Goal: Task Accomplishment & Management: Complete application form

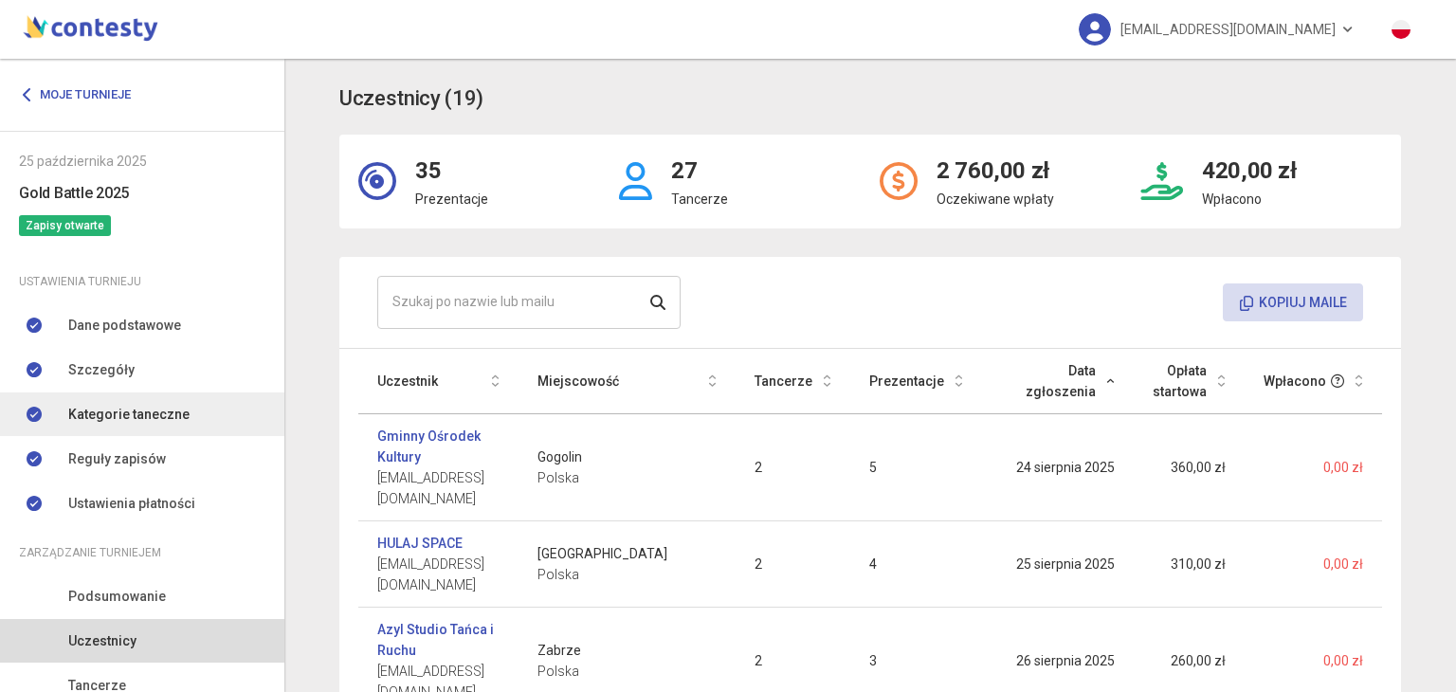
click at [128, 397] on link "Kategorie taneczne" at bounding box center [142, 414] width 284 height 44
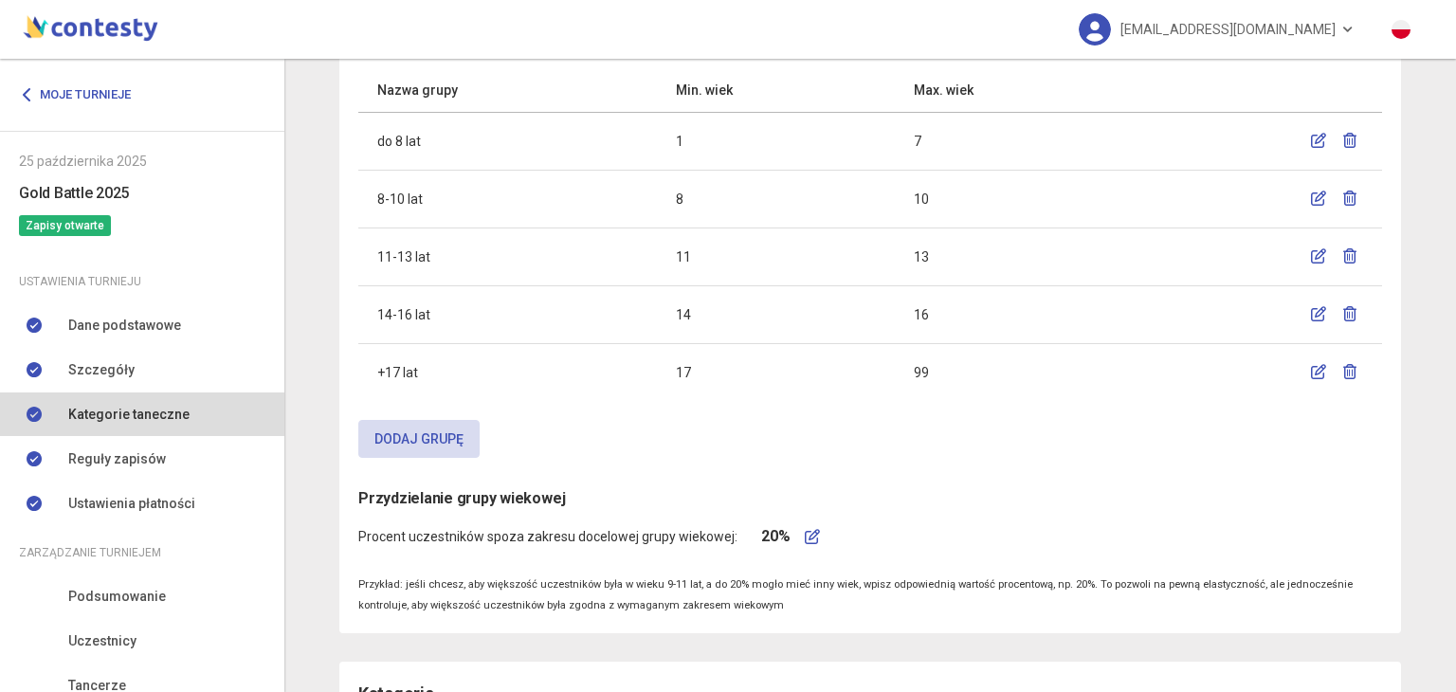
scroll to position [171, 0]
click at [413, 446] on button "Dodaj grupę" at bounding box center [418, 439] width 121 height 38
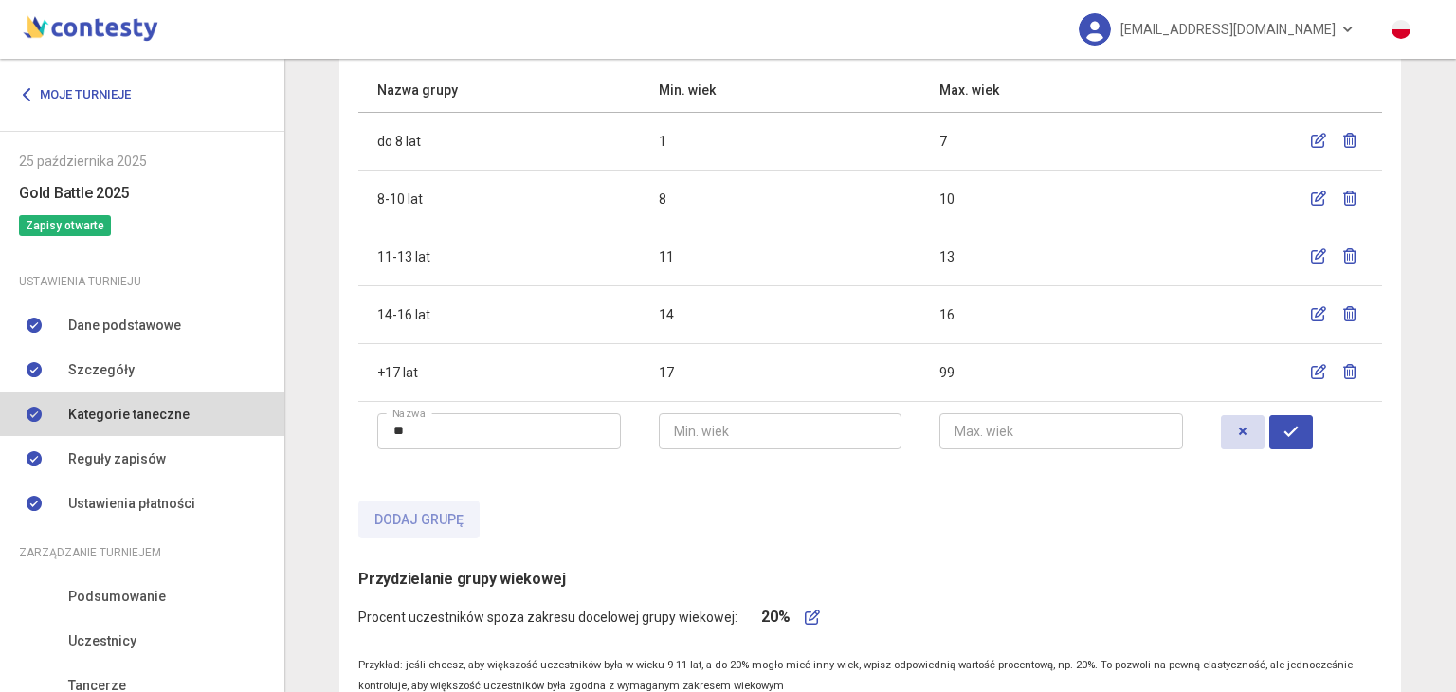
type input "*"
type input "****"
click at [451, 462] on div at bounding box center [499, 459] width 244 height 21
click at [715, 408] on td "Min. wiek" at bounding box center [781, 441] width 282 height 81
click at [710, 414] on input "number" at bounding box center [781, 431] width 244 height 36
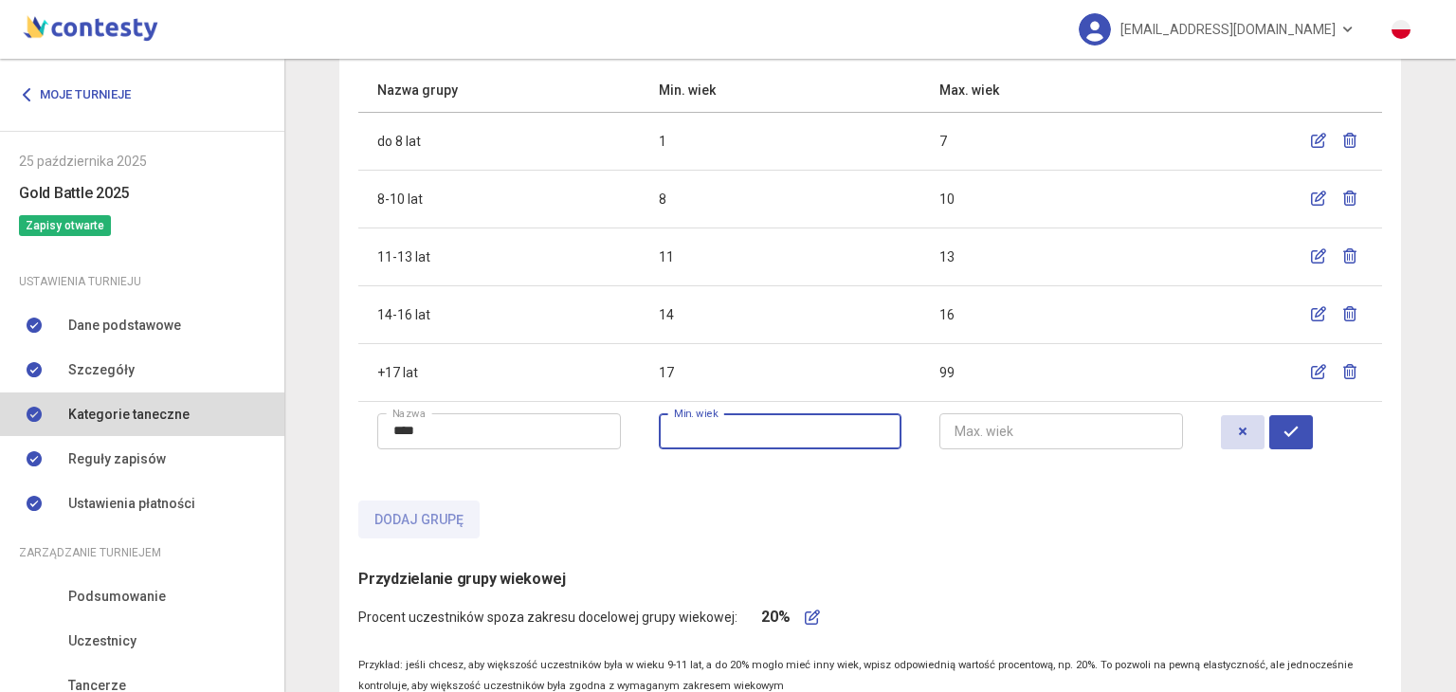
type input "*"
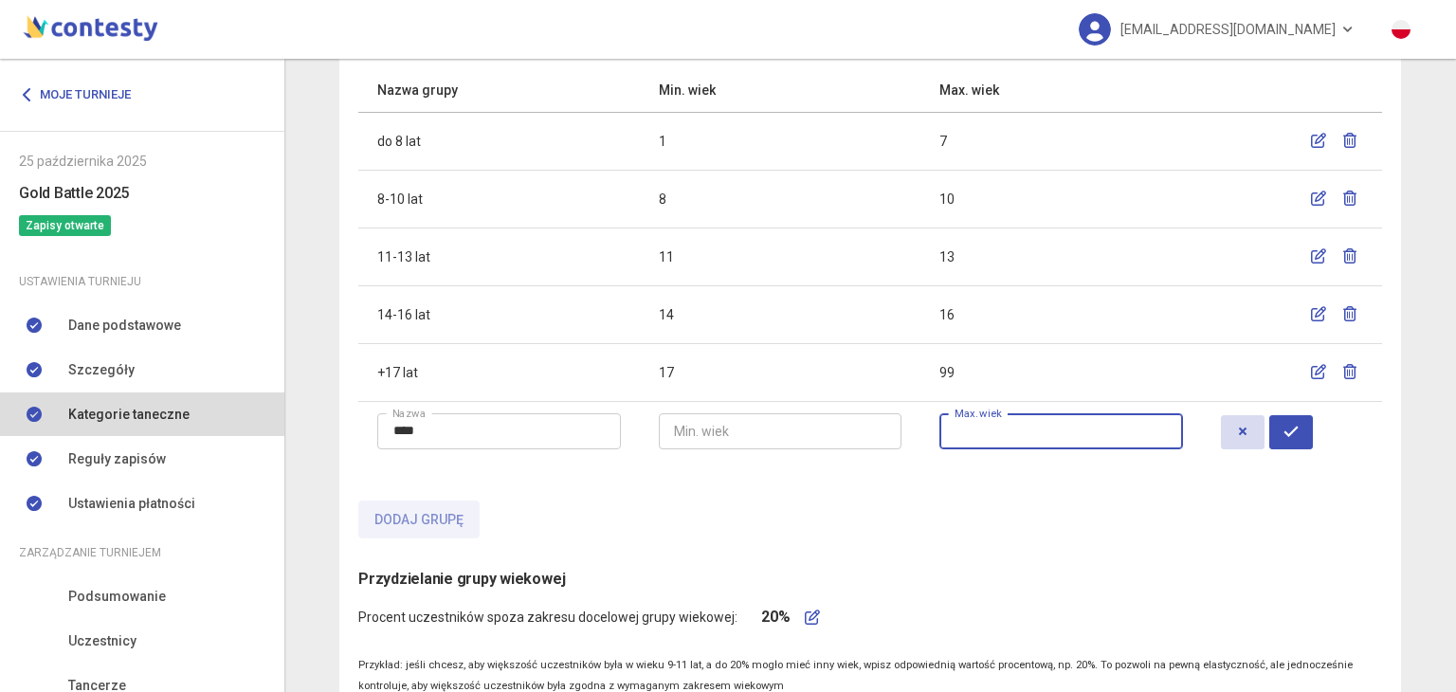
click at [949, 441] on input "number" at bounding box center [1061, 431] width 244 height 36
type input "*"
type input "**"
click at [1312, 427] on button "button" at bounding box center [1291, 432] width 44 height 34
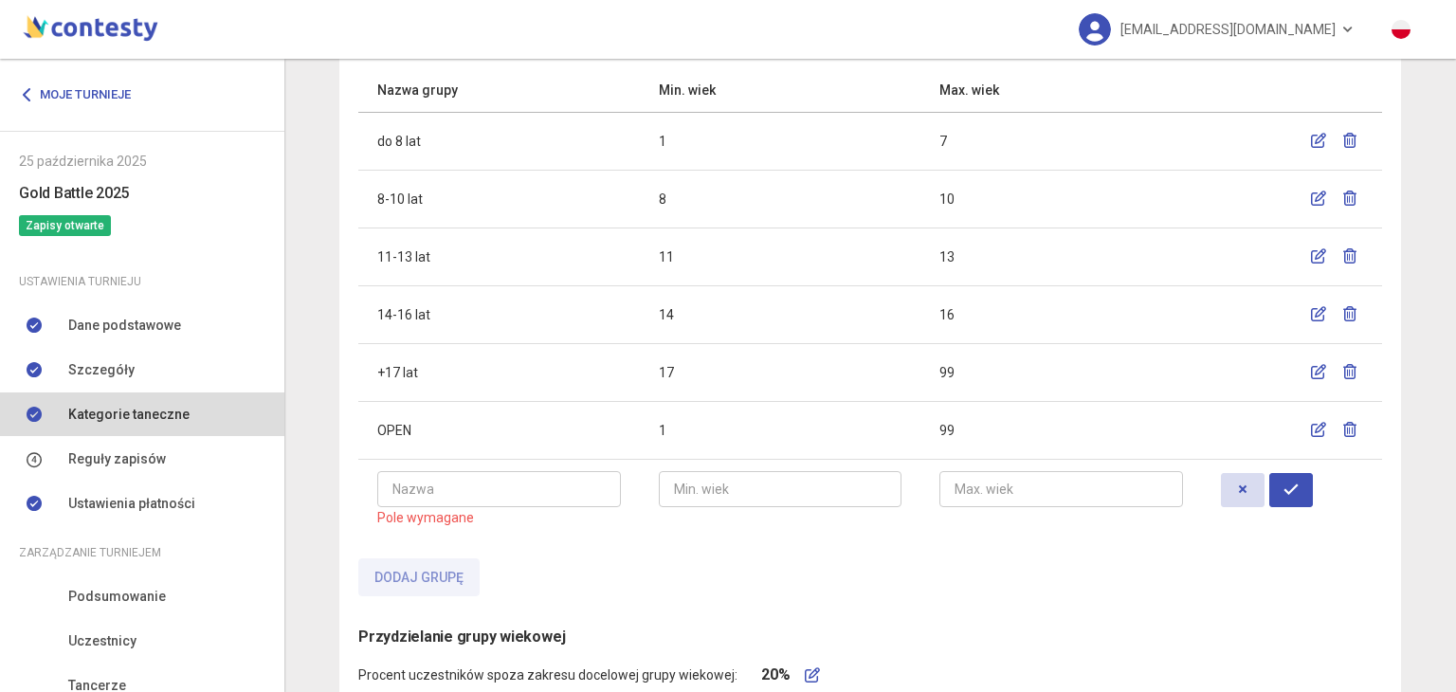
click at [903, 539] on div "Grupy wiekowe Przedziały wiekowe występujących Nazwa grupy Min. wiek Max. wiek …" at bounding box center [870, 289] width 1024 height 613
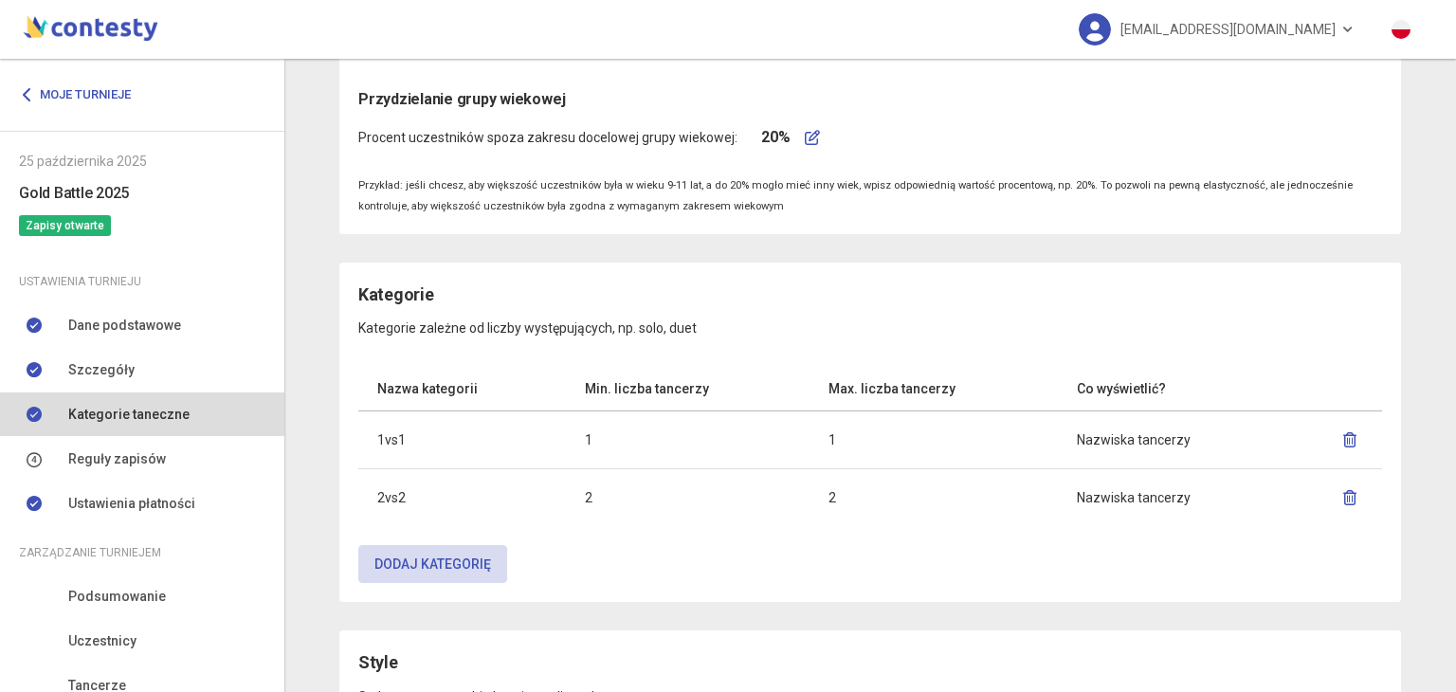
scroll to position [711, 0]
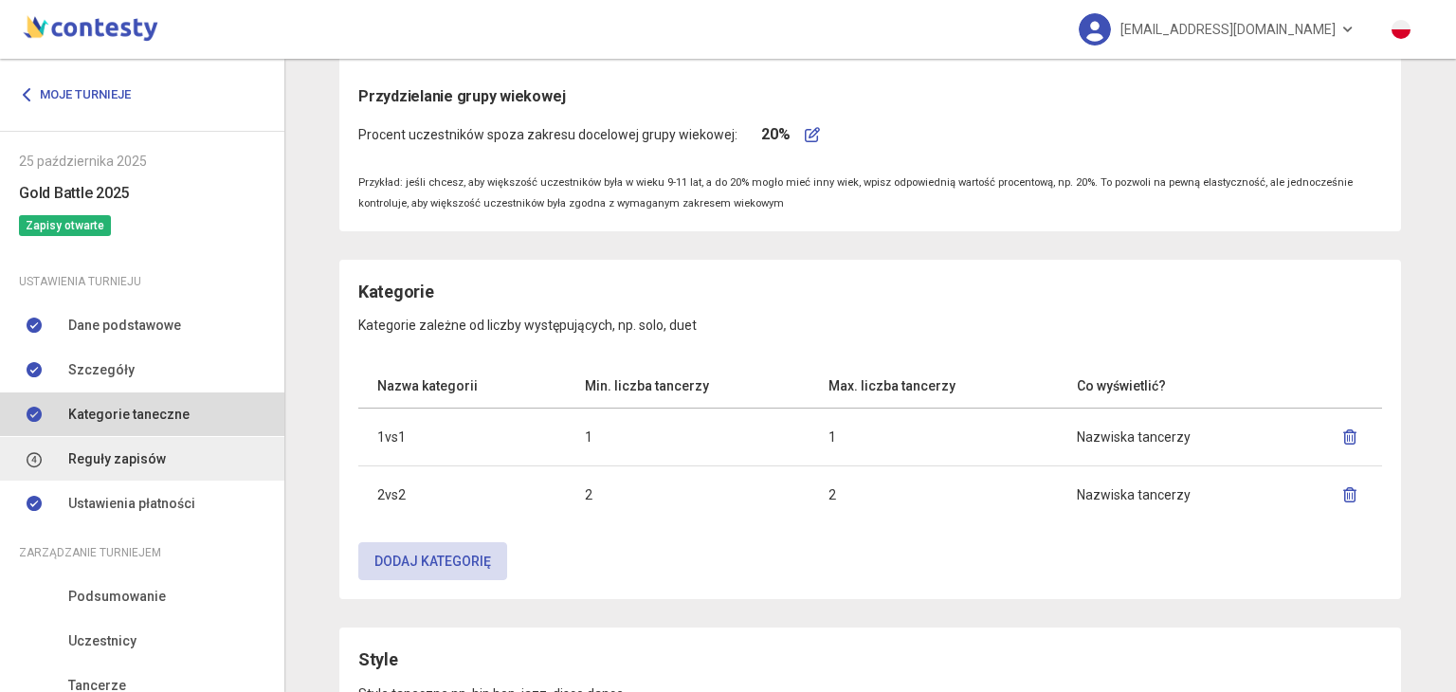
click at [171, 446] on link "Reguły zapisów" at bounding box center [142, 459] width 284 height 44
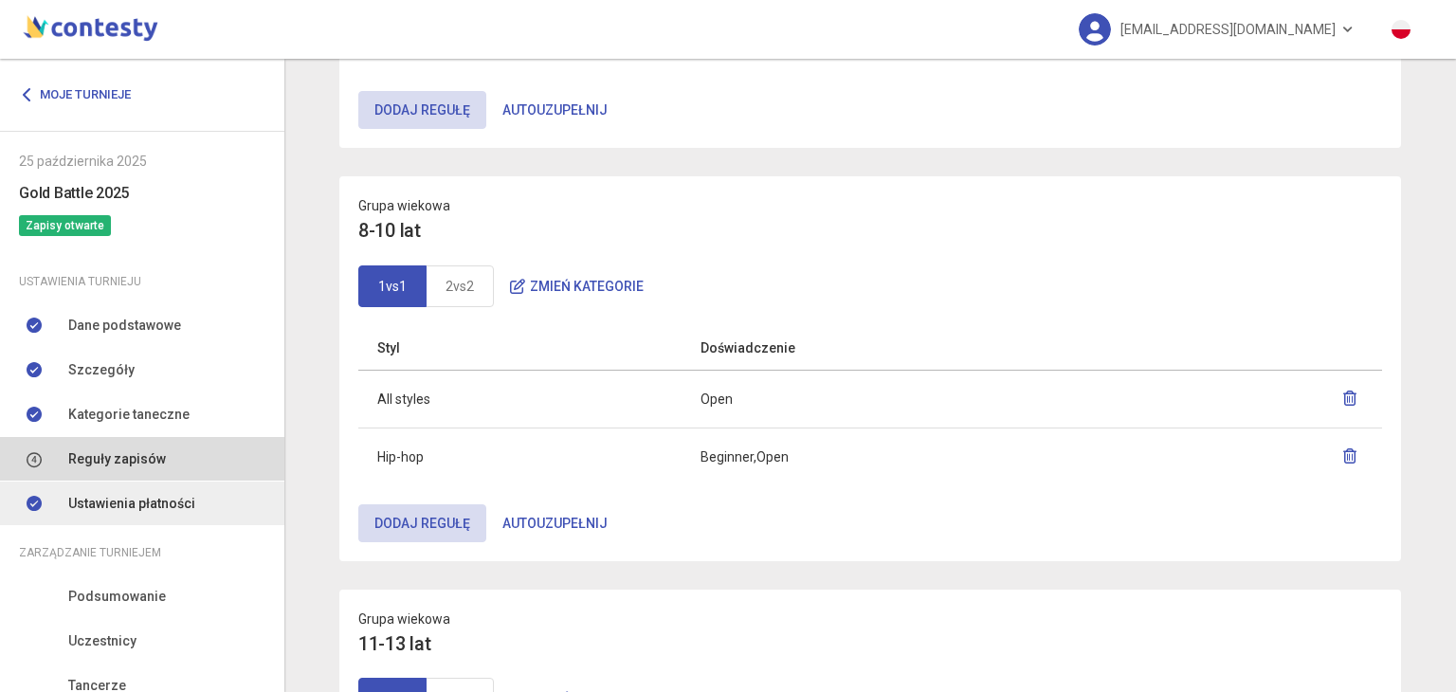
scroll to position [161, 0]
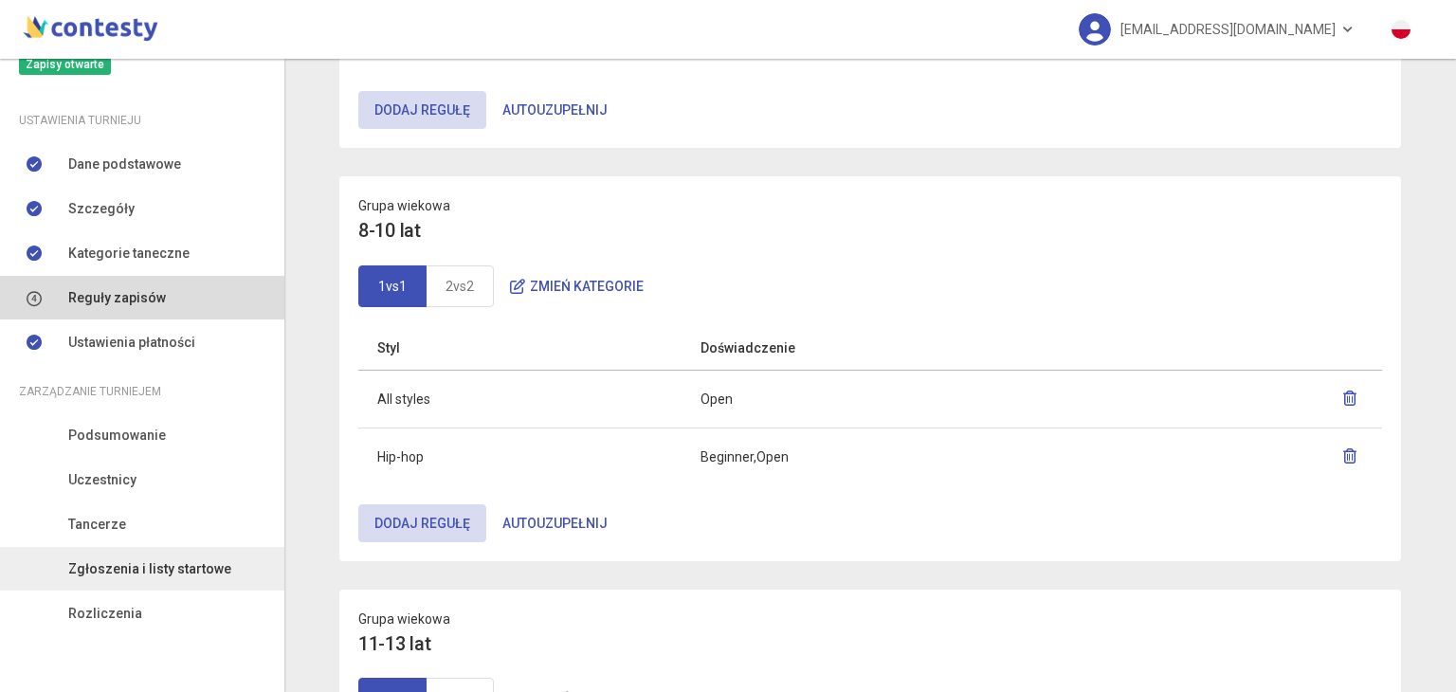
click at [137, 566] on span "Zgłoszenia i listy startowe" at bounding box center [149, 568] width 163 height 21
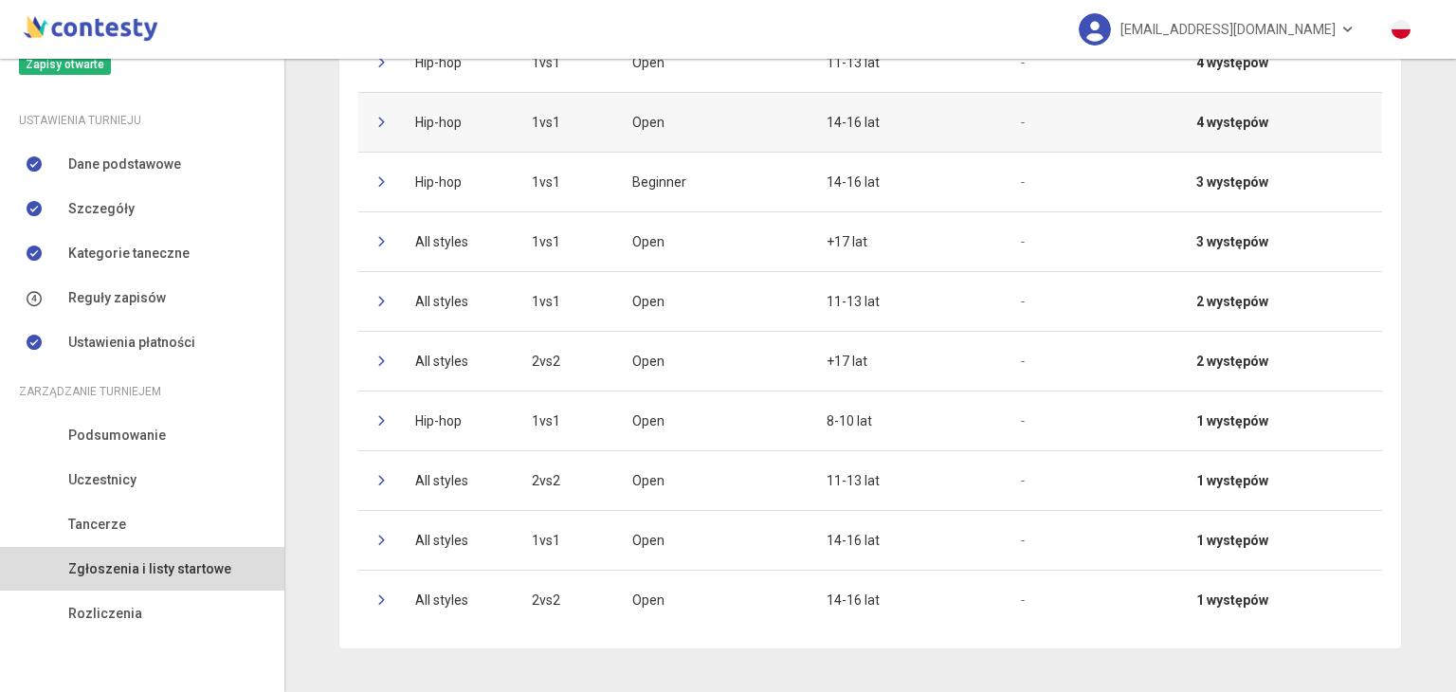
scroll to position [329, 0]
click at [368, 238] on td at bounding box center [377, 240] width 38 height 60
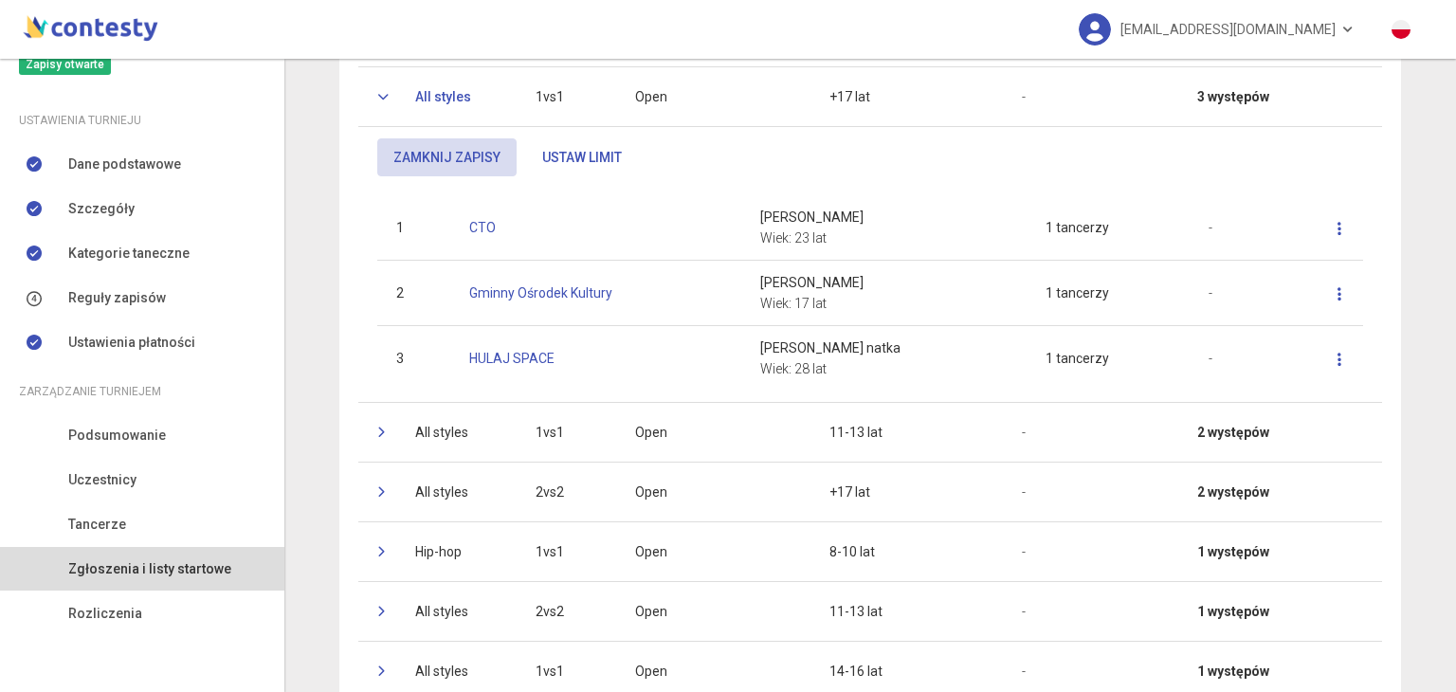
scroll to position [477, 0]
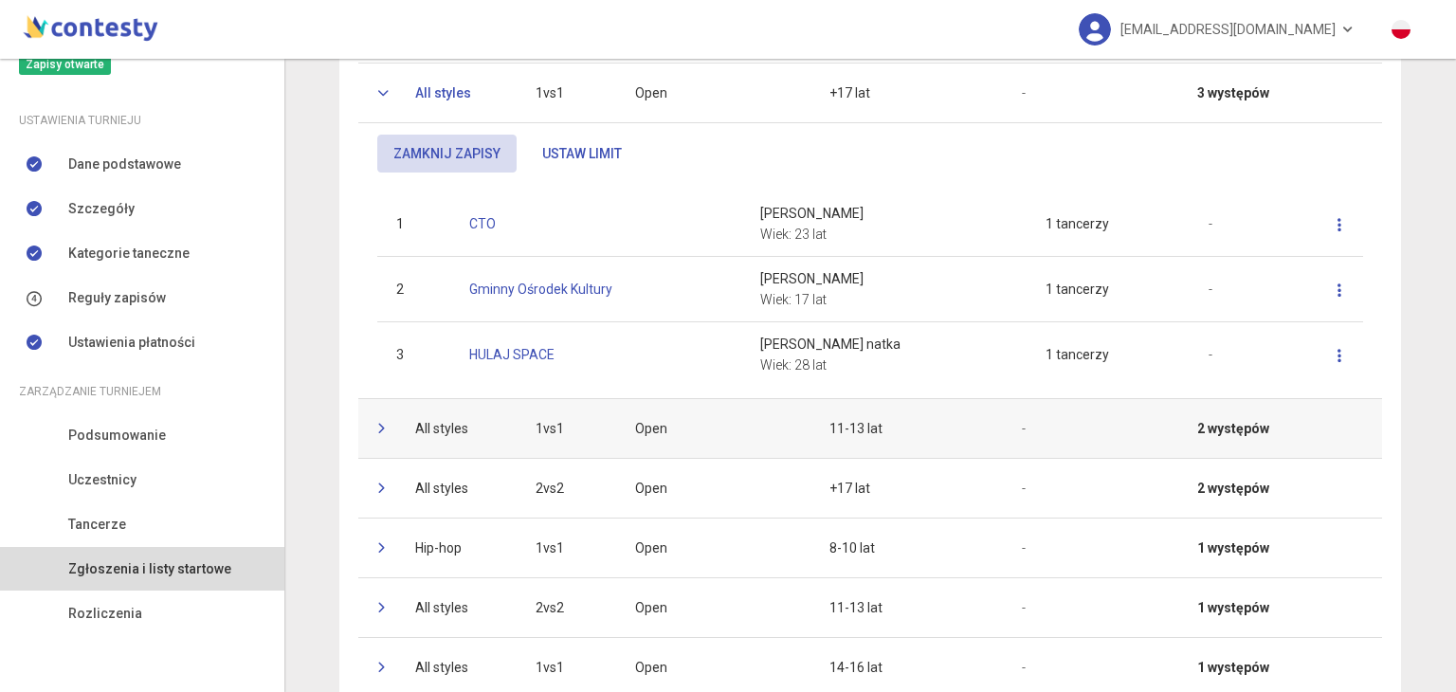
click at [377, 428] on icon at bounding box center [382, 428] width 11 height 11
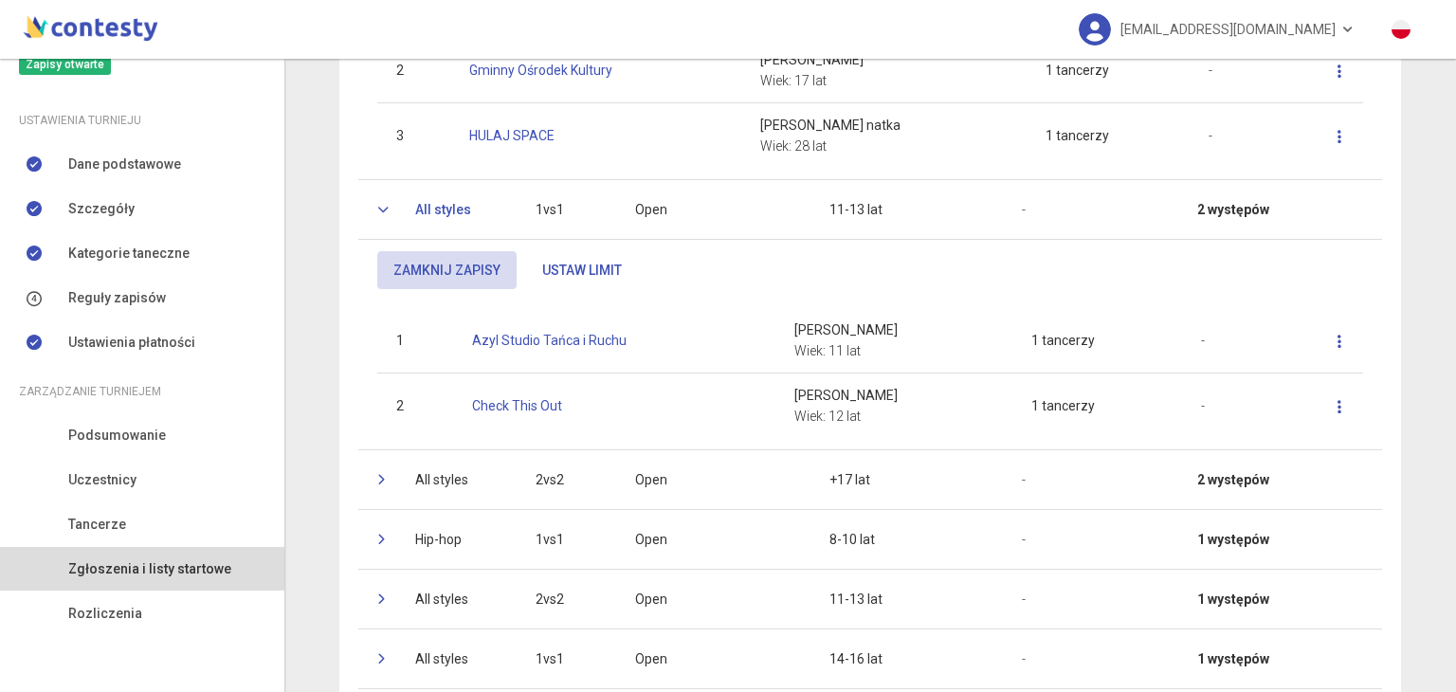
scroll to position [704, 0]
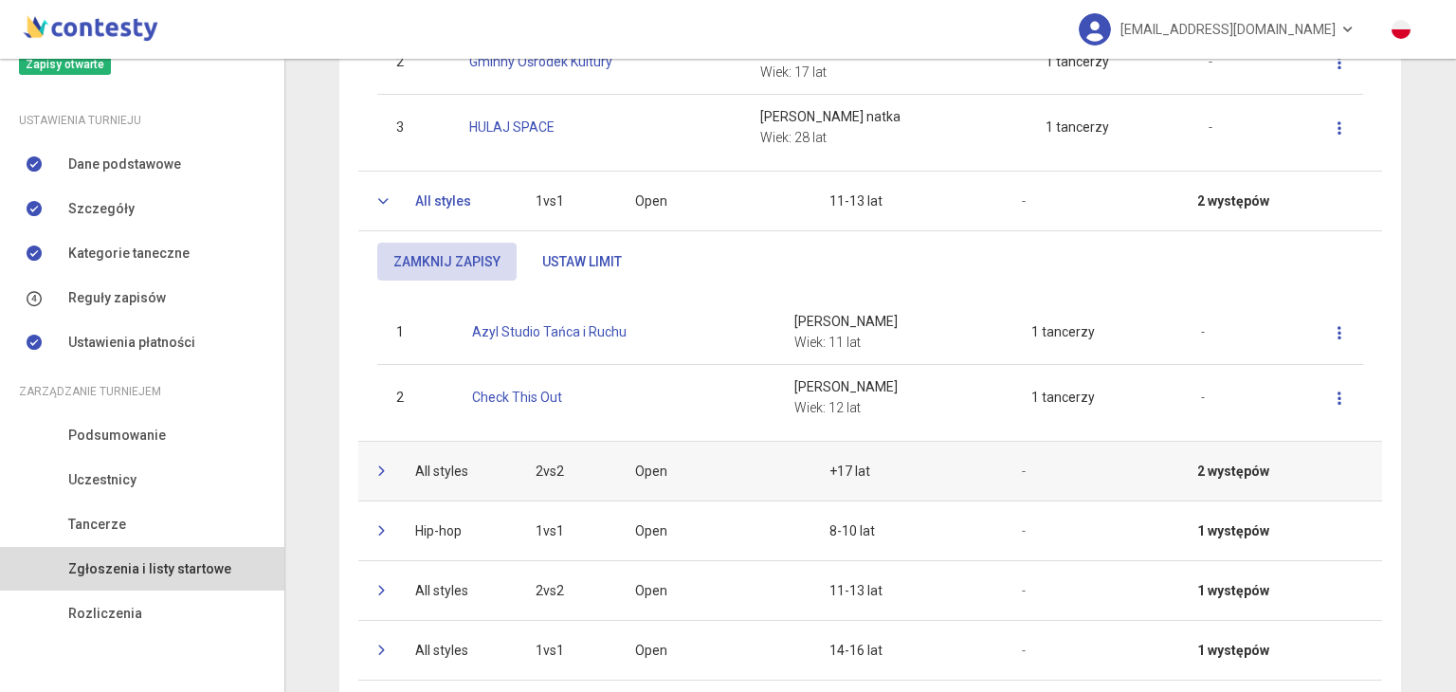
click at [377, 465] on icon at bounding box center [382, 470] width 11 height 11
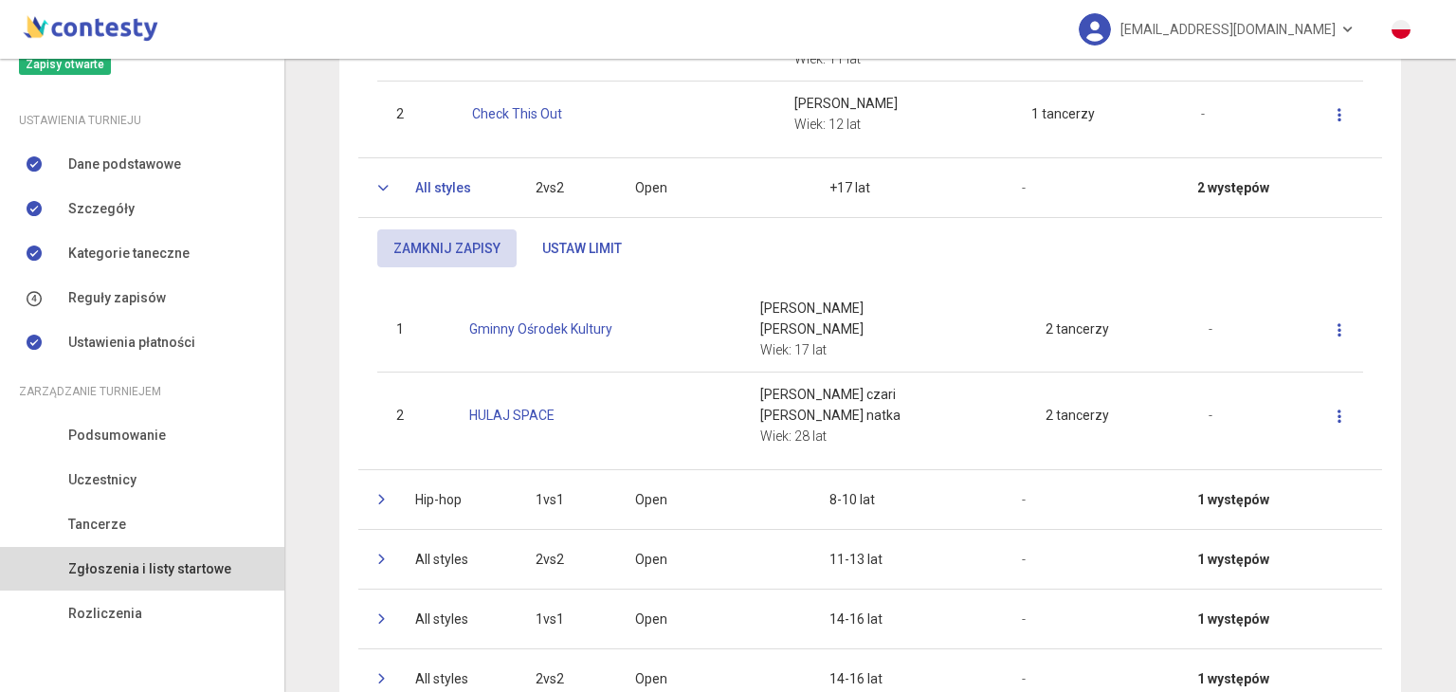
scroll to position [989, 0]
click at [377, 495] on icon at bounding box center [382, 498] width 11 height 11
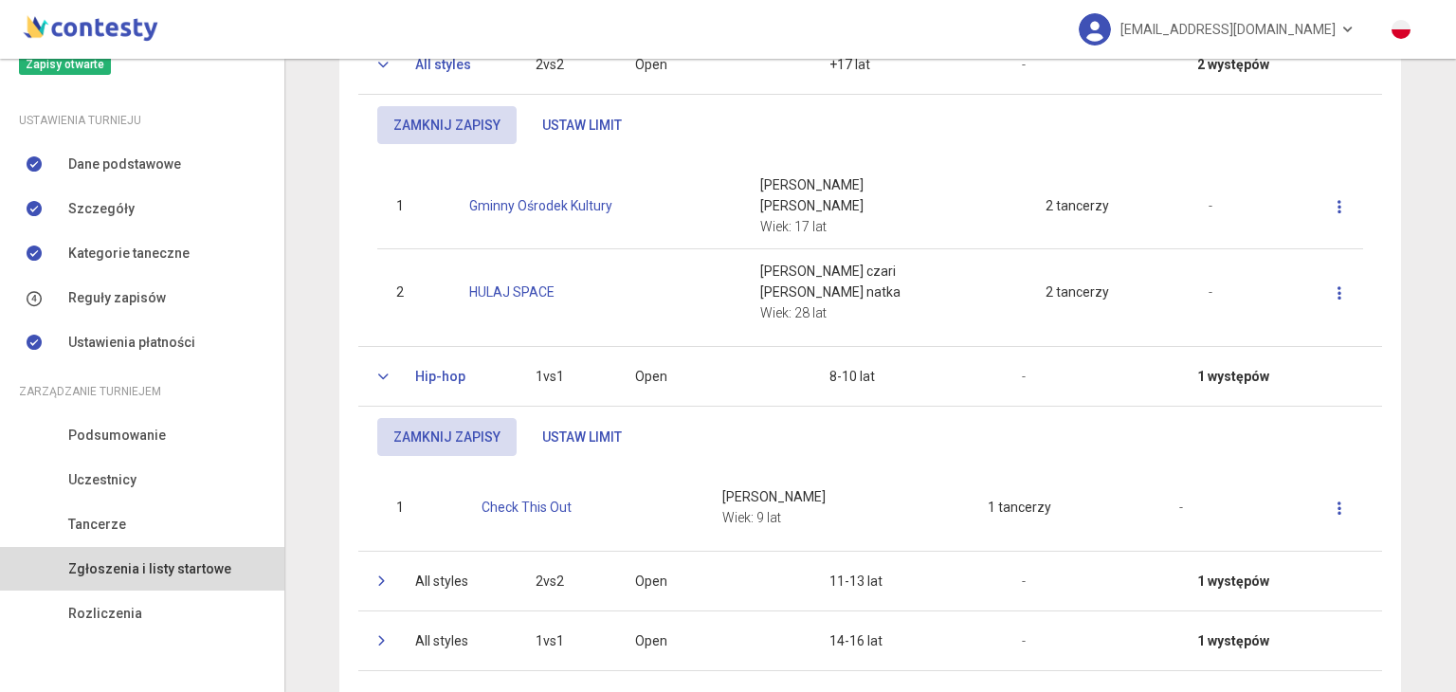
scroll to position [1209, 0]
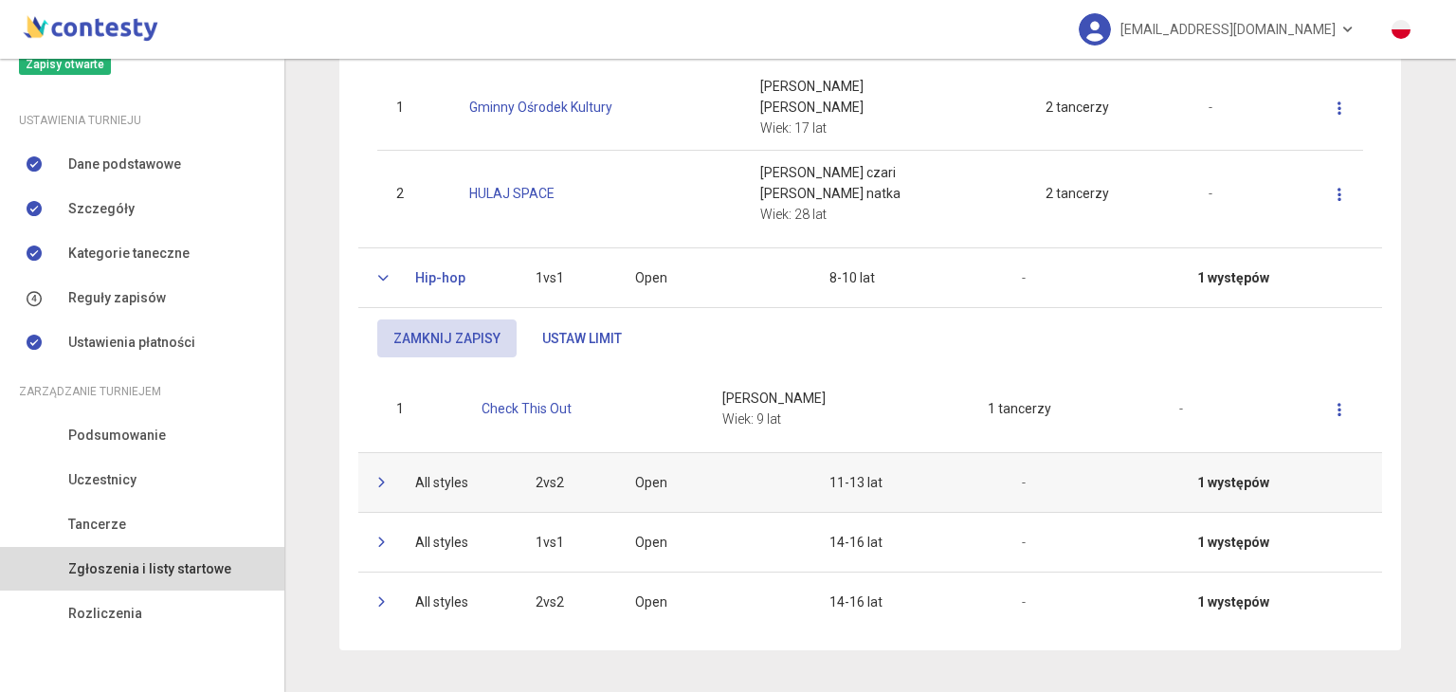
click at [377, 479] on icon at bounding box center [382, 482] width 11 height 11
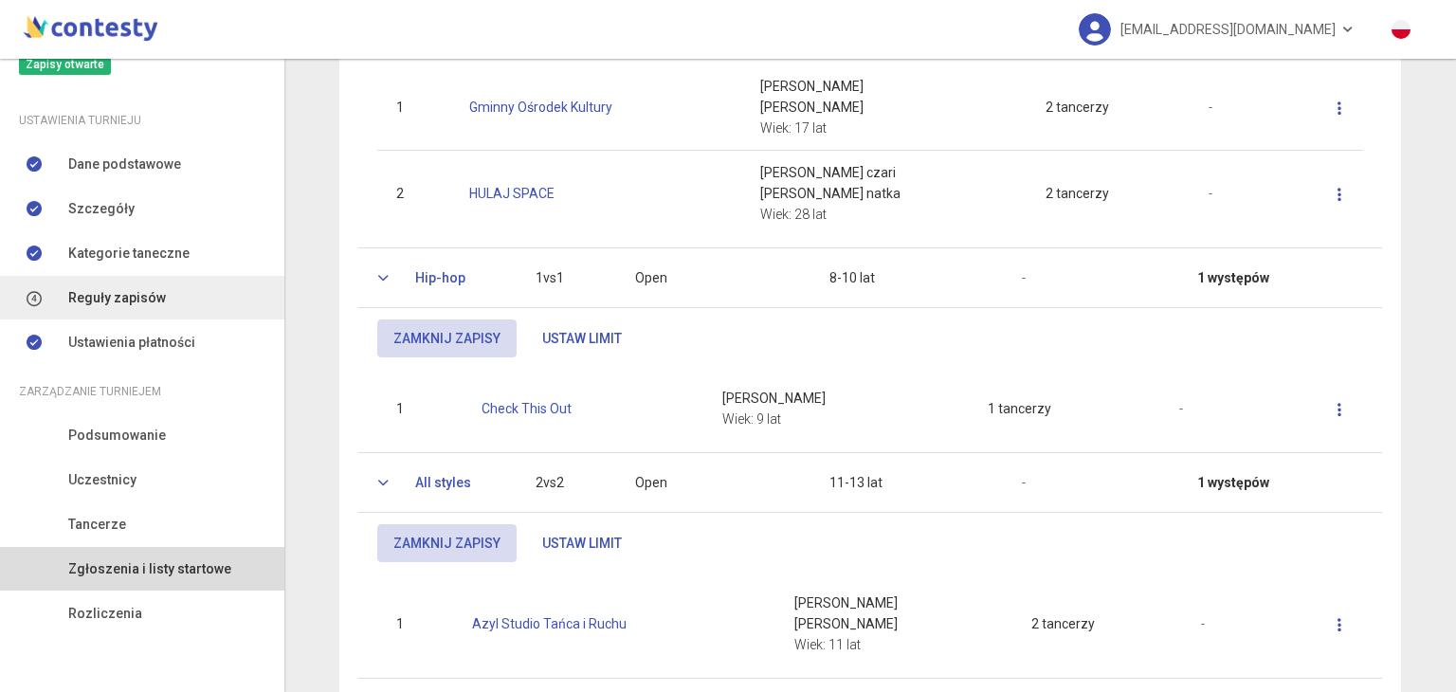
click at [174, 289] on link "Reguły zapisów" at bounding box center [142, 298] width 284 height 44
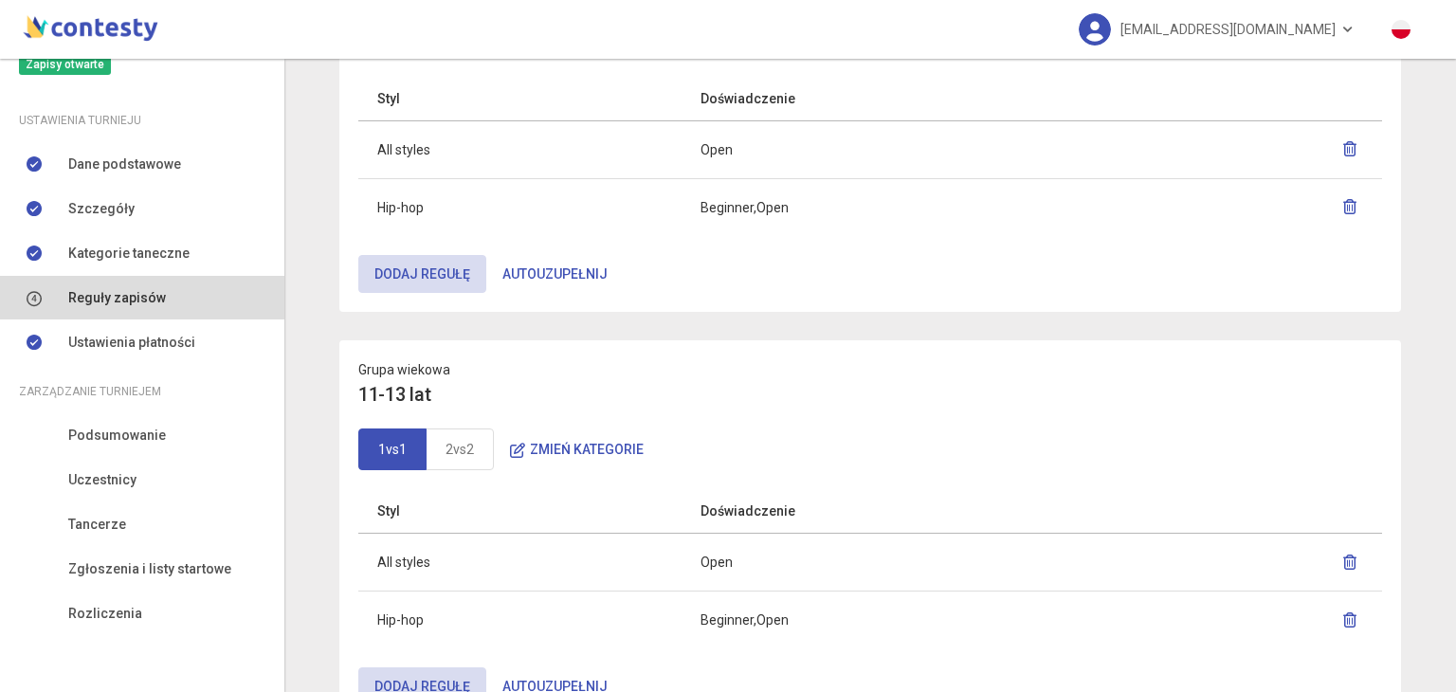
scroll to position [818, 0]
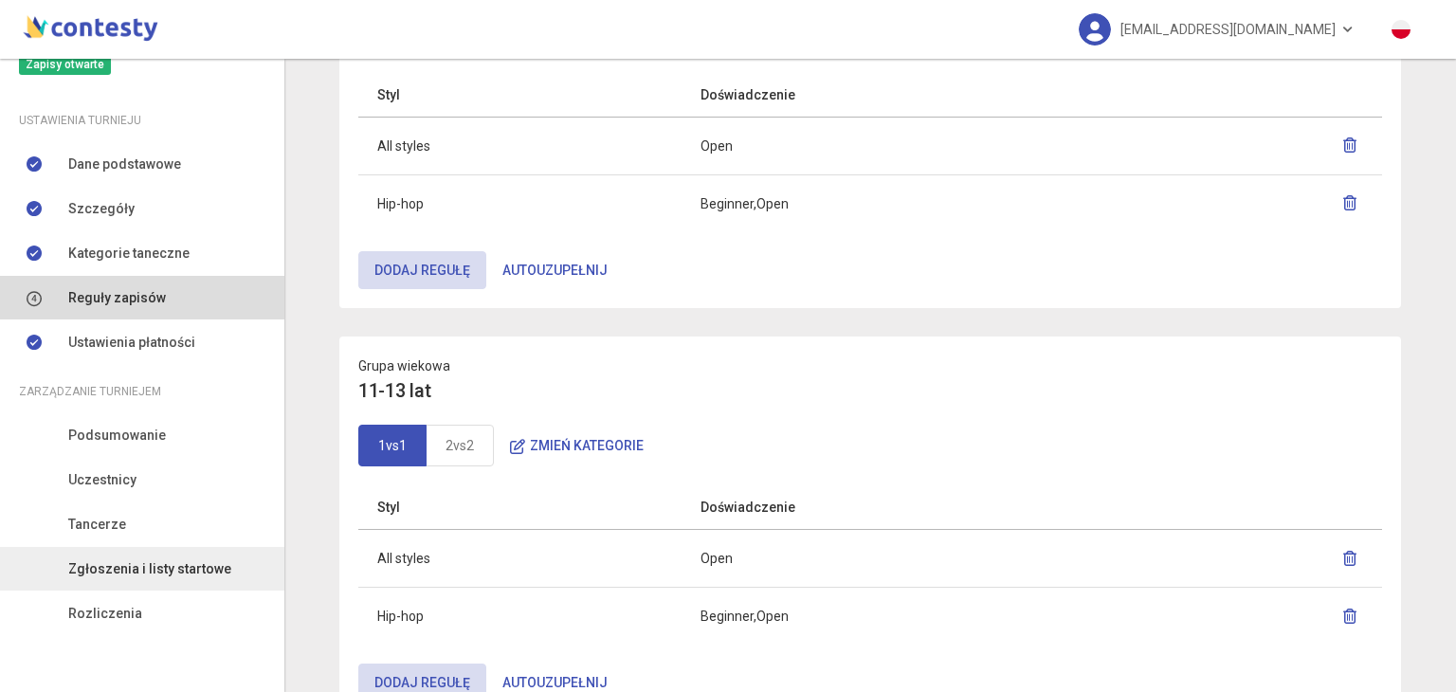
click at [156, 569] on span "Zgłoszenia i listy startowe" at bounding box center [149, 568] width 163 height 21
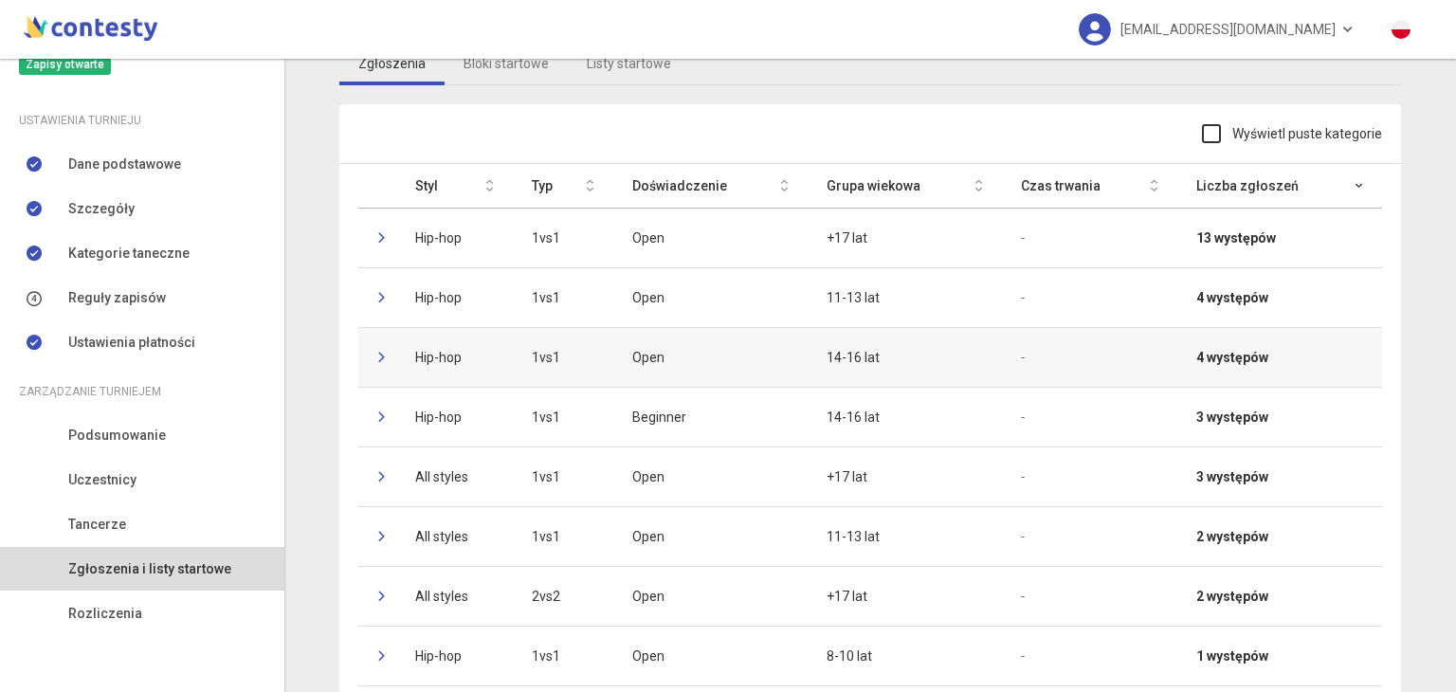
scroll to position [151, 0]
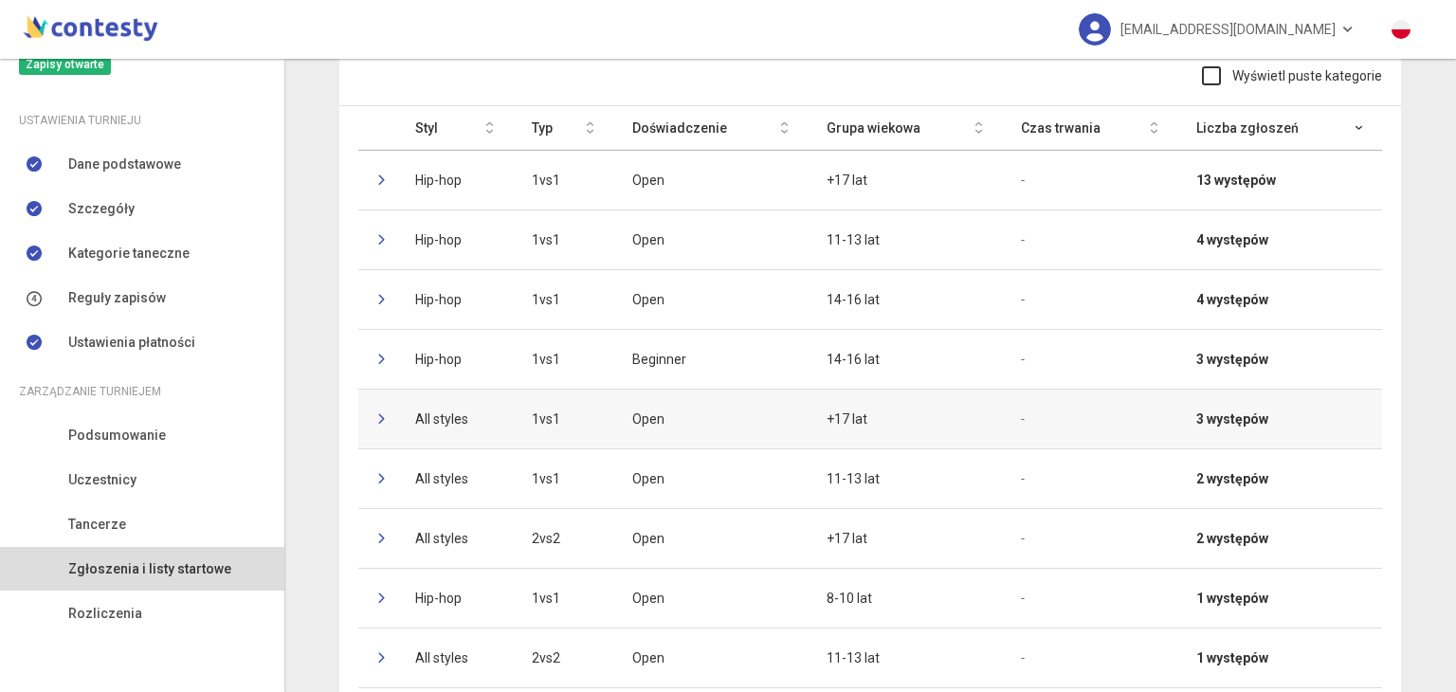
click at [372, 409] on td at bounding box center [377, 419] width 38 height 60
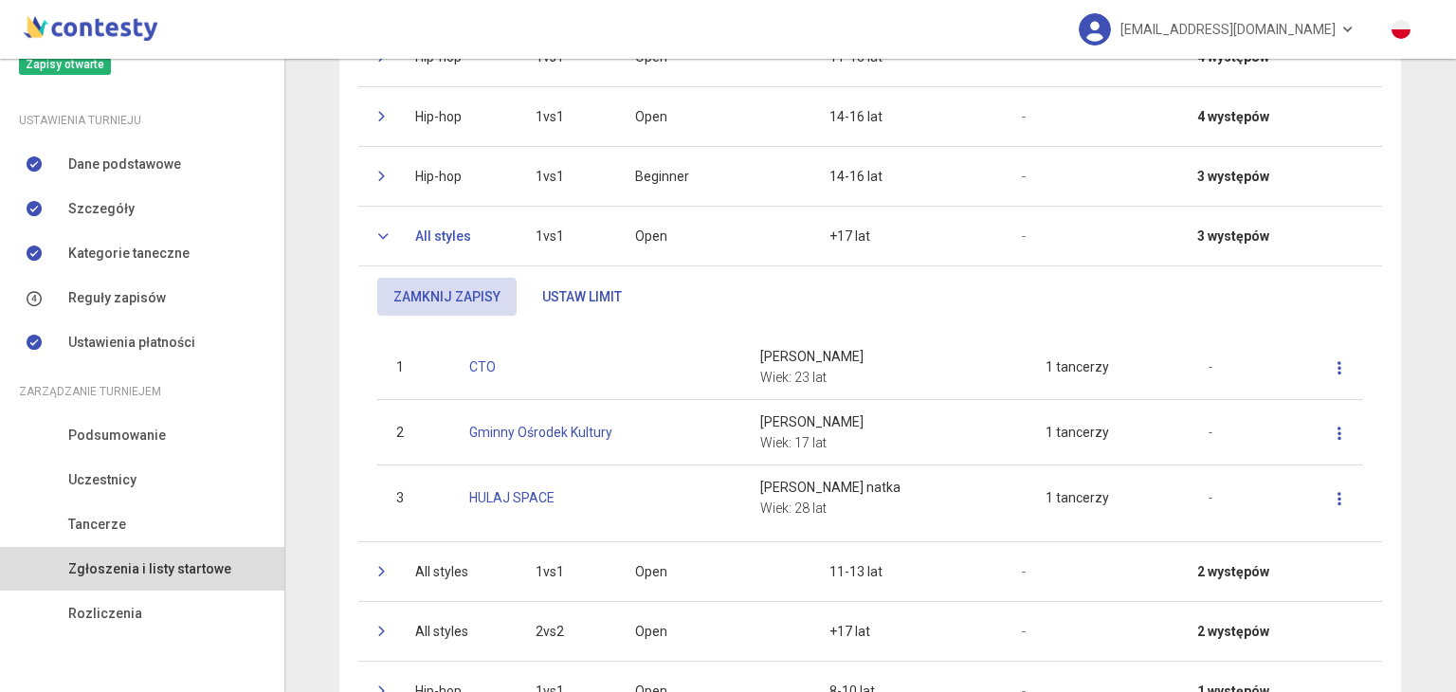
scroll to position [334, 0]
click at [377, 566] on icon at bounding box center [382, 571] width 11 height 11
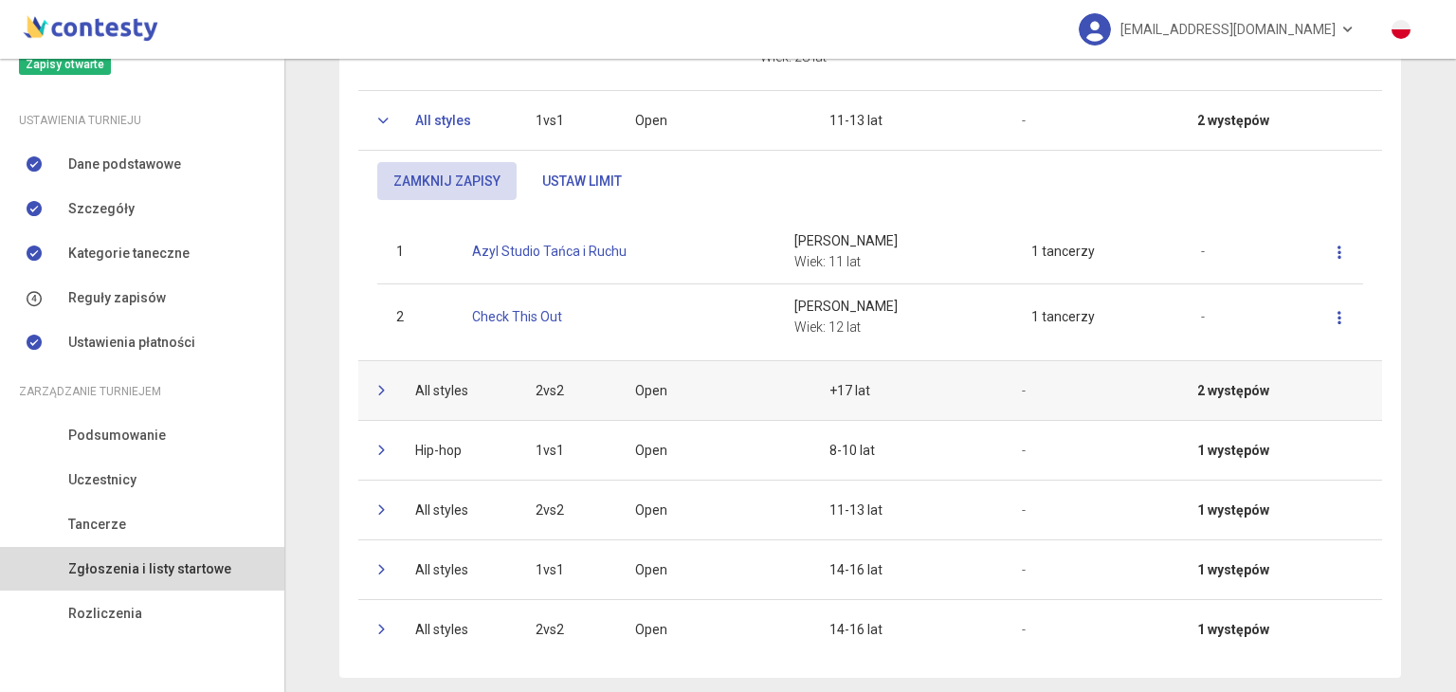
scroll to position [813, 0]
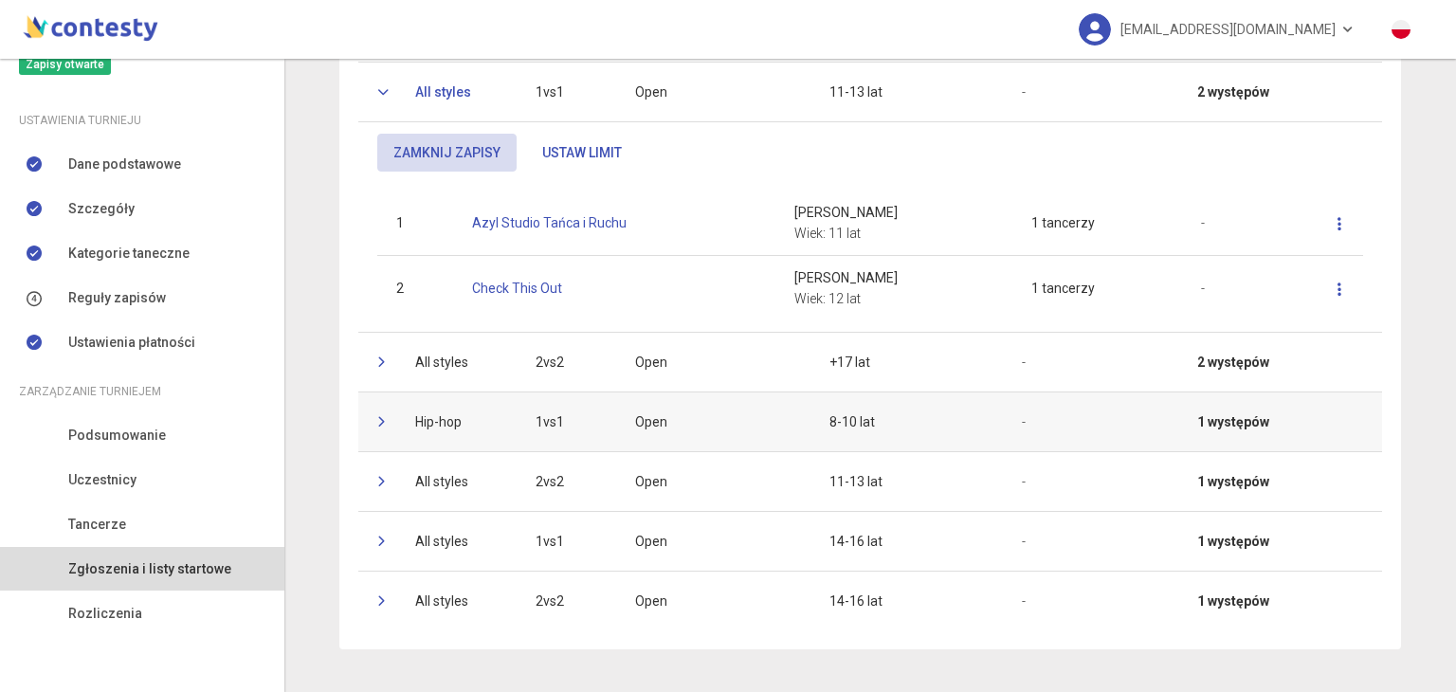
click at [377, 416] on icon at bounding box center [382, 421] width 11 height 11
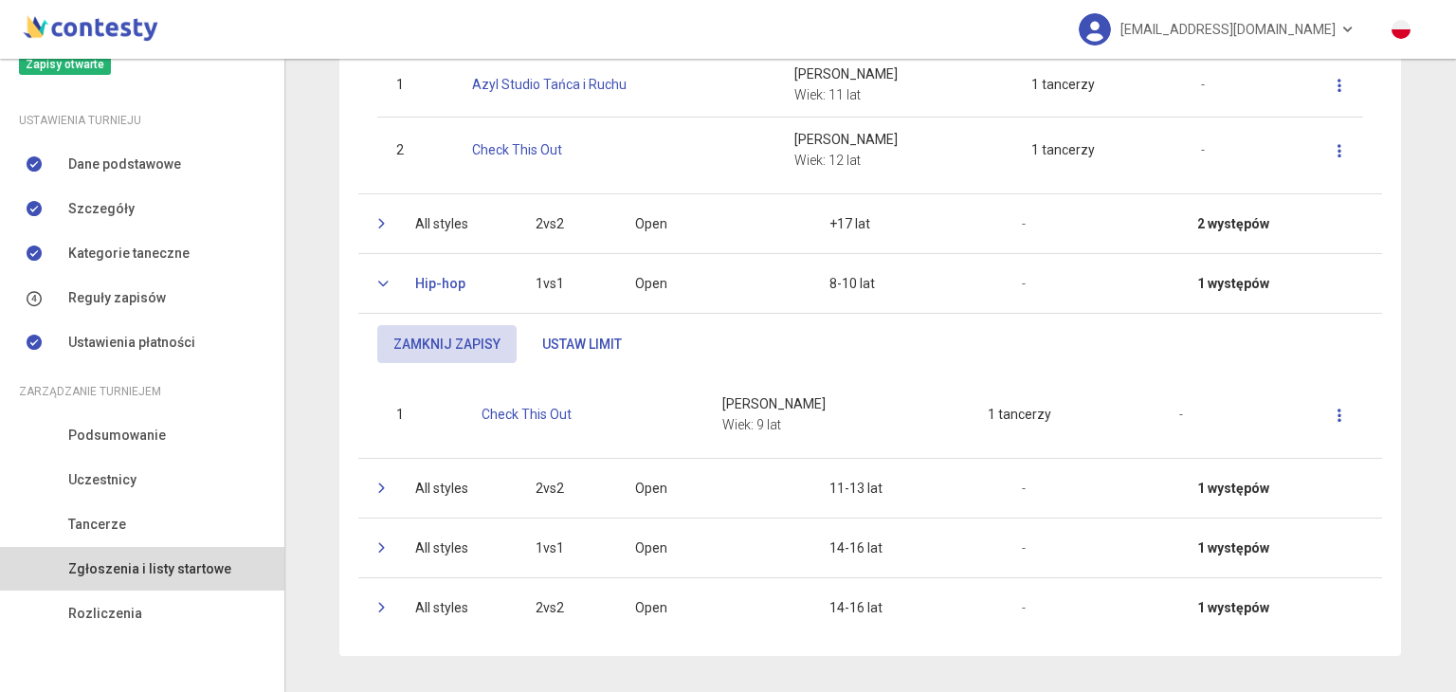
scroll to position [957, 0]
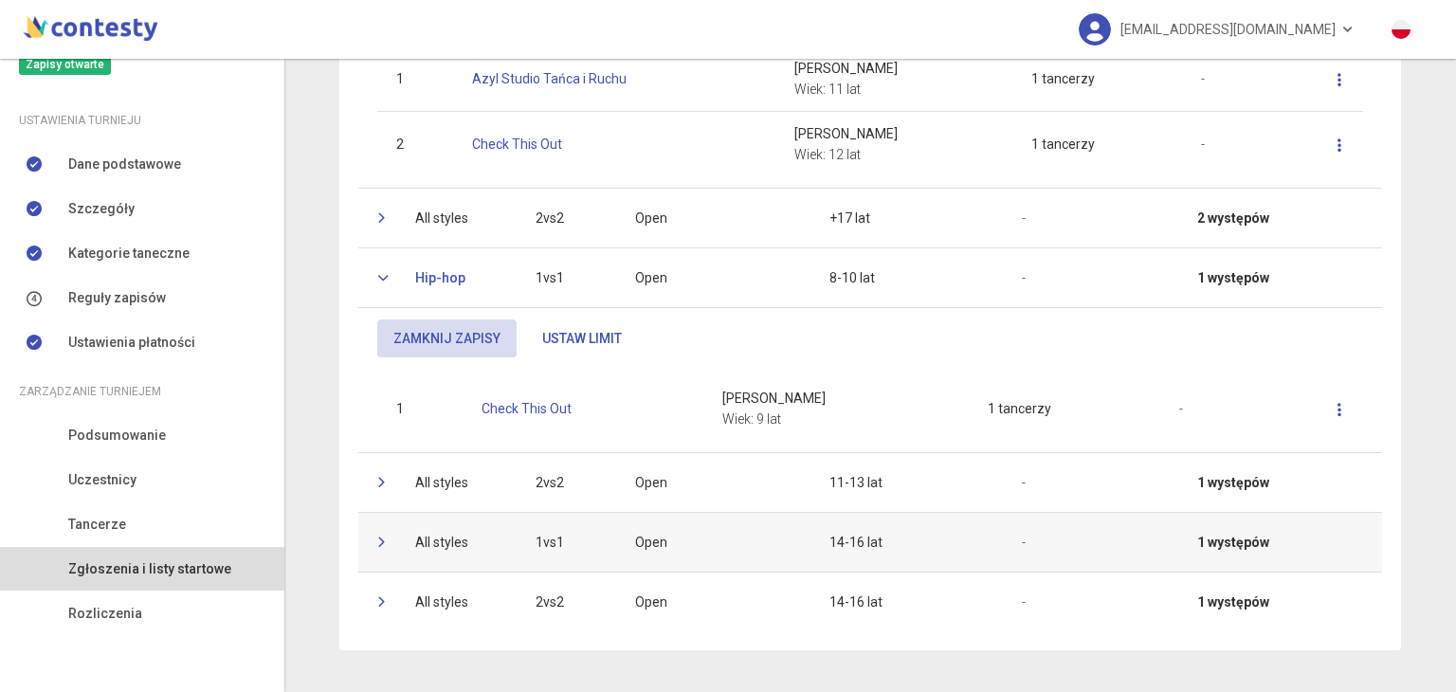
click at [368, 536] on td at bounding box center [377, 542] width 38 height 60
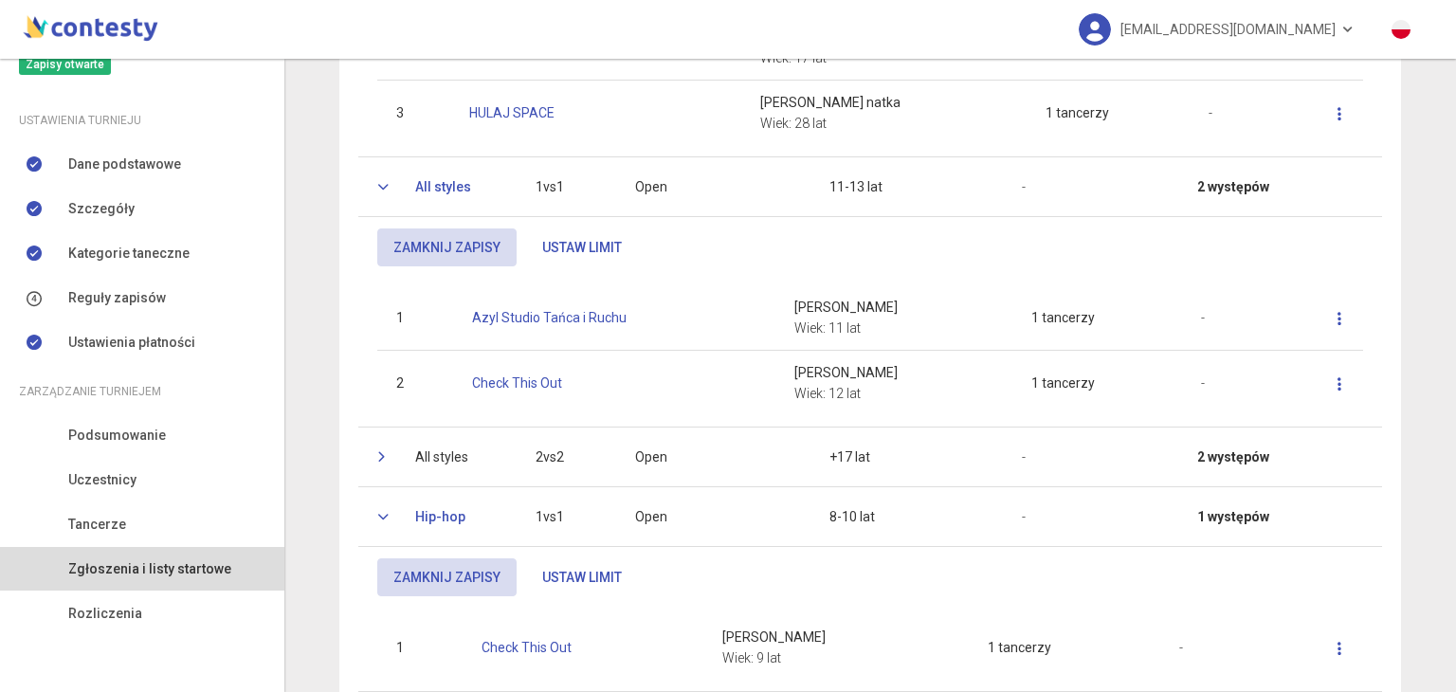
scroll to position [722, 0]
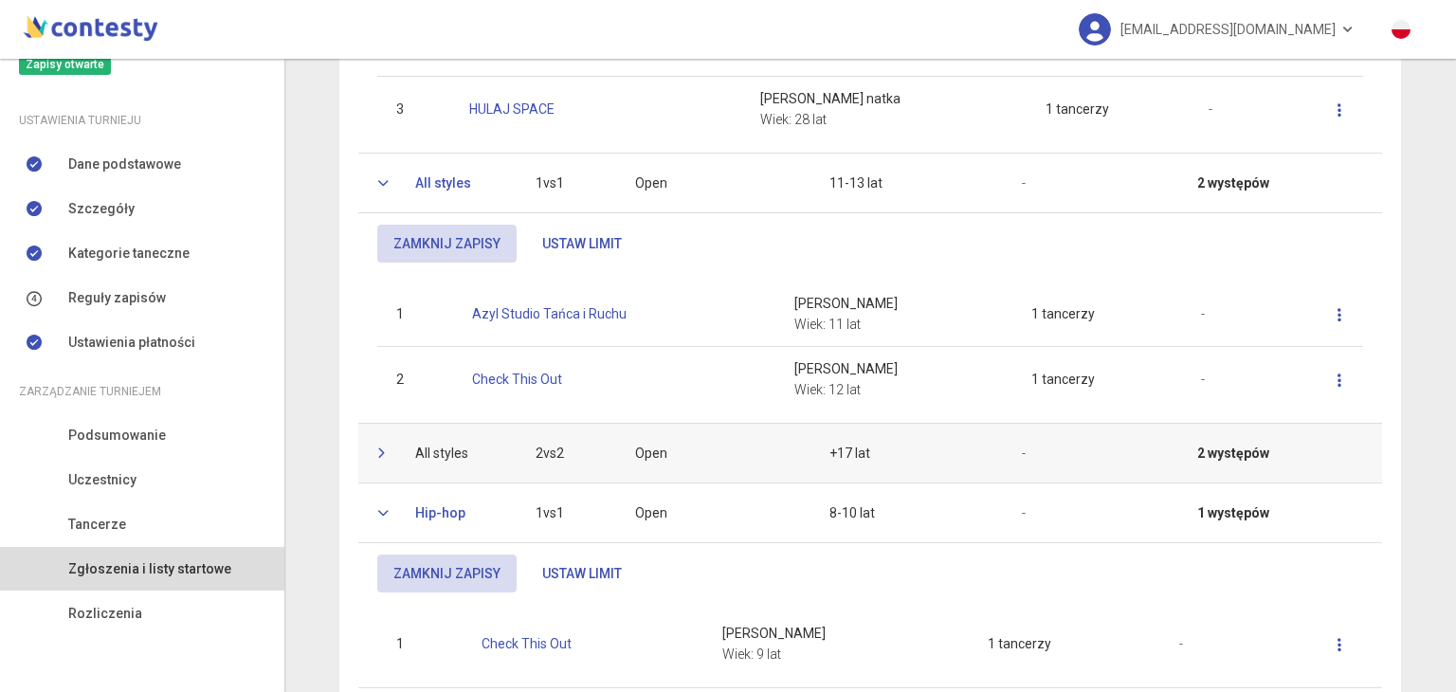
click at [368, 441] on td at bounding box center [377, 453] width 38 height 60
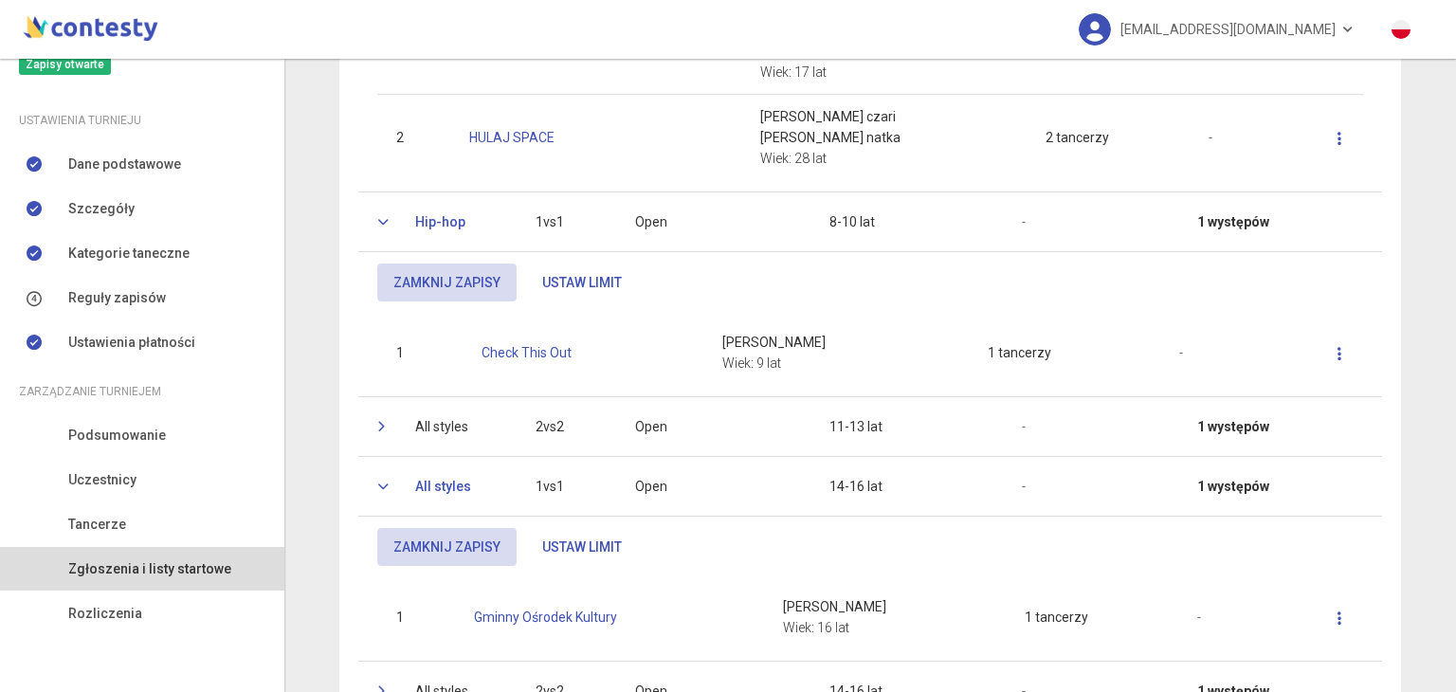
scroll to position [1266, 0]
click at [370, 426] on td at bounding box center [377, 425] width 38 height 60
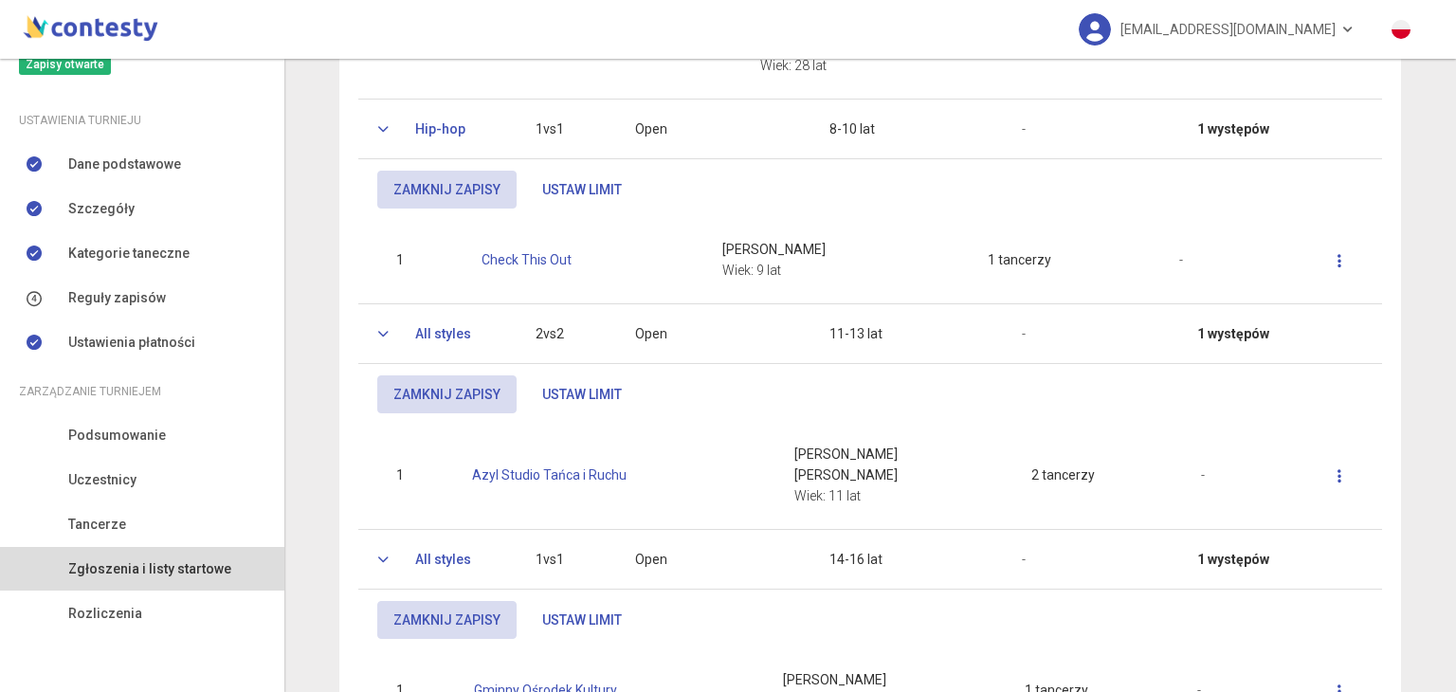
scroll to position [1518, 0]
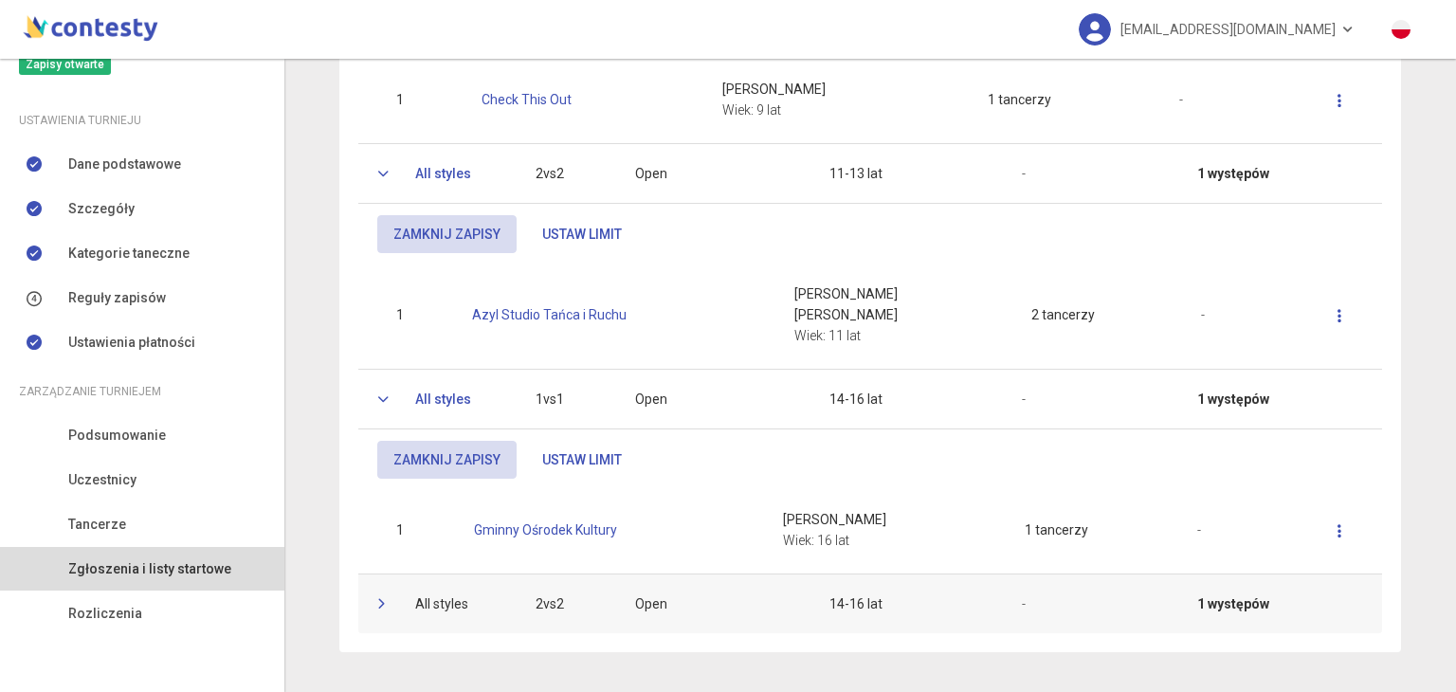
click at [377, 598] on icon at bounding box center [382, 603] width 11 height 11
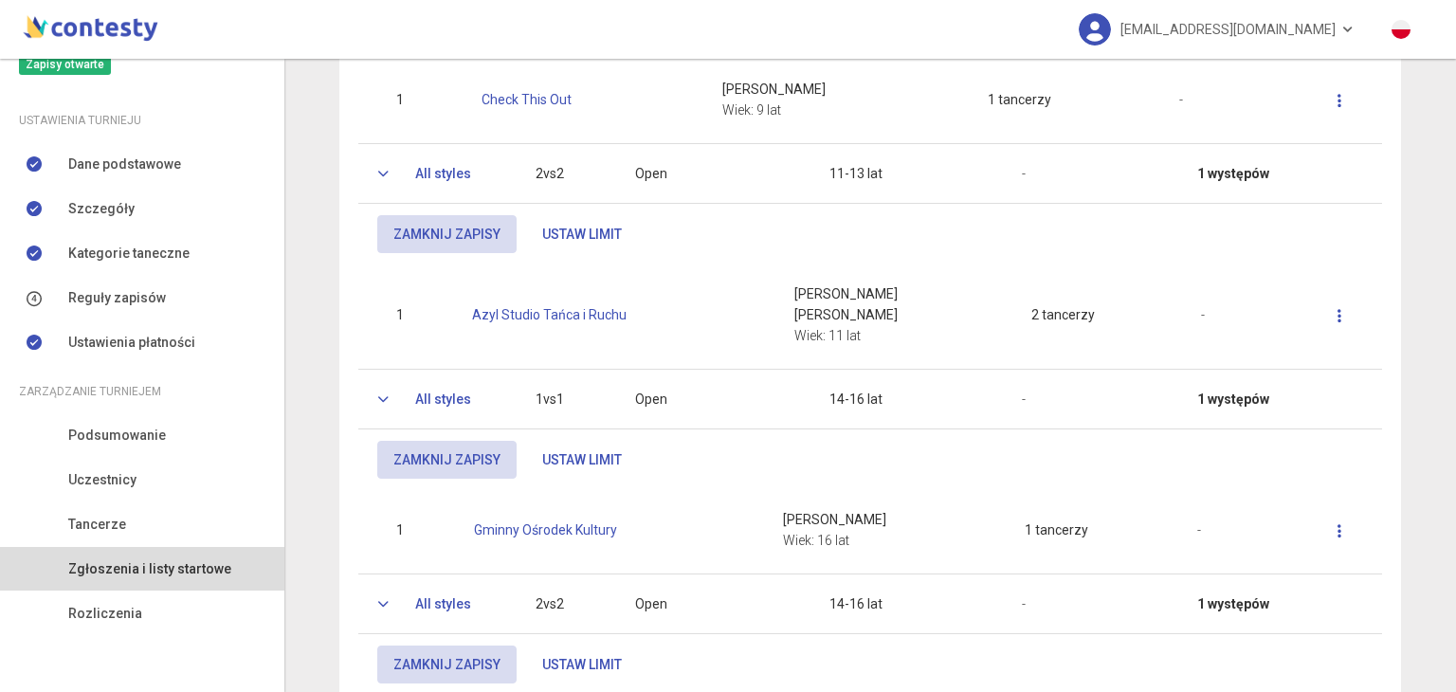
scroll to position [1683, 0]
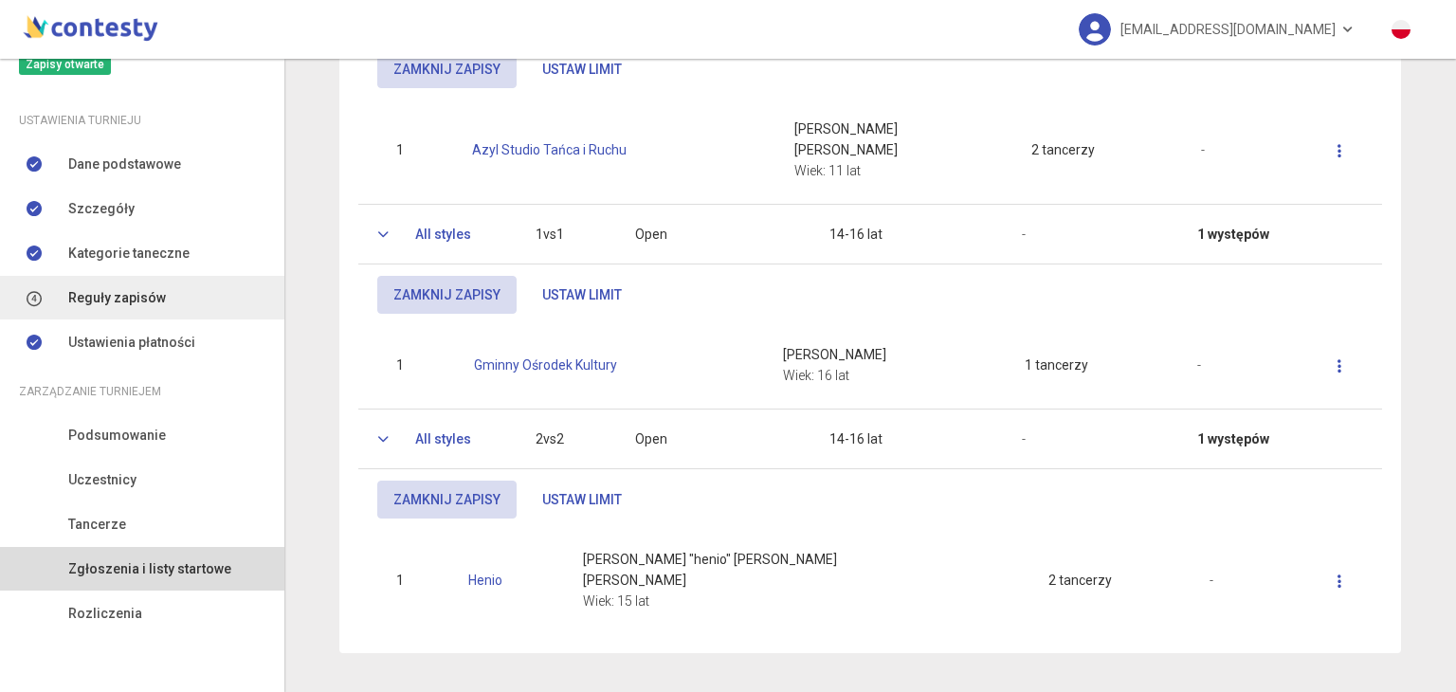
click at [135, 298] on span "Reguły zapisów" at bounding box center [117, 297] width 98 height 21
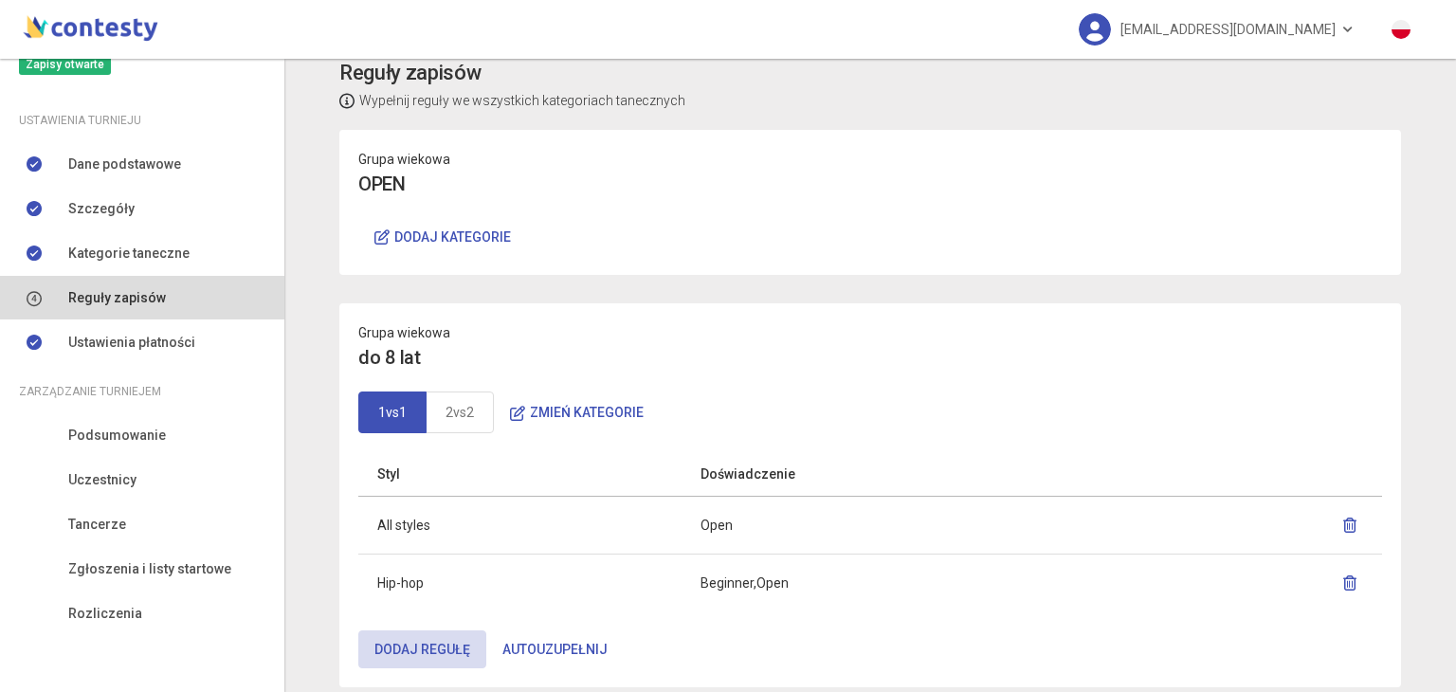
scroll to position [27, 0]
click at [402, 234] on button "Dodaj kategorie" at bounding box center [442, 236] width 169 height 38
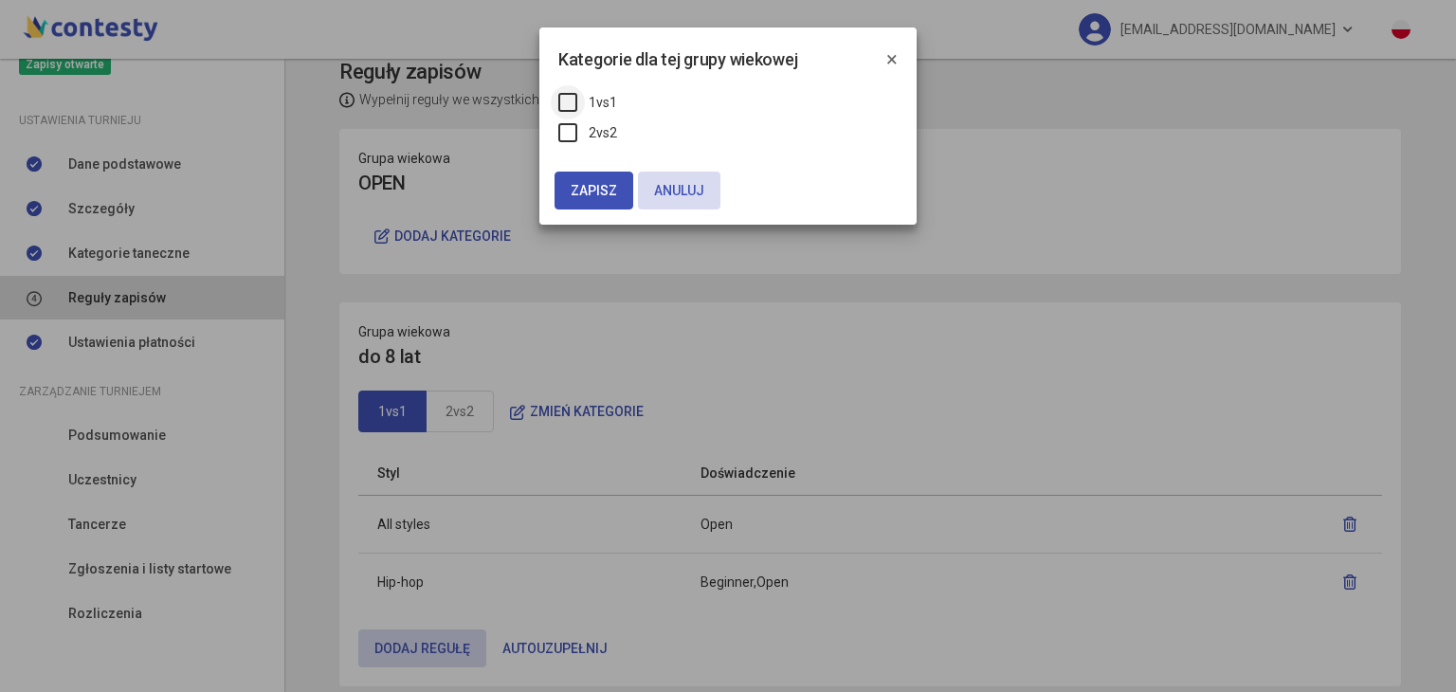
click at [567, 96] on label "1vs1" at bounding box center [587, 102] width 59 height 21
click at [565, 134] on label "2vs2" at bounding box center [587, 132] width 59 height 21
click at [577, 198] on button "Zapisz" at bounding box center [593, 191] width 79 height 38
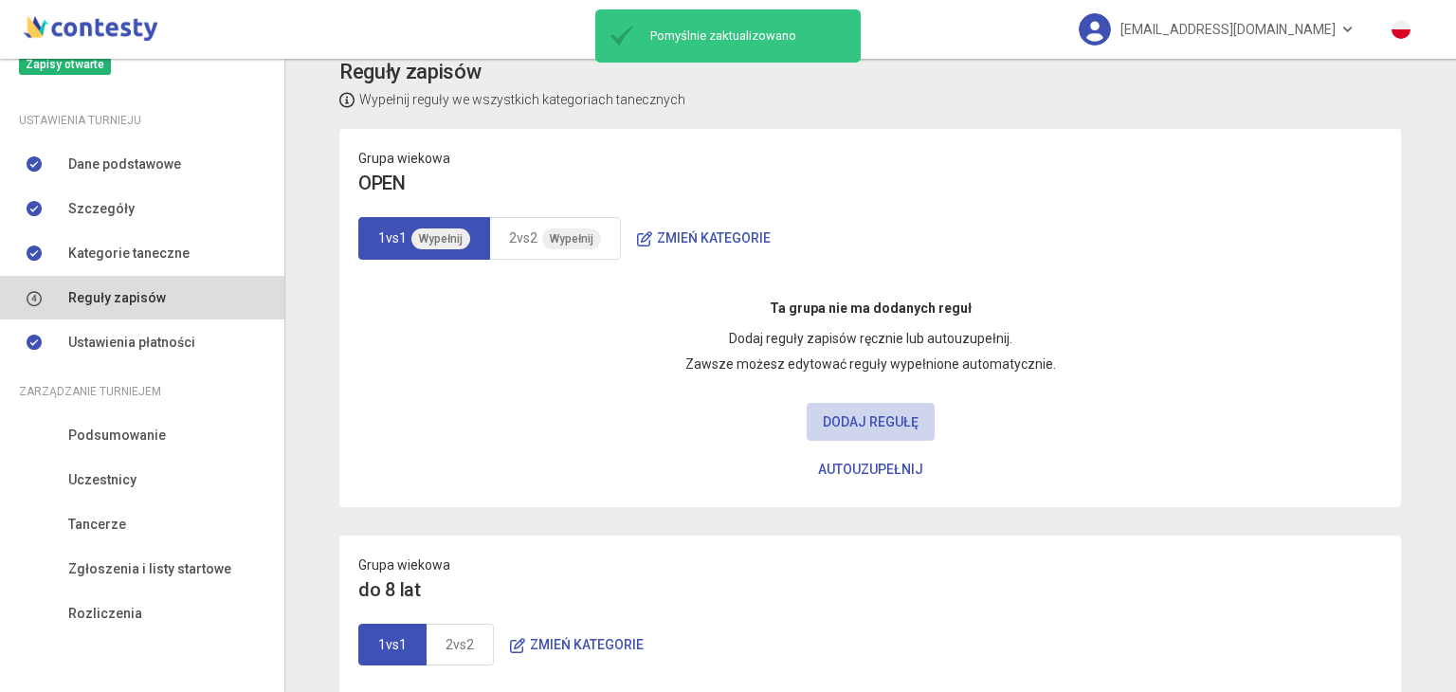
click at [863, 409] on button "Dodaj regułę" at bounding box center [871, 422] width 128 height 38
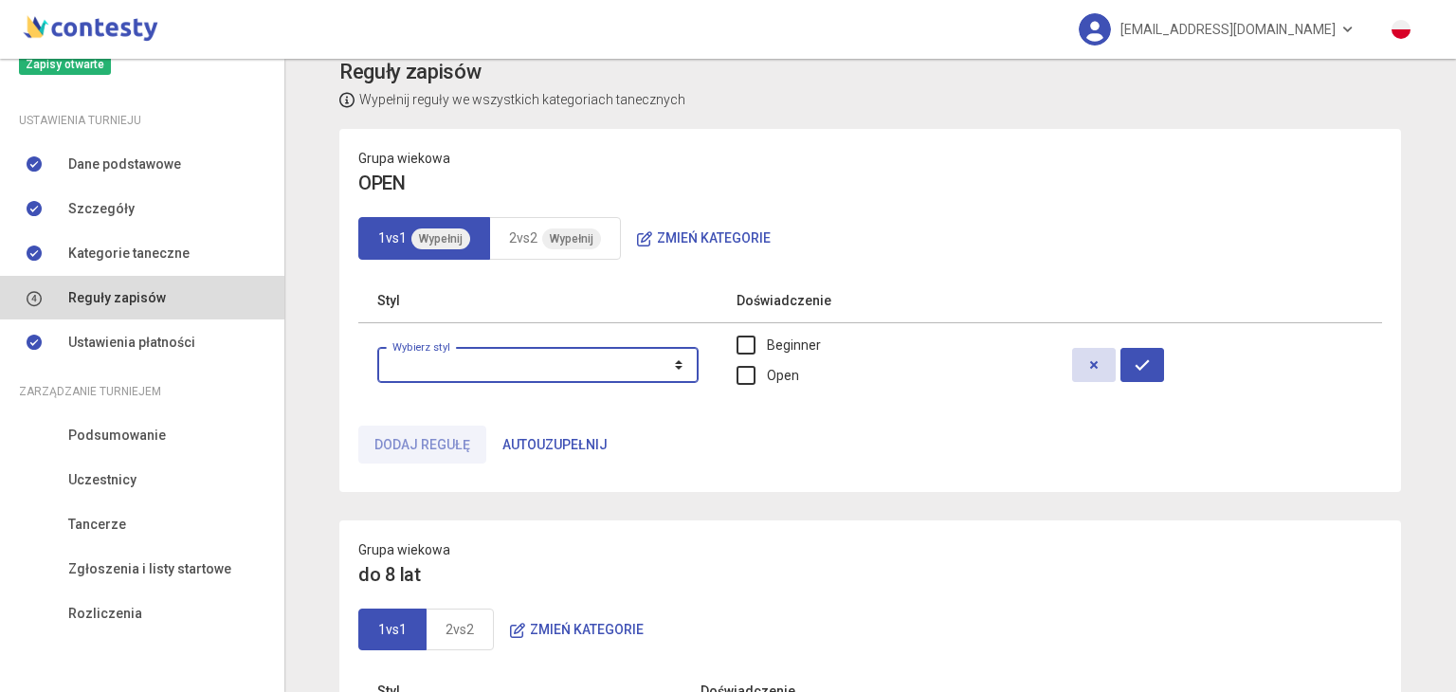
click at [675, 373] on select "**********" at bounding box center [537, 365] width 321 height 36
select select "**********"
click at [377, 347] on select "**********" at bounding box center [537, 365] width 321 height 36
click at [753, 371] on label "Open" at bounding box center [767, 375] width 63 height 21
click at [1136, 374] on button "button" at bounding box center [1142, 365] width 44 height 34
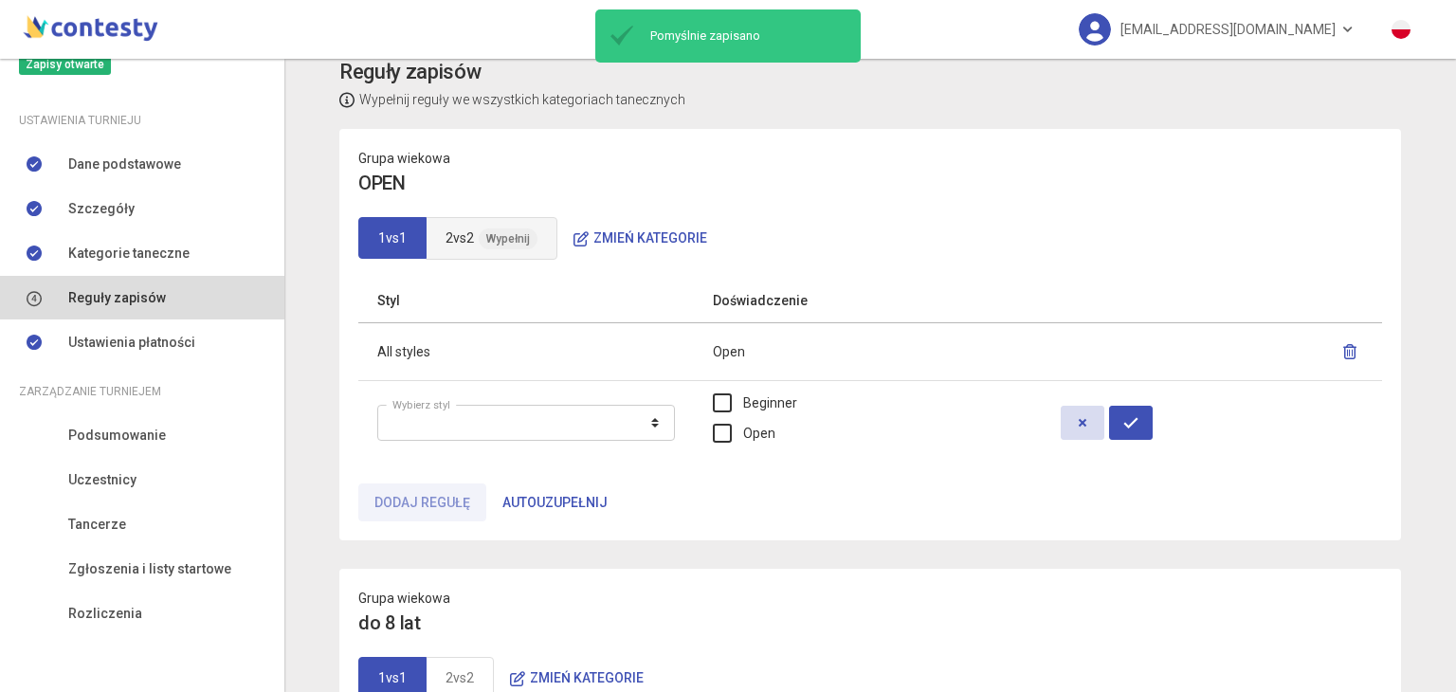
click at [490, 227] on link "2vs2 Wypełnij" at bounding box center [492, 238] width 132 height 43
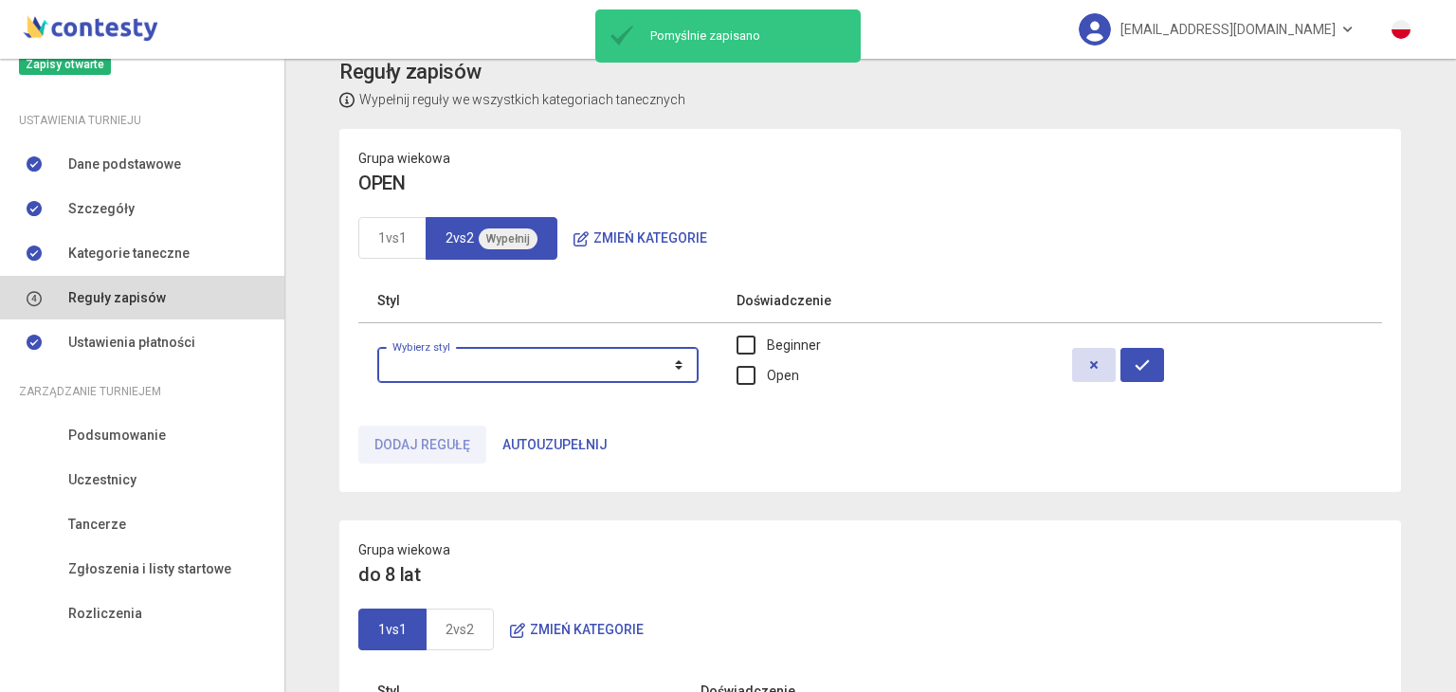
click at [614, 365] on select "**********" at bounding box center [537, 365] width 321 height 36
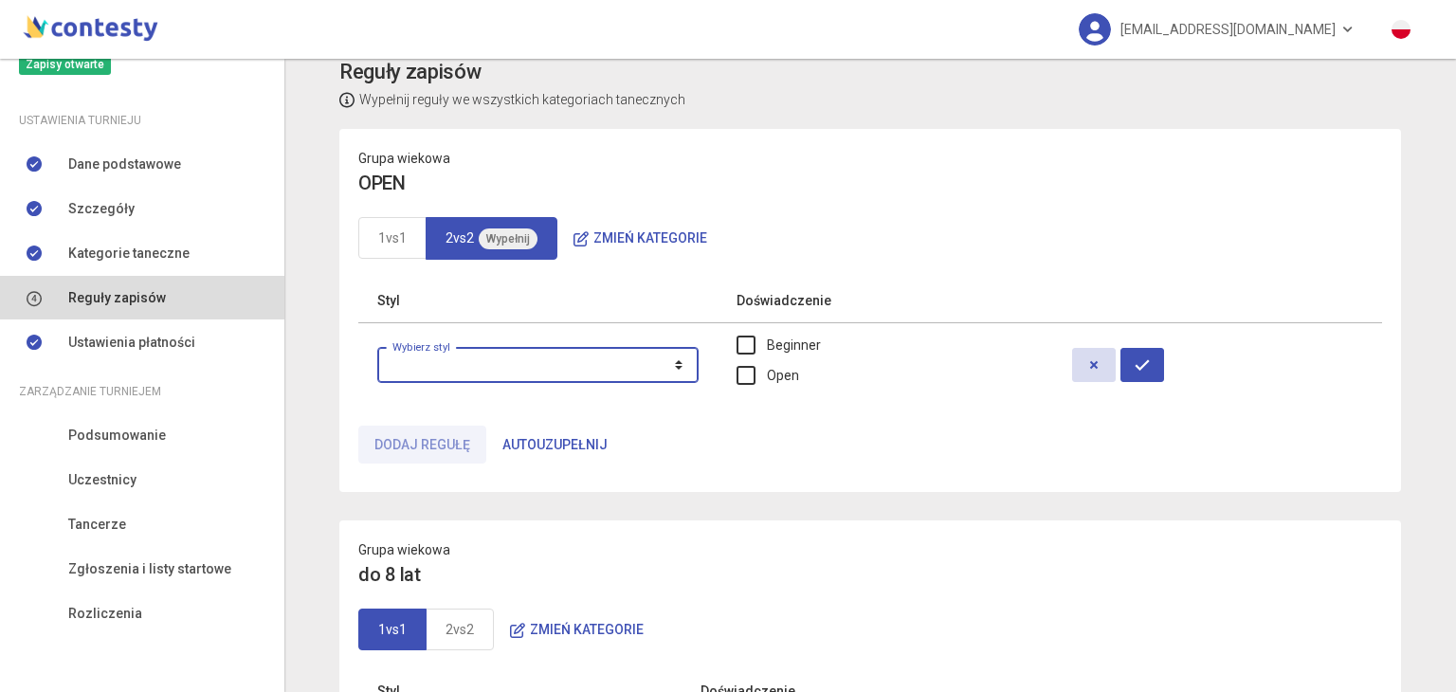
select select "**********"
click at [377, 347] on select "**********" at bounding box center [537, 365] width 321 height 36
click at [753, 370] on label "Open" at bounding box center [767, 375] width 63 height 21
click at [1135, 369] on icon "button" at bounding box center [1142, 364] width 15 height 15
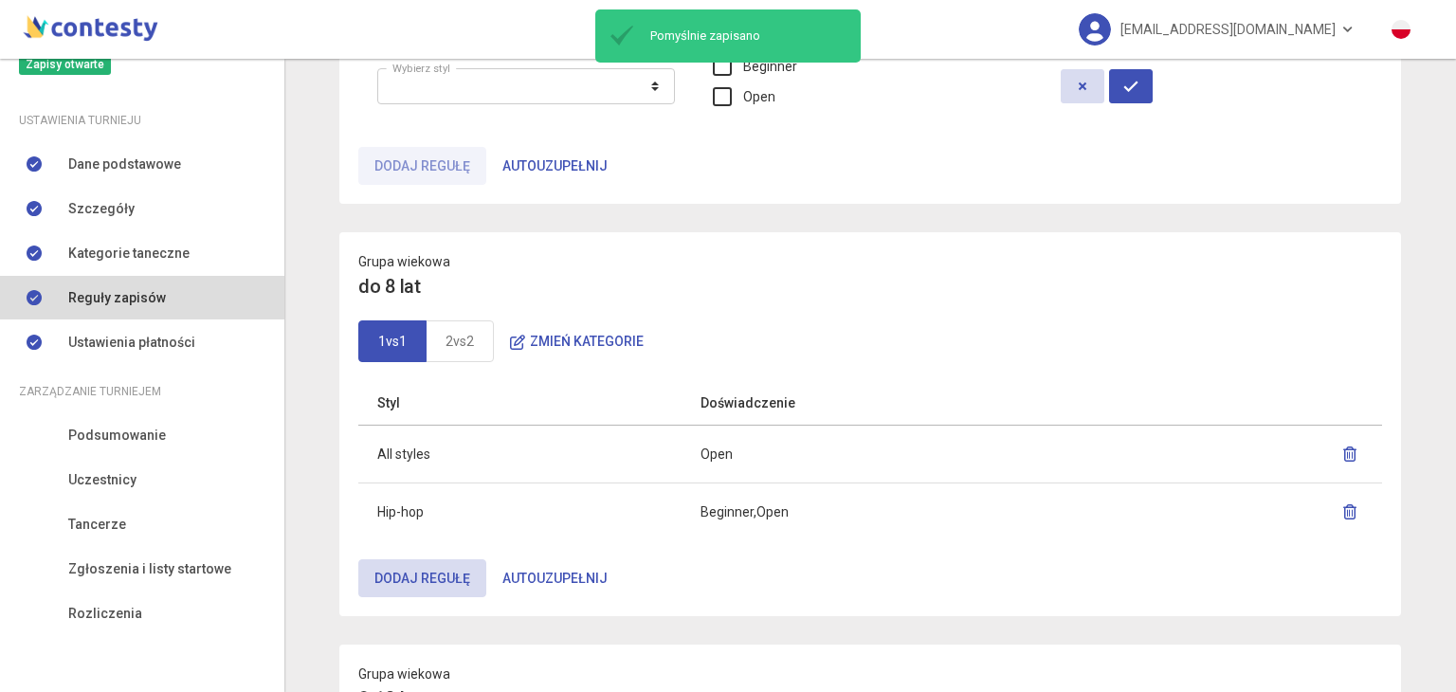
scroll to position [363, 0]
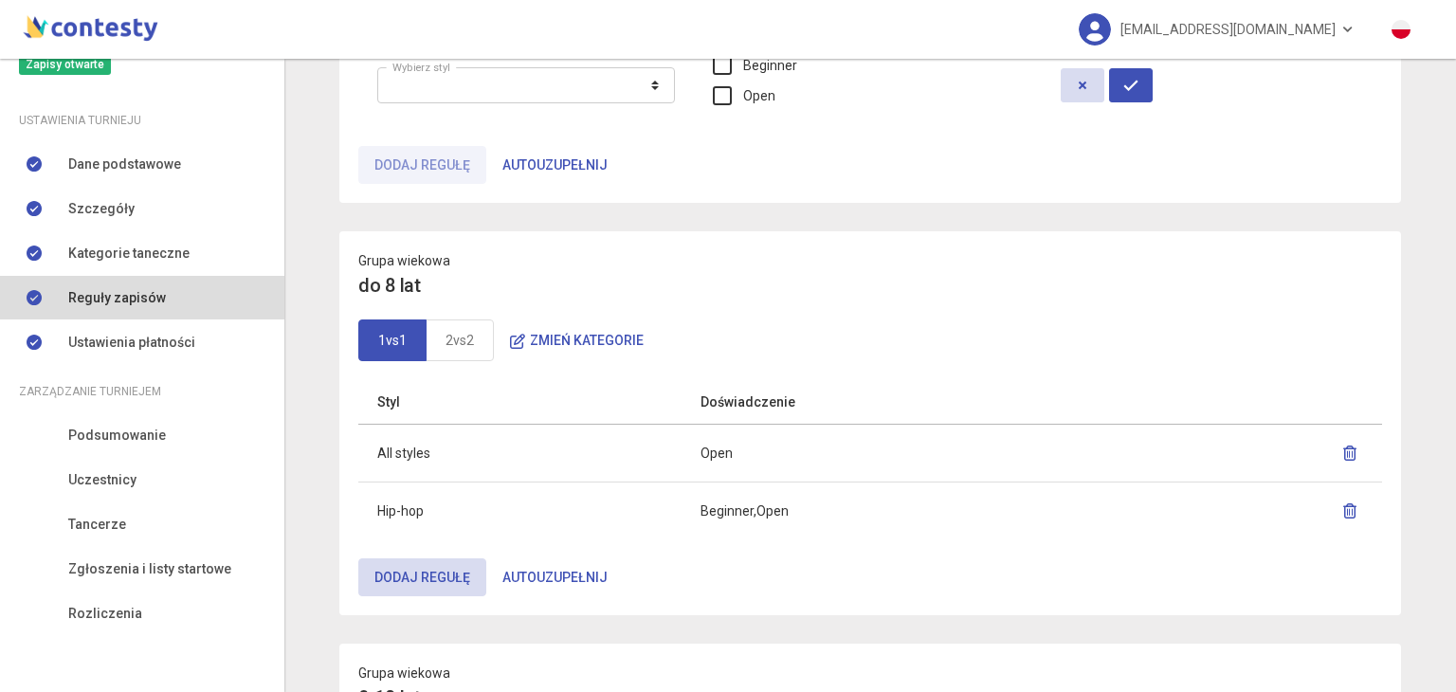
click at [1342, 446] on icon "button" at bounding box center [1349, 452] width 15 height 15
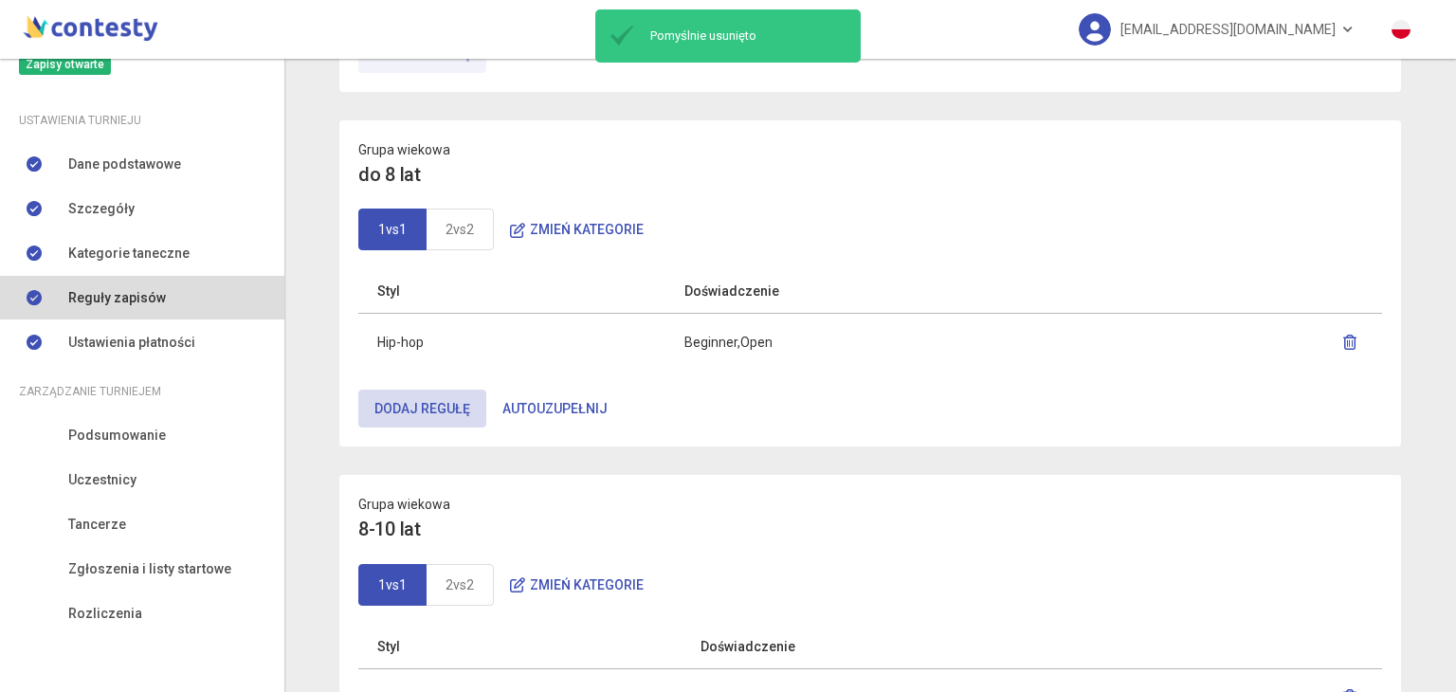
scroll to position [482, 0]
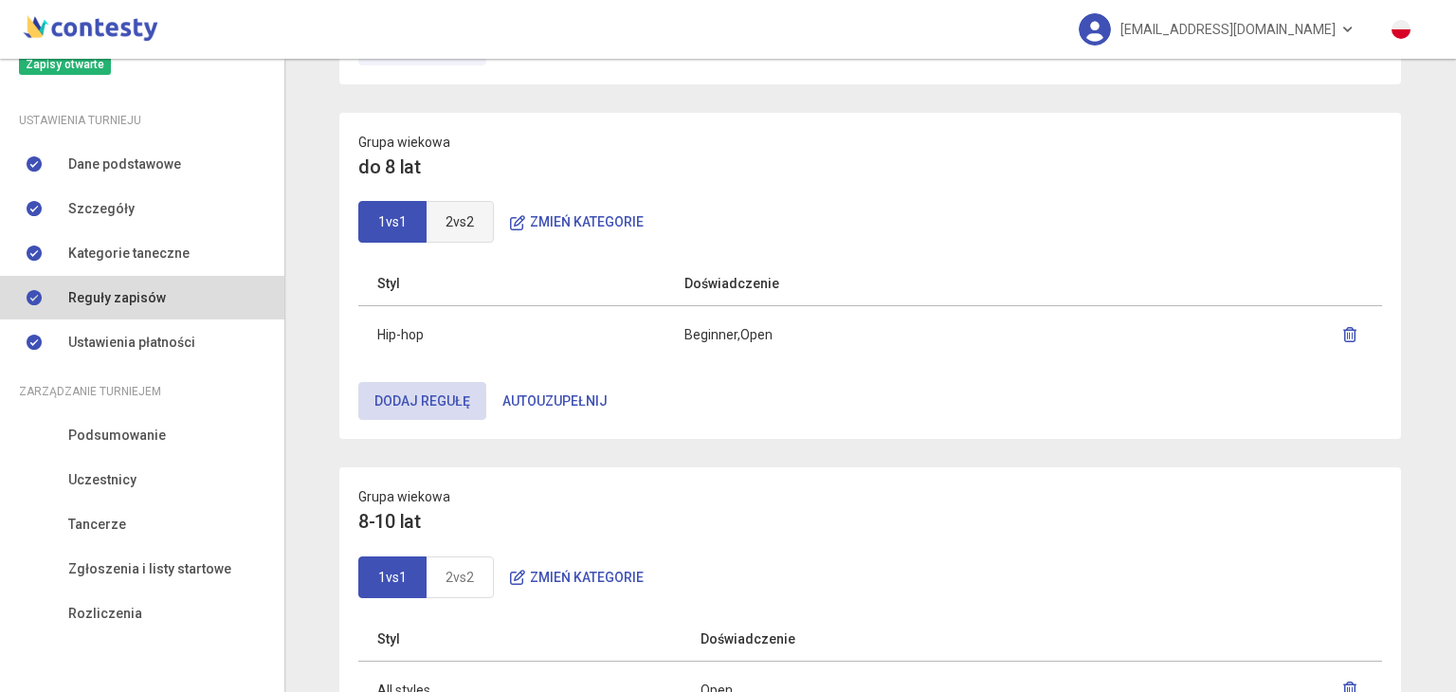
click at [463, 220] on link "2vs2" at bounding box center [460, 222] width 68 height 42
click at [1345, 327] on icon "button" at bounding box center [1349, 334] width 15 height 15
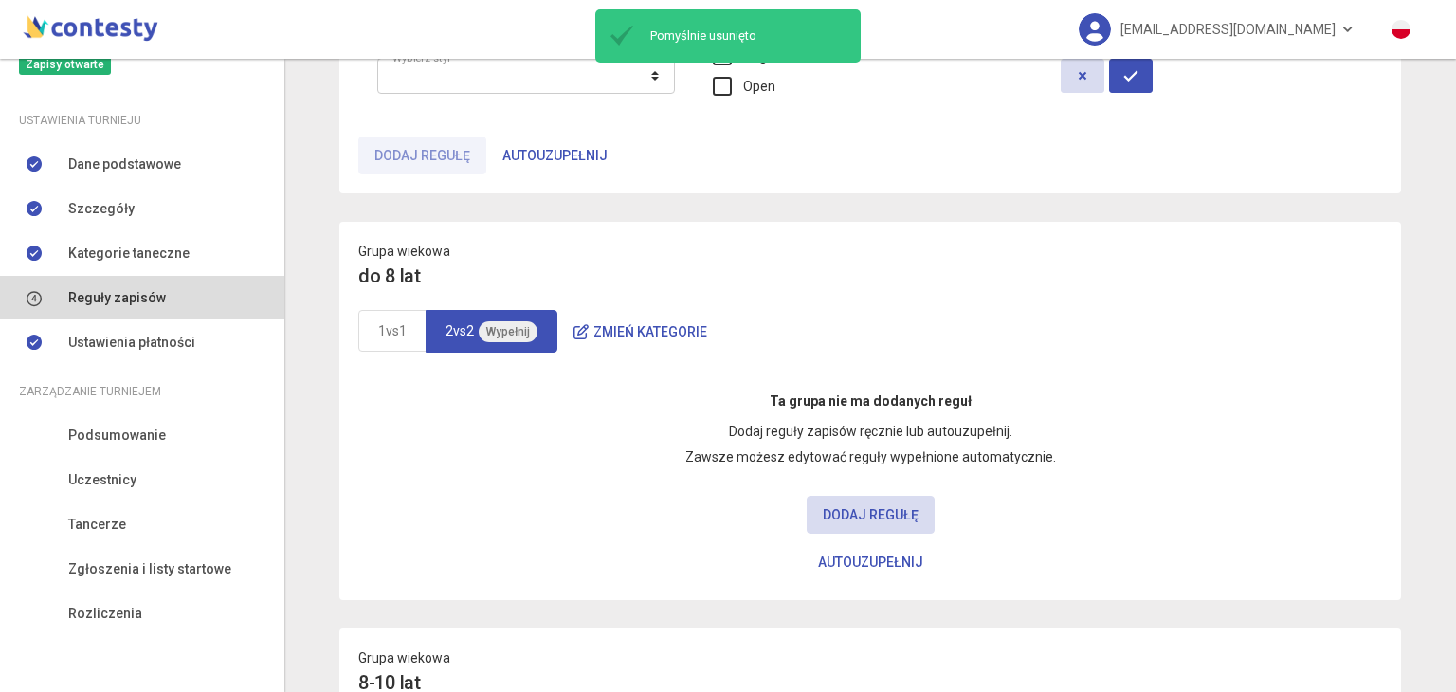
scroll to position [378, 0]
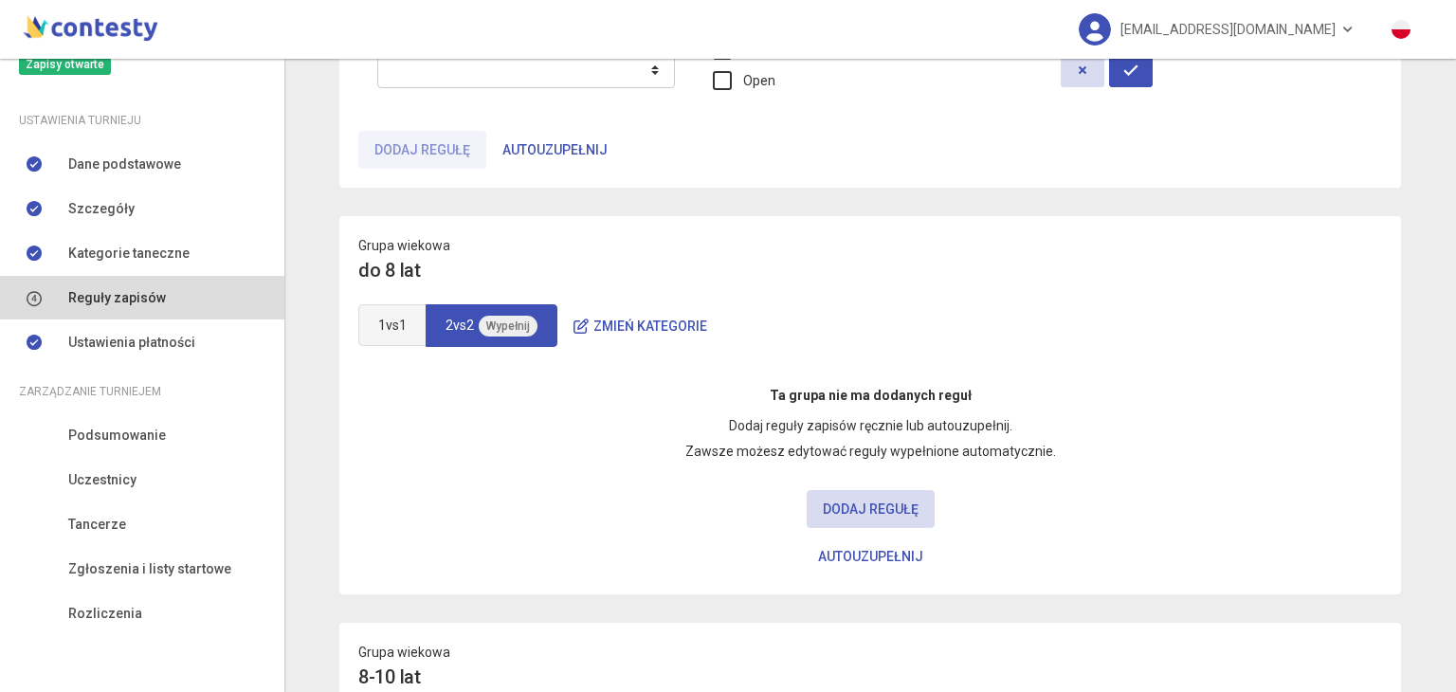
click at [401, 321] on link "1vs1" at bounding box center [392, 325] width 68 height 42
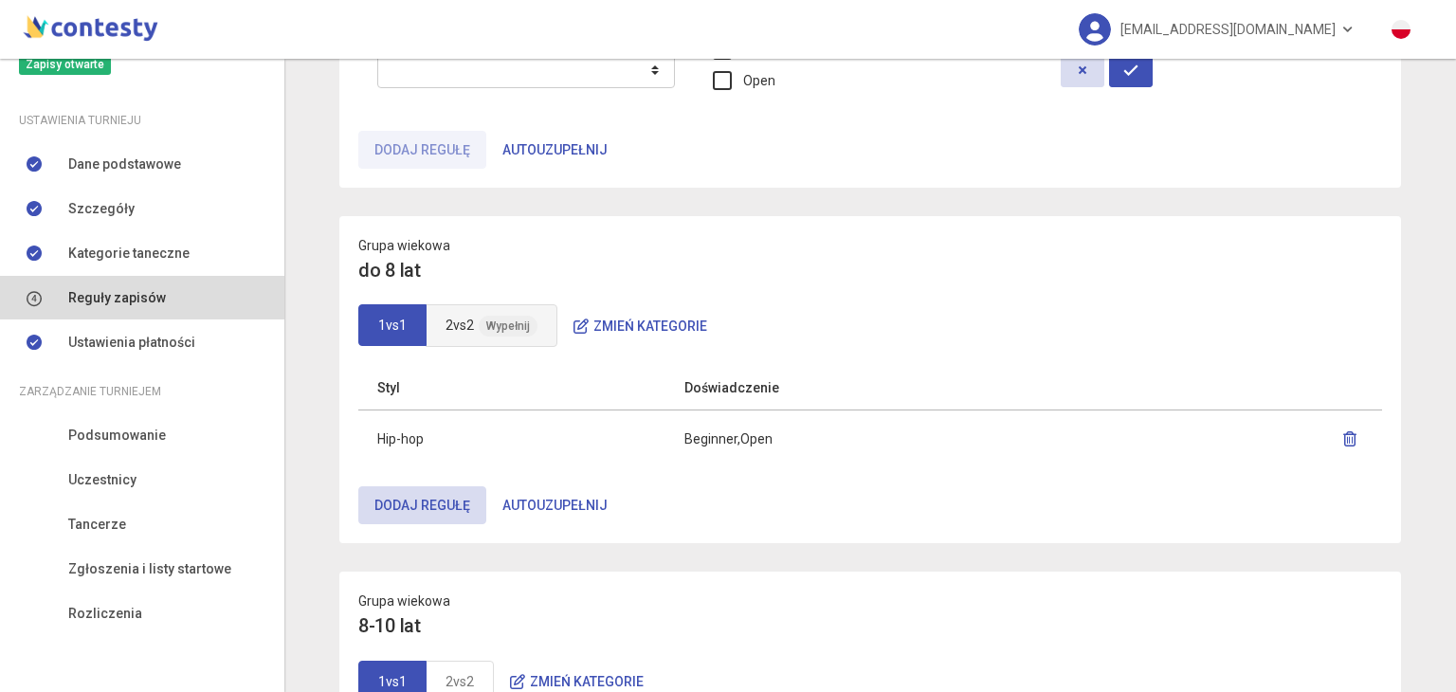
click at [436, 318] on link "2vs2 Wypełnij" at bounding box center [492, 325] width 132 height 43
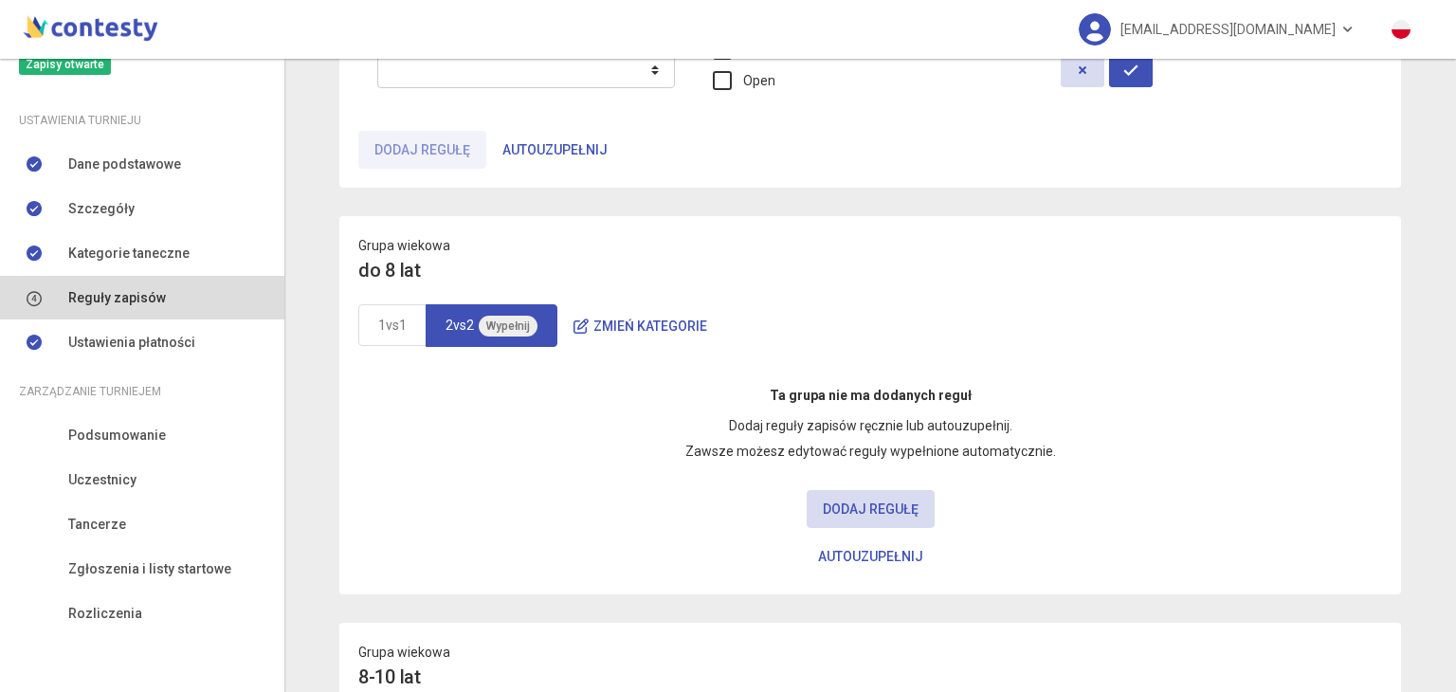
click at [498, 317] on span "Wypełnij" at bounding box center [508, 326] width 59 height 21
click at [620, 325] on button "Zmień kategorie" at bounding box center [640, 326] width 166 height 38
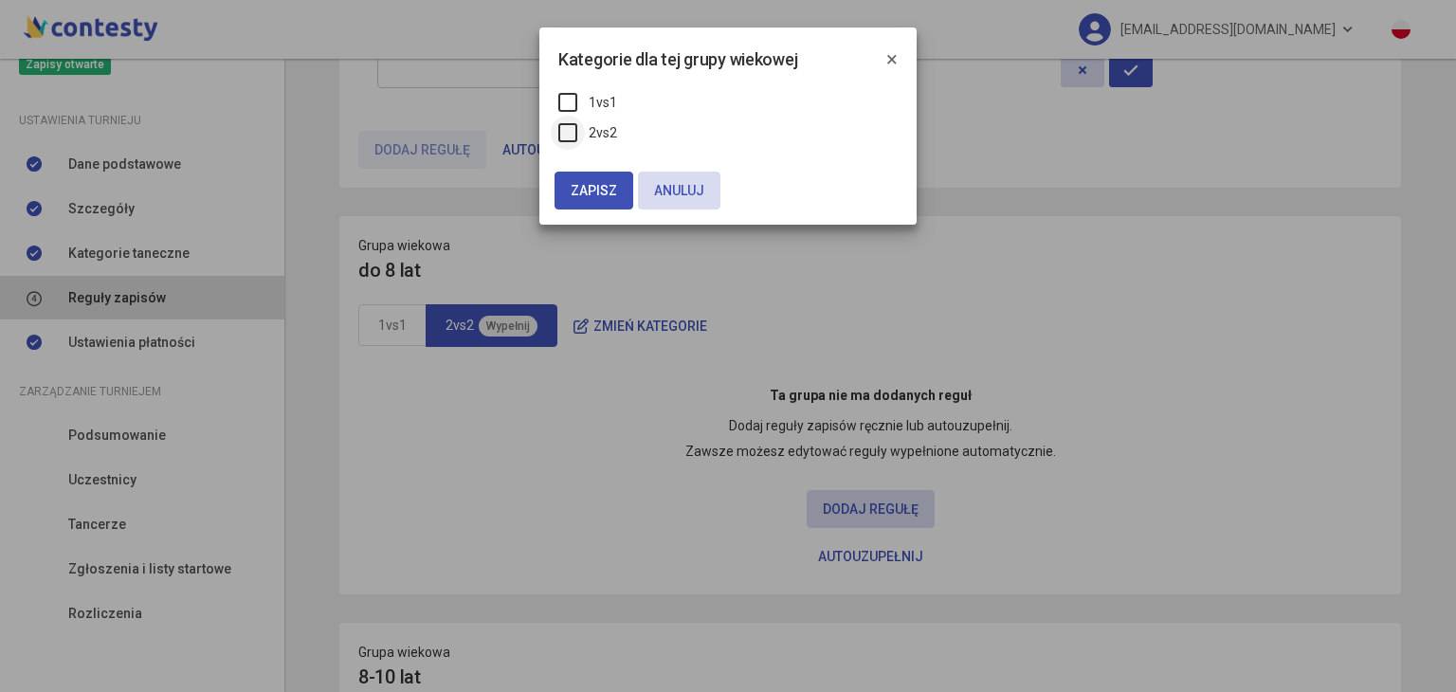
click at [565, 130] on label "2vs2" at bounding box center [587, 132] width 59 height 21
click at [581, 183] on span "Zapisz" at bounding box center [594, 190] width 46 height 15
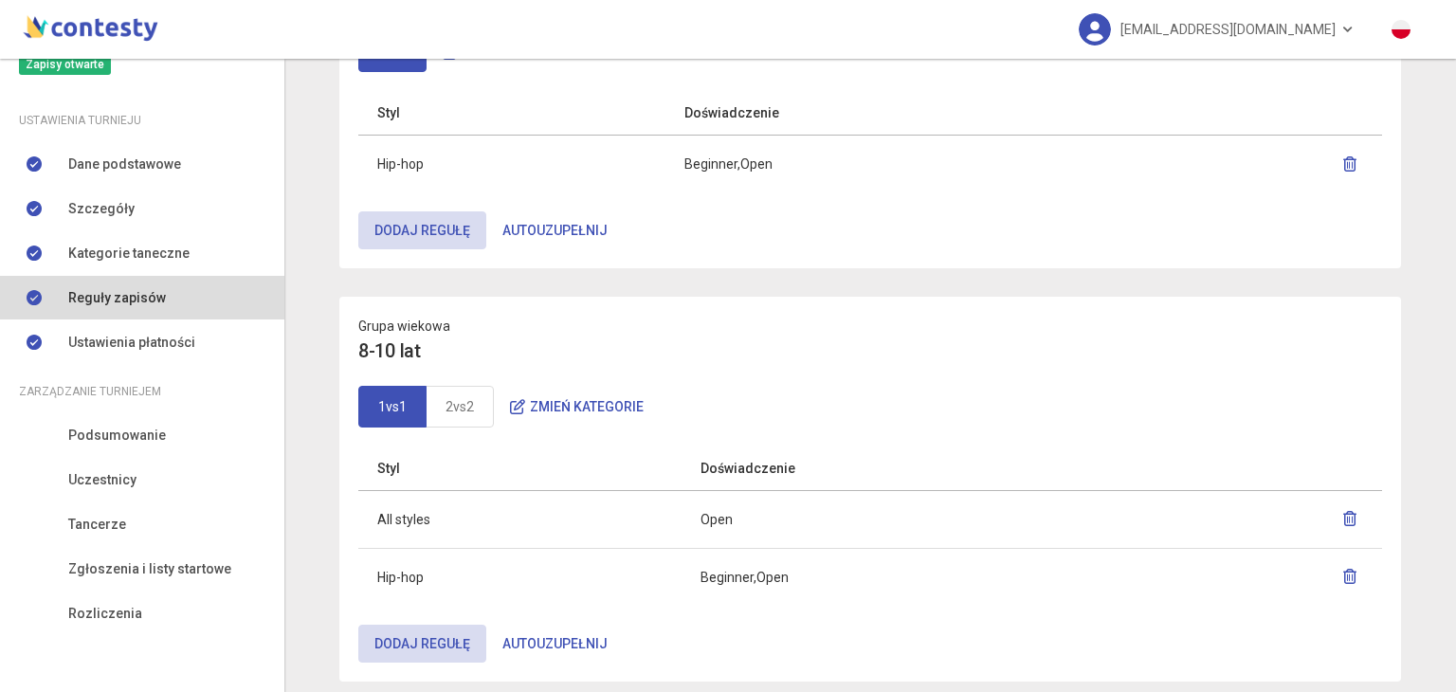
scroll to position [834, 0]
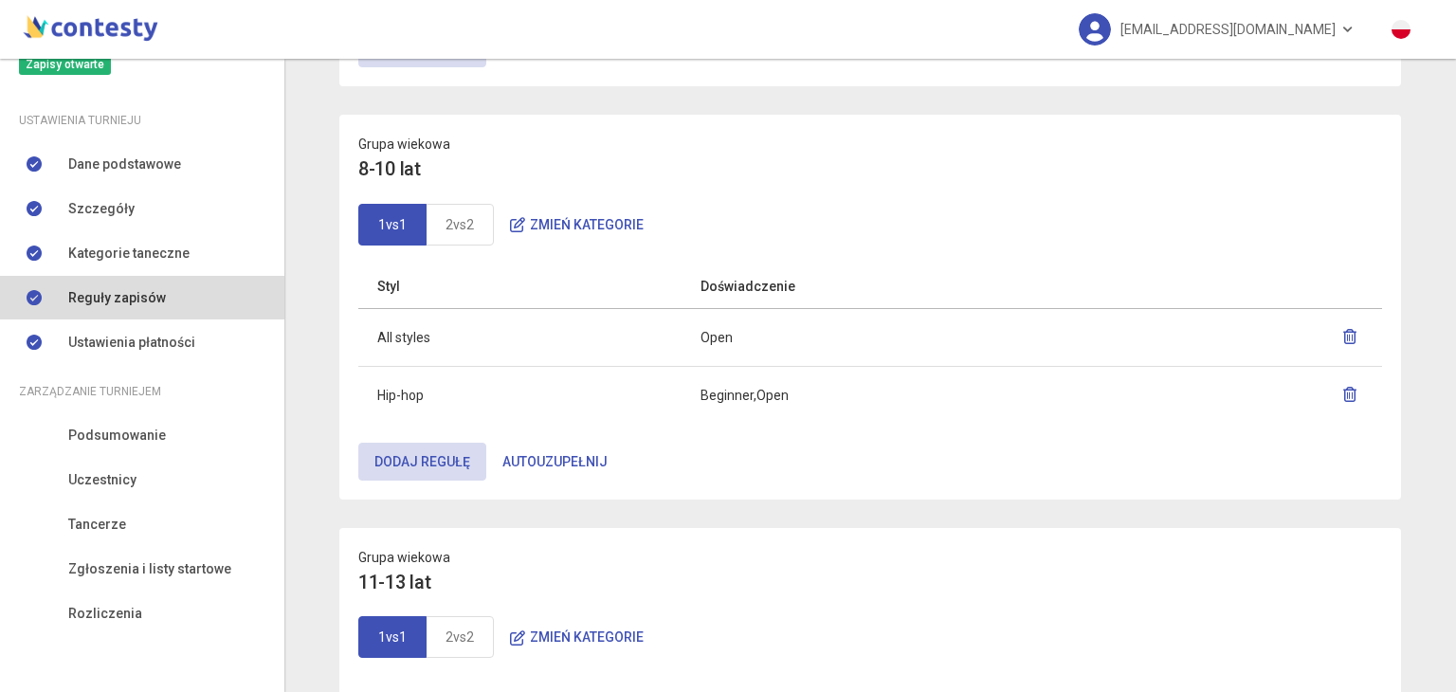
click at [1342, 335] on icon "button" at bounding box center [1349, 336] width 15 height 15
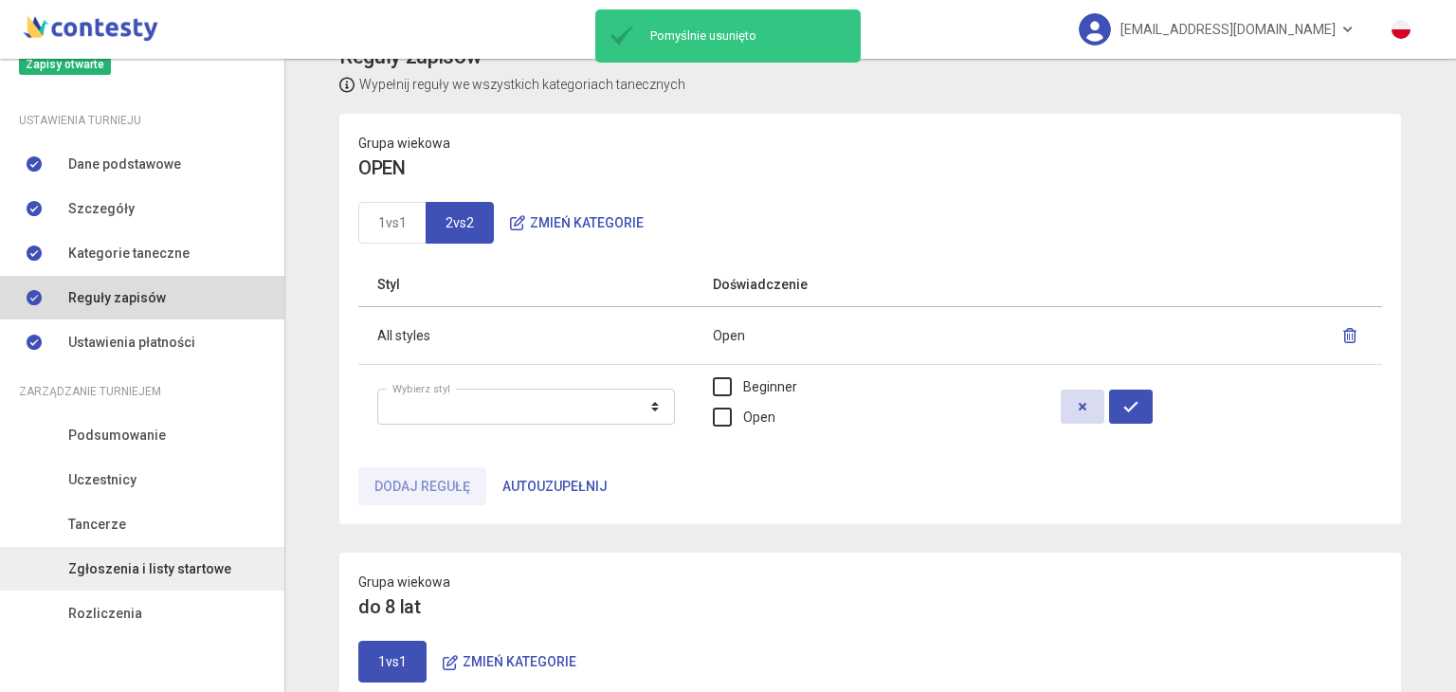
click at [83, 562] on span "Zgłoszenia i listy startowe" at bounding box center [149, 568] width 163 height 21
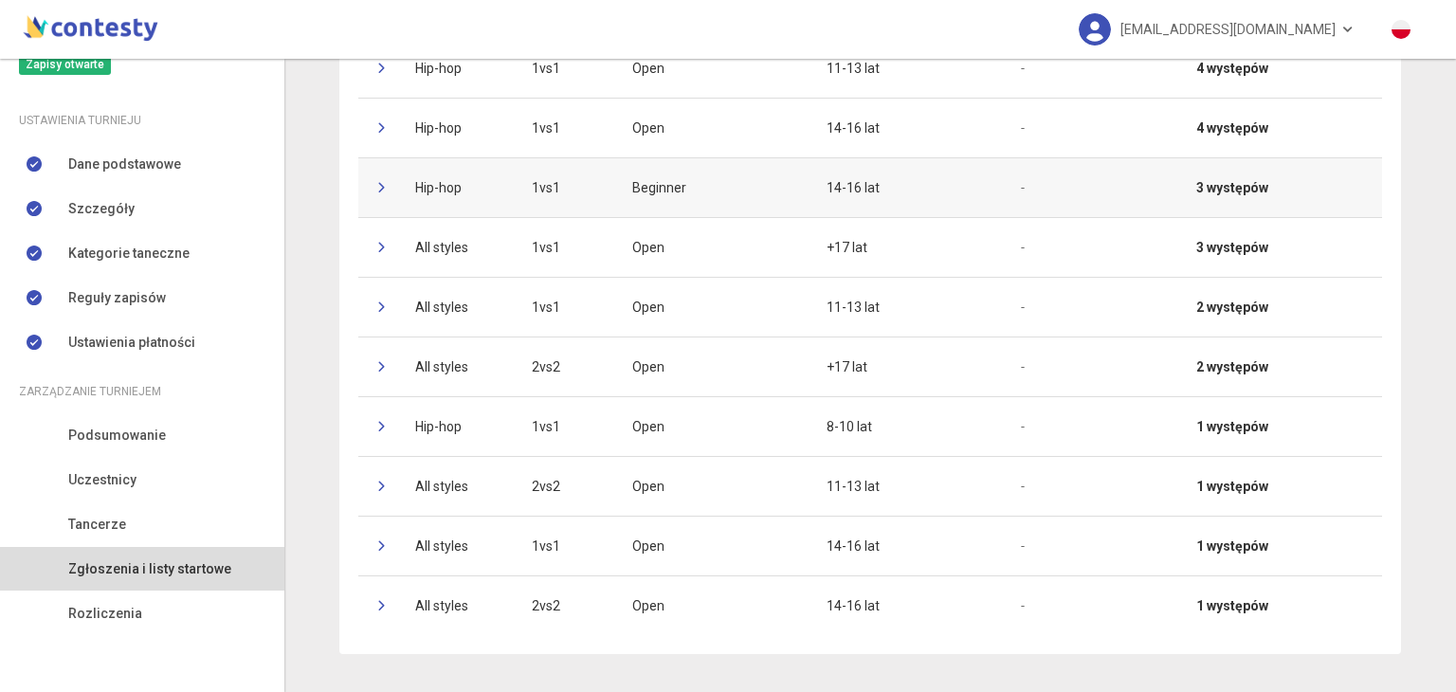
scroll to position [329, 0]
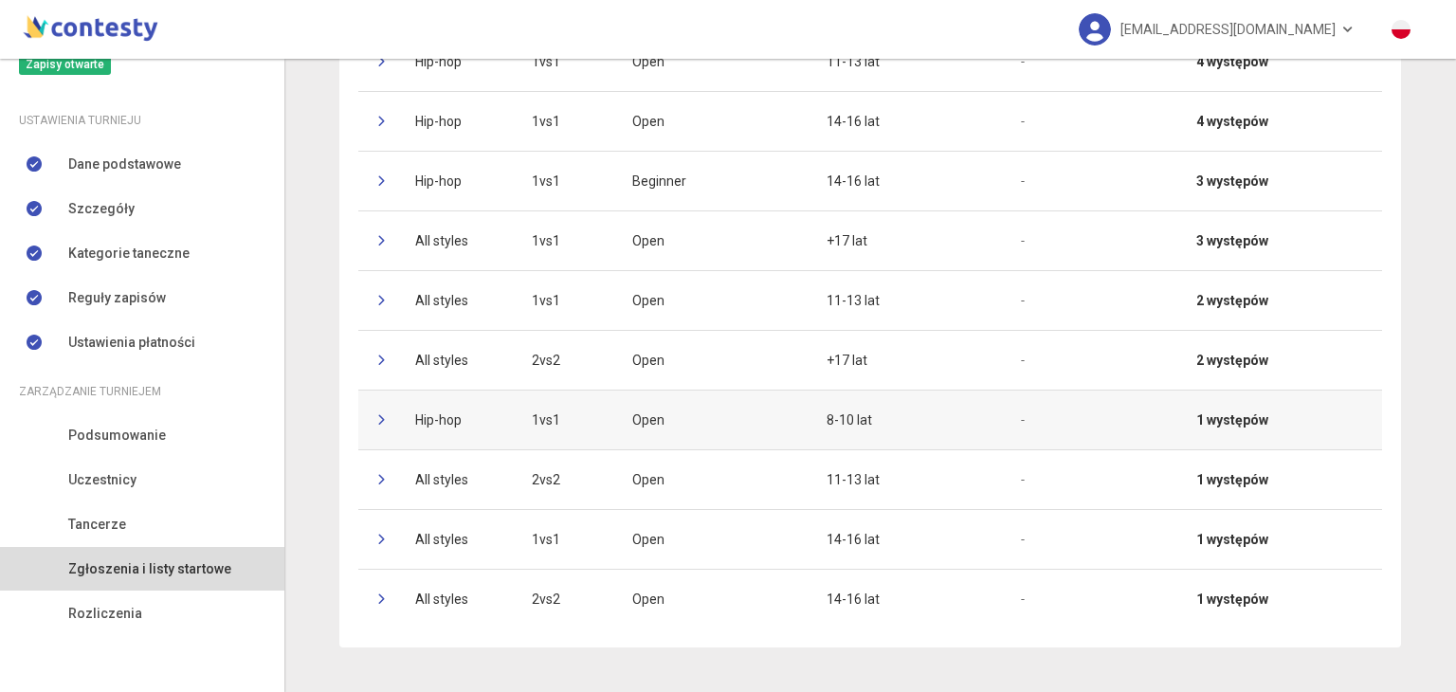
click at [377, 423] on icon at bounding box center [382, 419] width 11 height 11
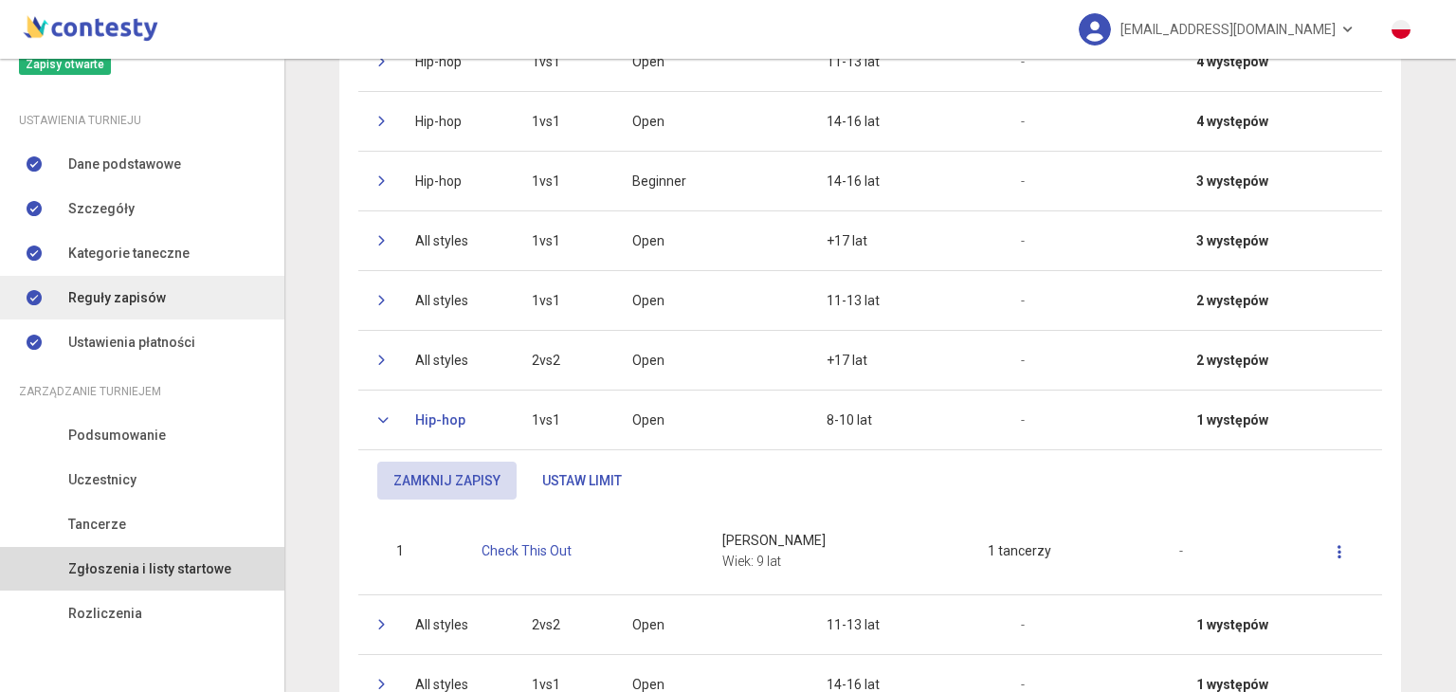
click at [137, 291] on span "Reguły zapisów" at bounding box center [117, 297] width 98 height 21
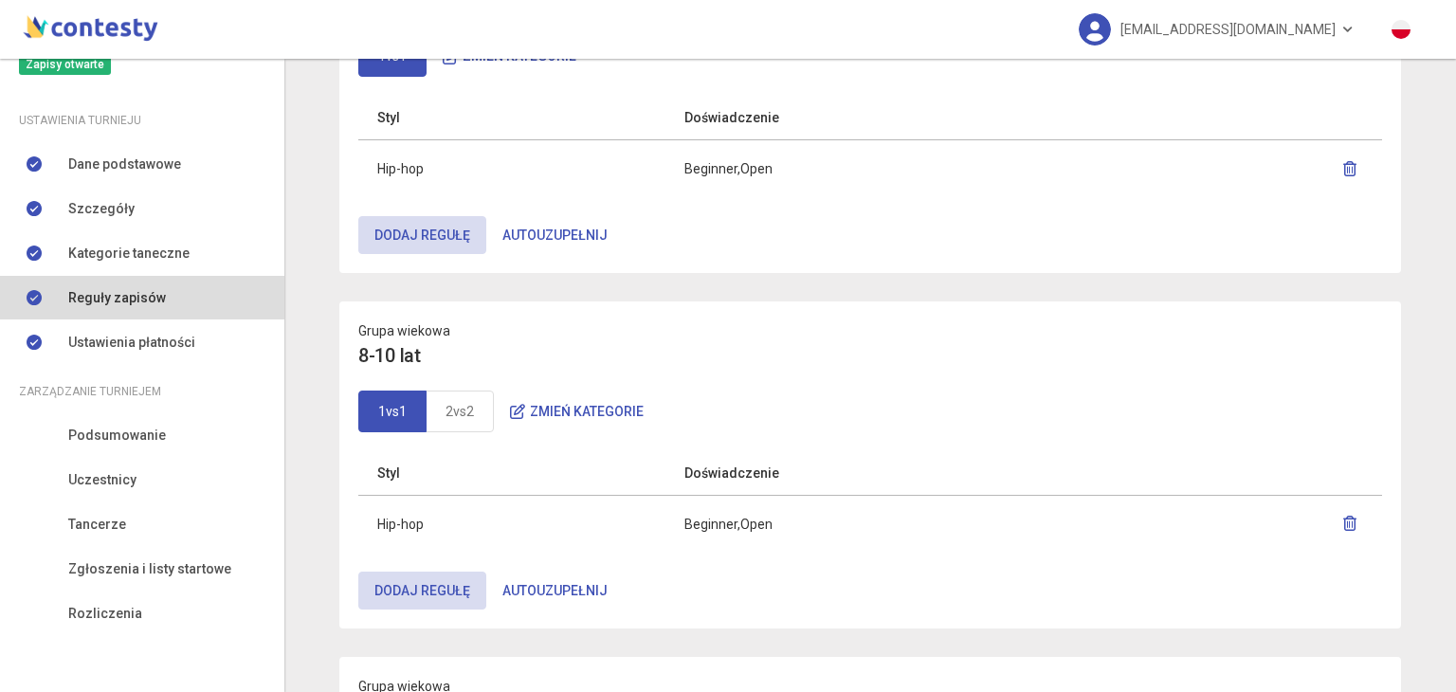
scroll to position [564, 0]
click at [118, 570] on span "Zgłoszenia i listy startowe" at bounding box center [149, 568] width 163 height 21
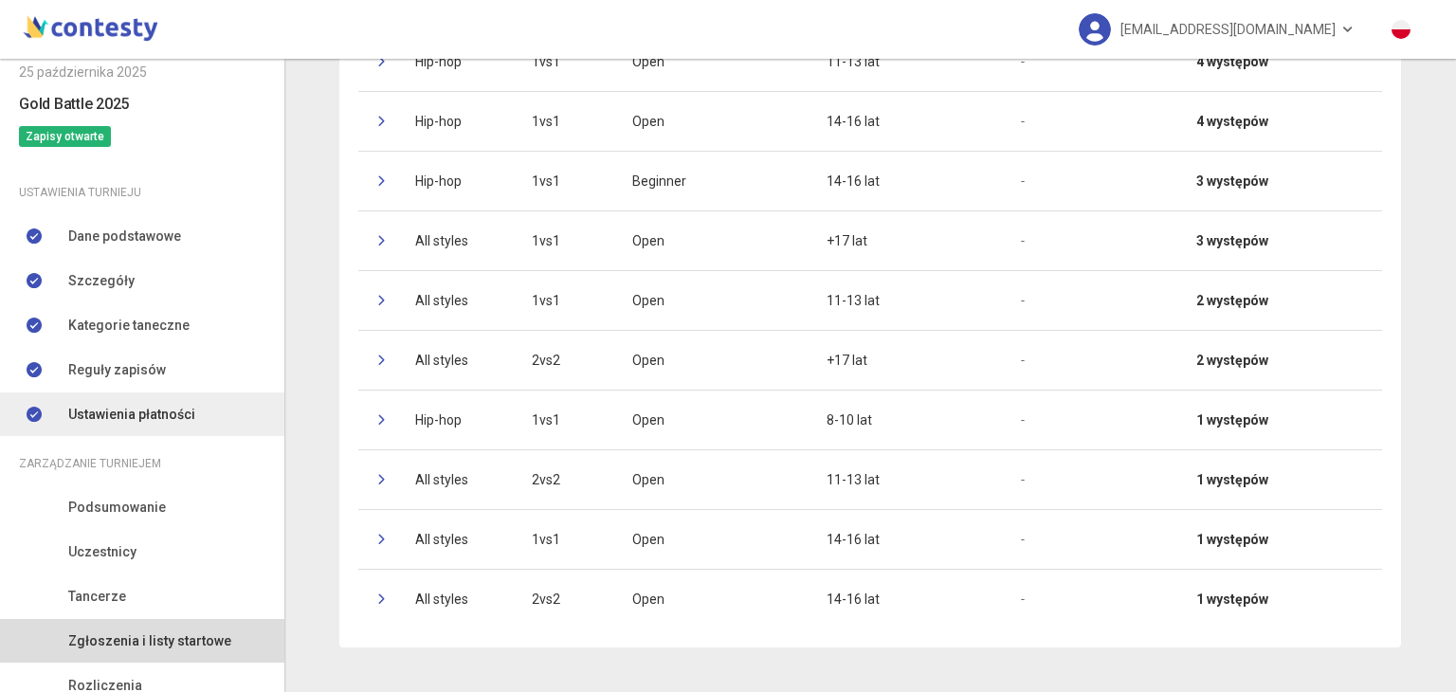
scroll to position [77, 0]
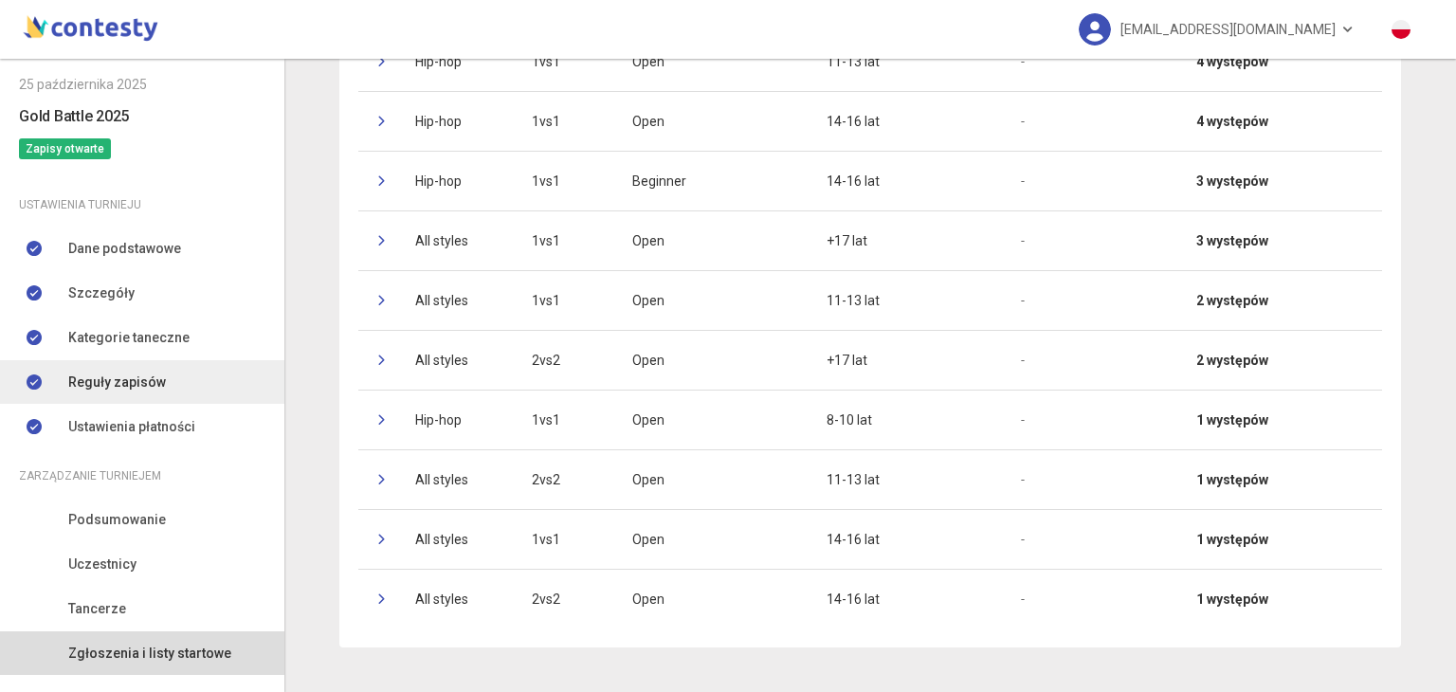
click at [155, 379] on span "Reguły zapisów" at bounding box center [117, 382] width 98 height 21
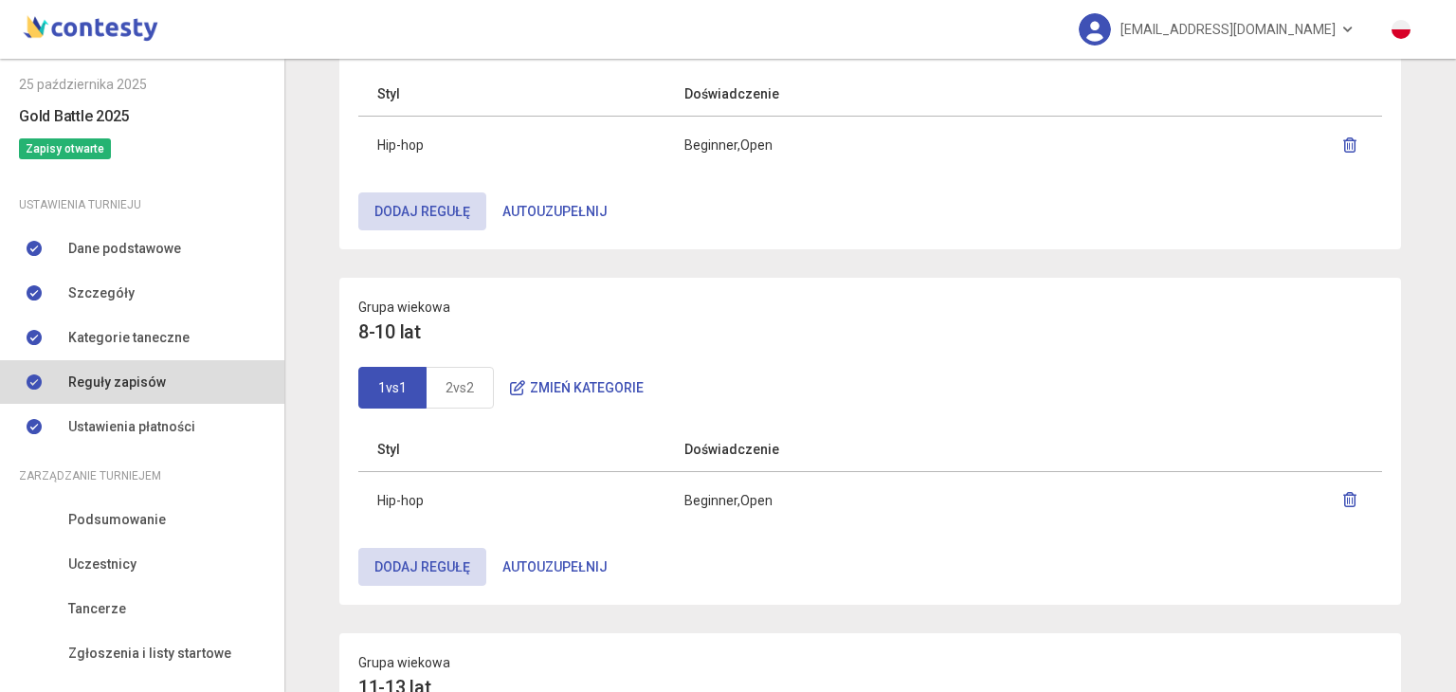
scroll to position [588, 0]
click at [445, 368] on link "2vs2" at bounding box center [460, 387] width 68 height 42
click at [584, 371] on button "Zmień kategorie" at bounding box center [577, 387] width 166 height 38
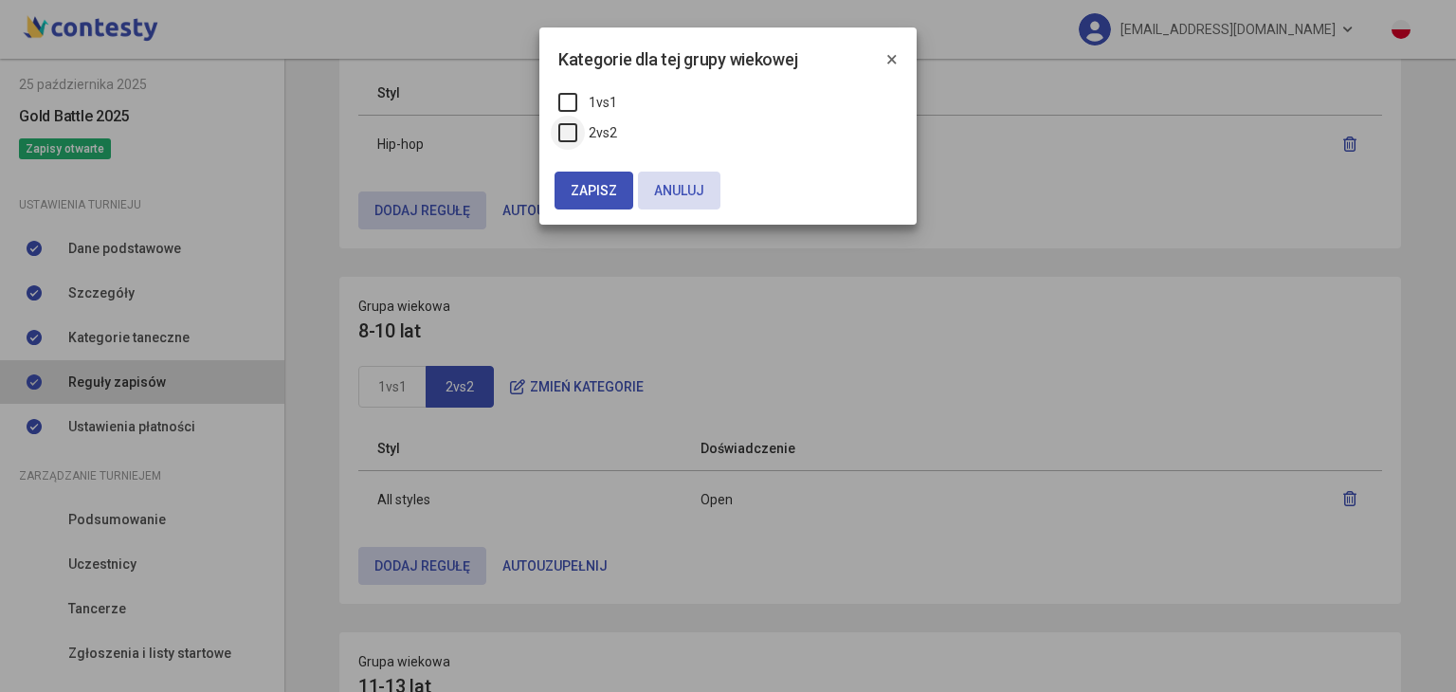
click at [566, 131] on label "2vs2" at bounding box center [587, 132] width 59 height 21
click at [591, 189] on span "Zapisz" at bounding box center [594, 190] width 46 height 15
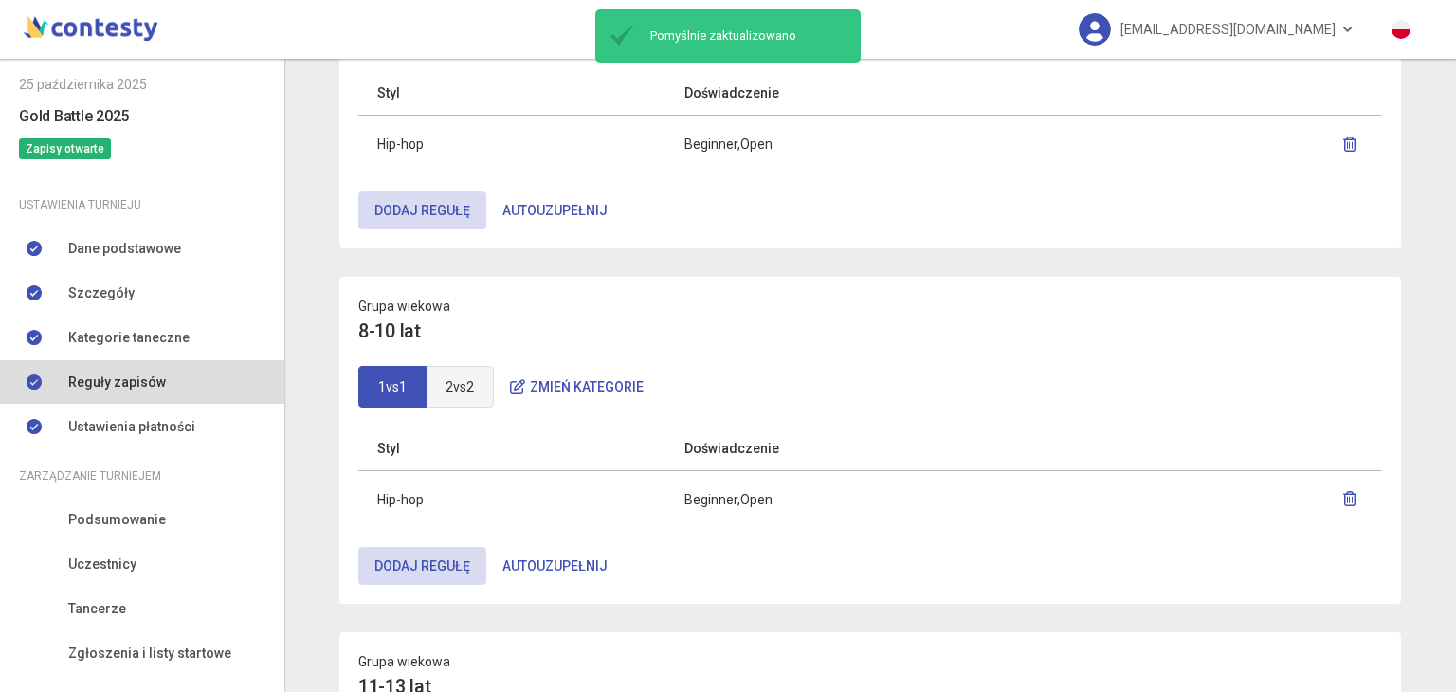
click at [453, 389] on link "2vs2" at bounding box center [460, 387] width 68 height 42
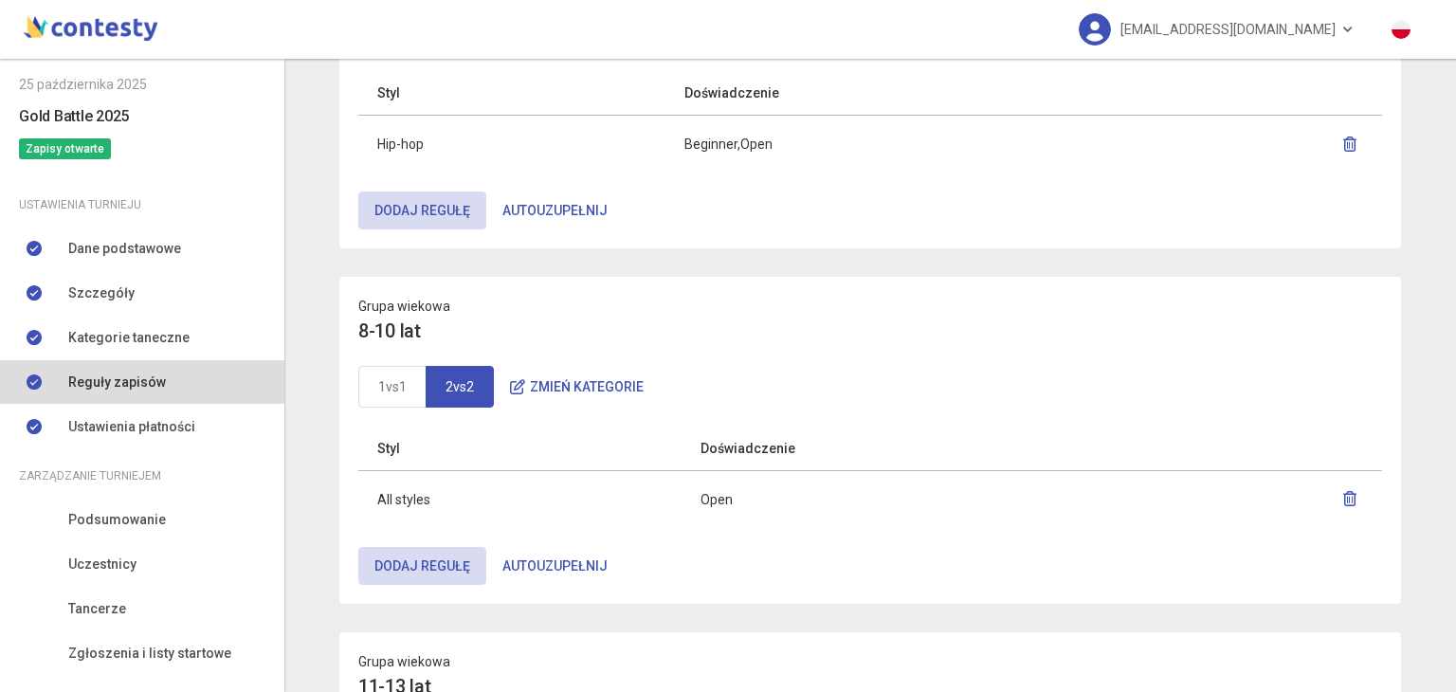
click at [1342, 491] on icon "button" at bounding box center [1349, 498] width 15 height 15
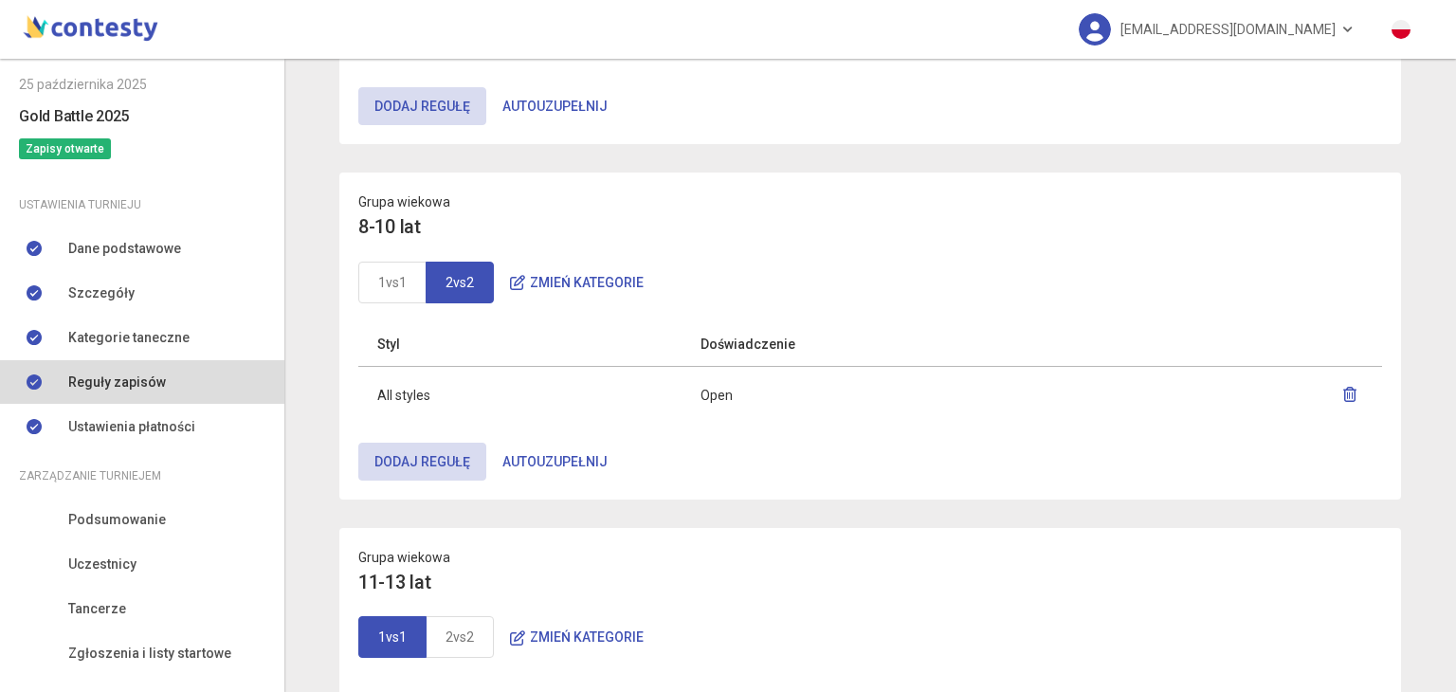
scroll to position [695, 0]
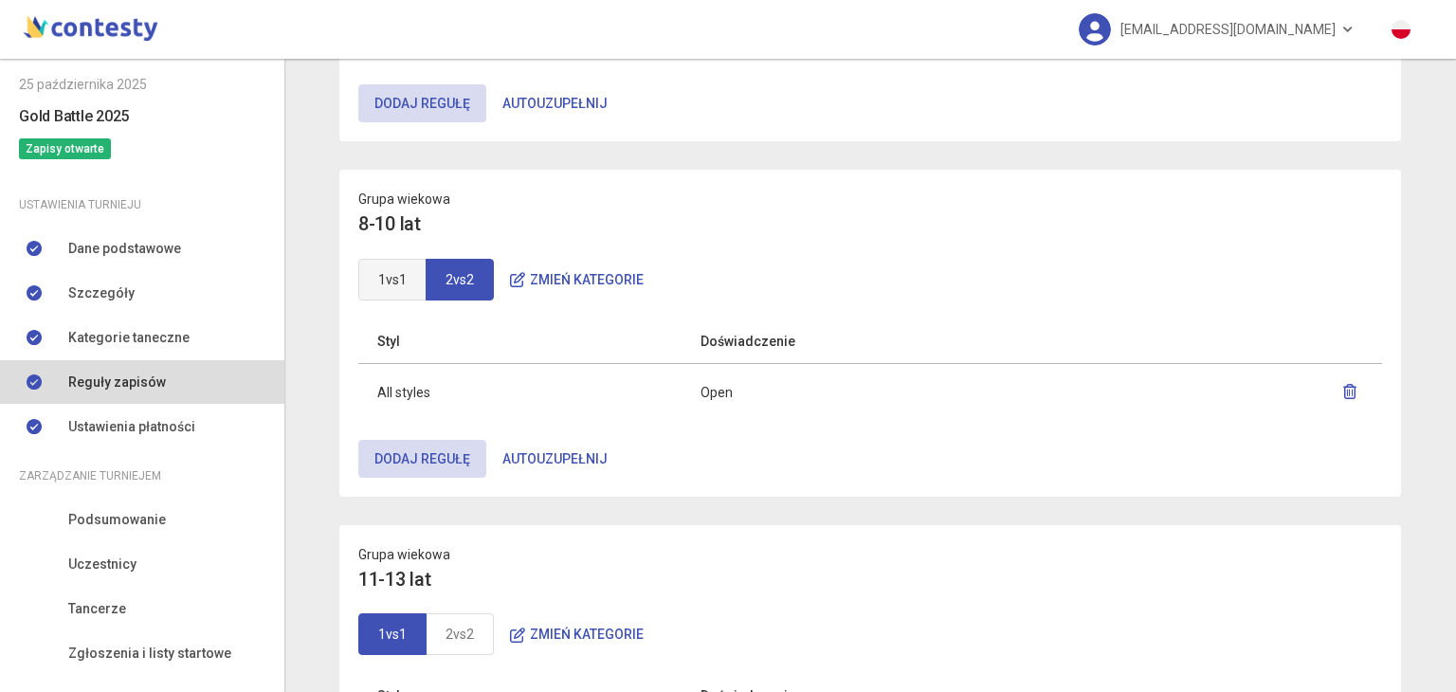
click at [410, 284] on link "1vs1" at bounding box center [392, 280] width 68 height 42
click at [447, 278] on link "2vs2" at bounding box center [460, 280] width 68 height 42
click at [364, 264] on link "1vs1" at bounding box center [392, 280] width 68 height 42
click at [463, 263] on link "2vs2" at bounding box center [460, 280] width 68 height 42
click at [1342, 393] on icon "button" at bounding box center [1349, 391] width 15 height 15
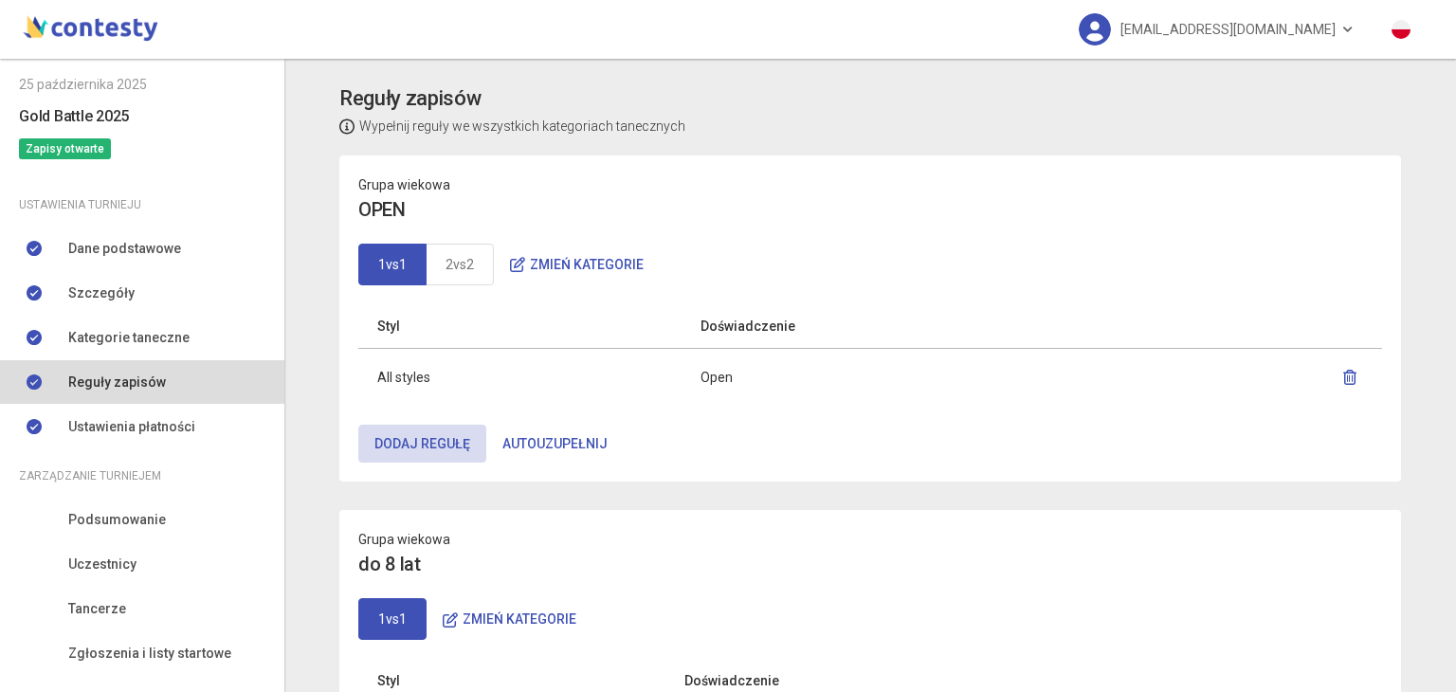
scroll to position [145, 0]
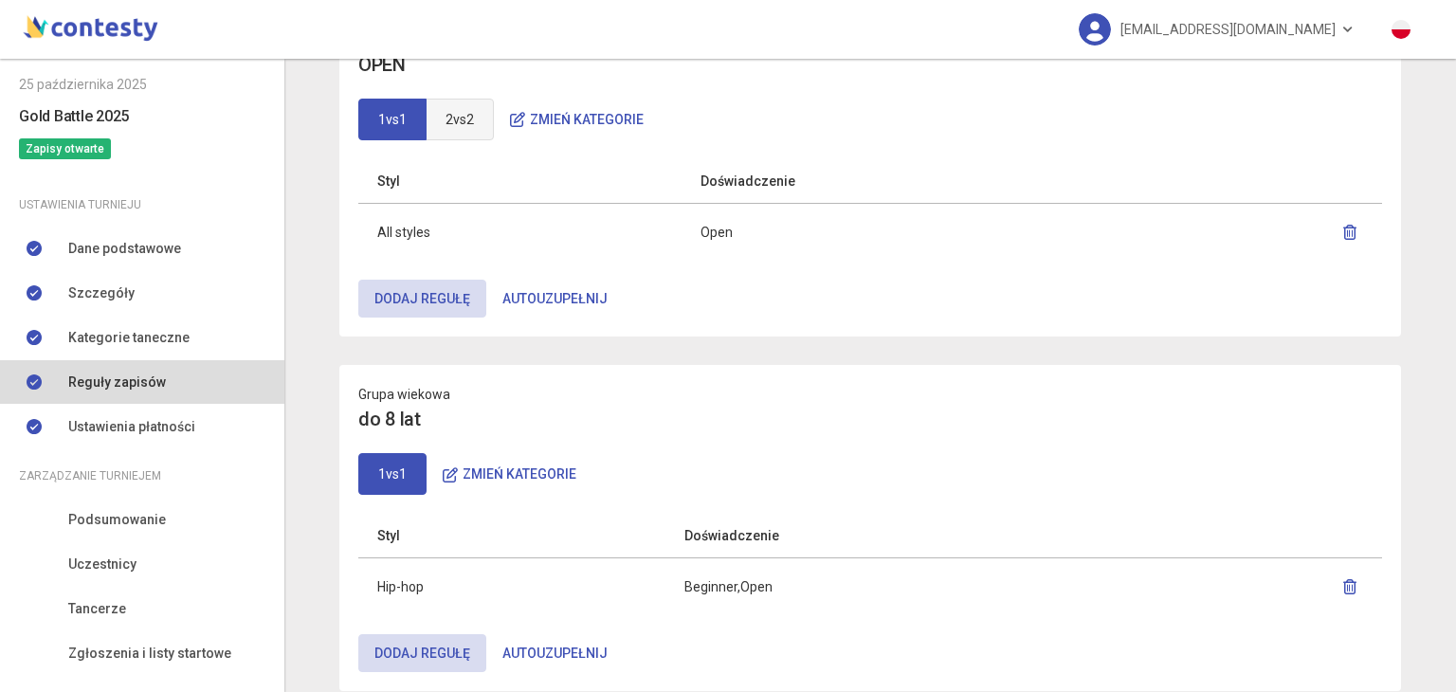
click at [442, 106] on link "2vs2" at bounding box center [460, 120] width 68 height 42
click at [397, 115] on link "1vs1" at bounding box center [392, 120] width 68 height 42
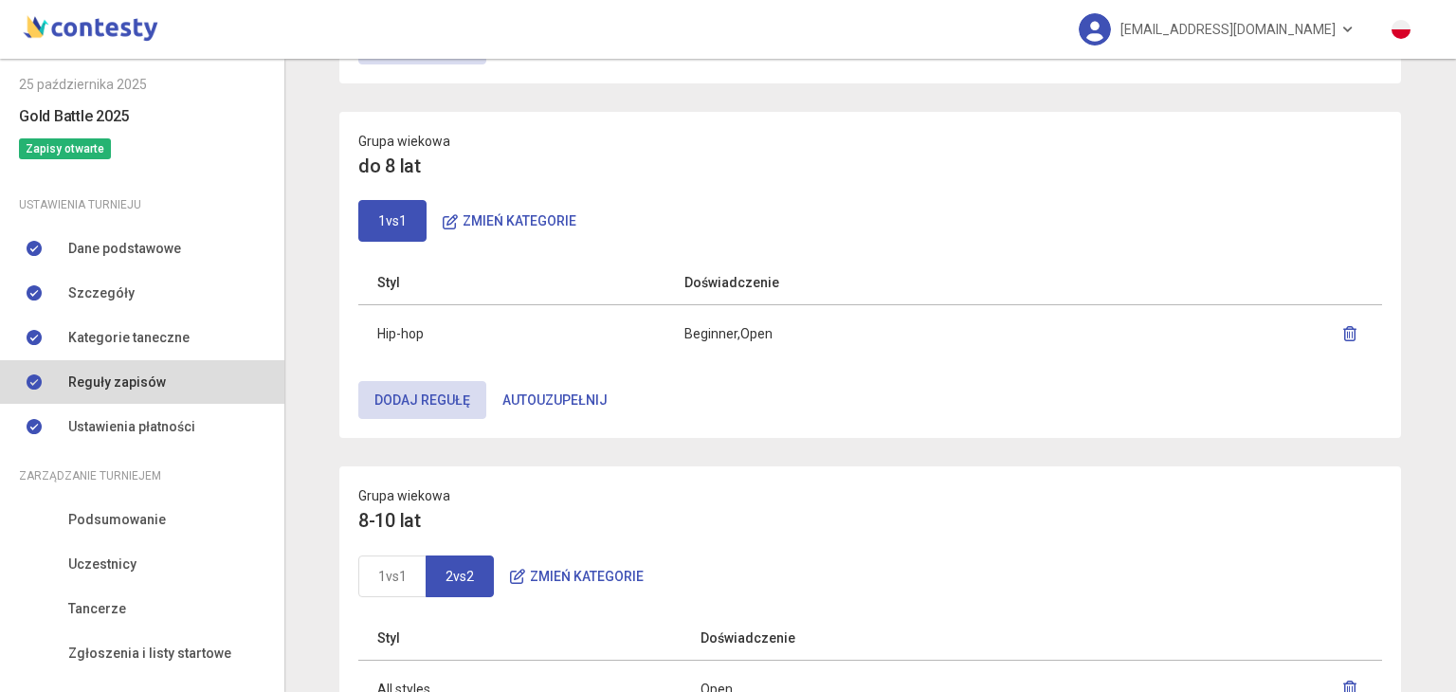
scroll to position [570, 0]
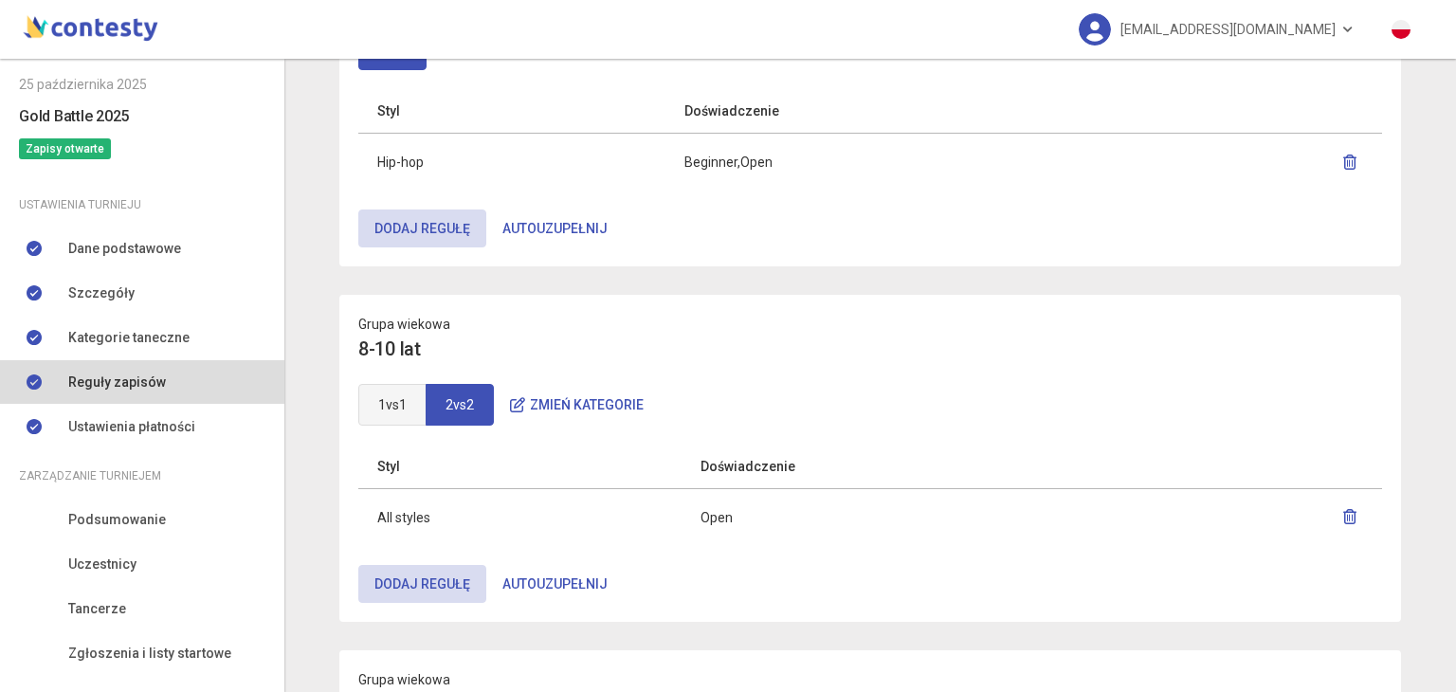
click at [400, 407] on link "1vs1" at bounding box center [392, 405] width 68 height 42
click at [448, 404] on link "2vs2" at bounding box center [460, 405] width 68 height 42
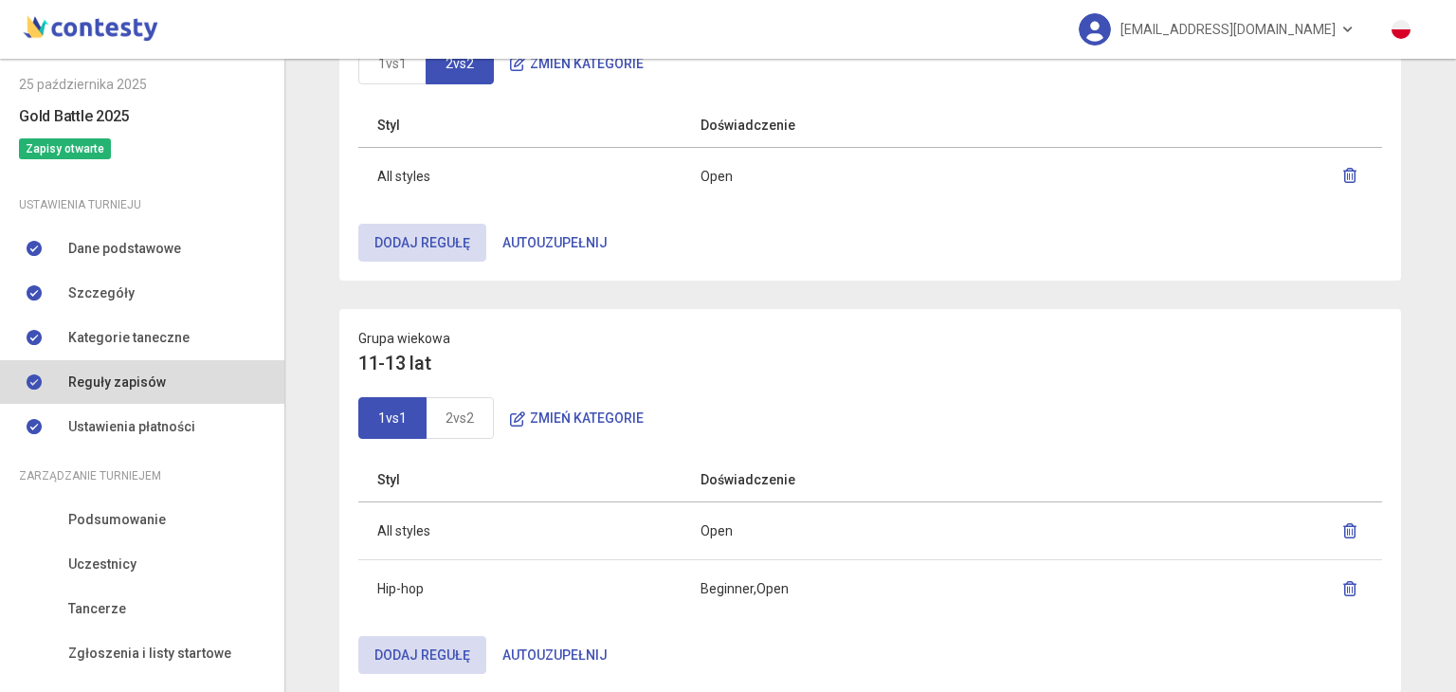
scroll to position [913, 0]
click at [1342, 530] on icon "button" at bounding box center [1349, 528] width 15 height 15
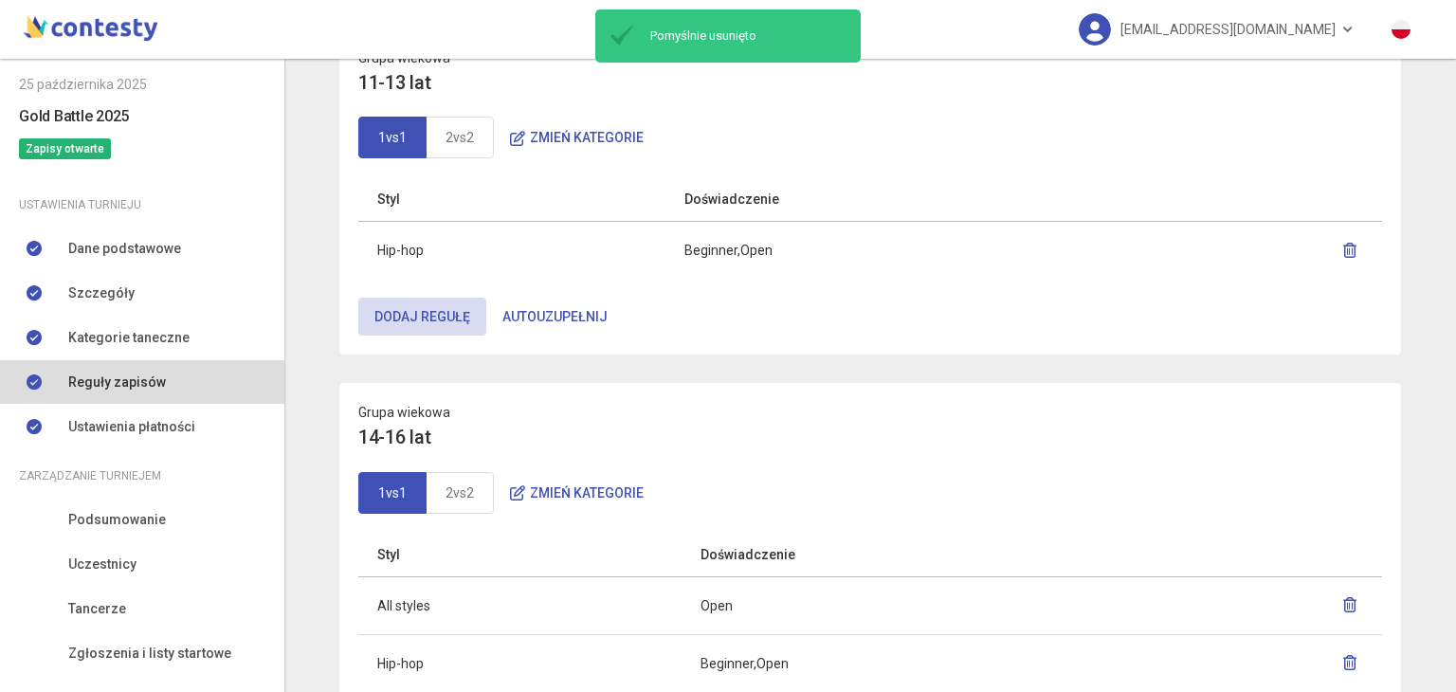
scroll to position [1101, 0]
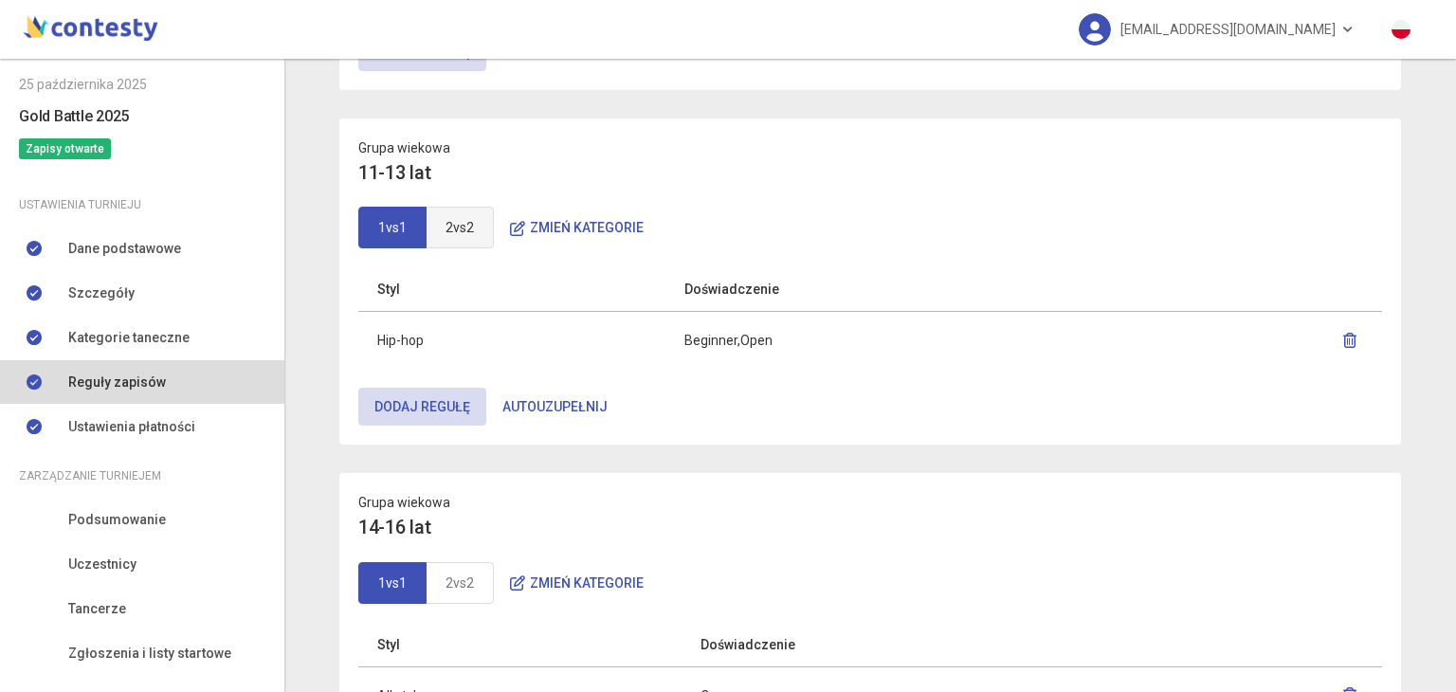
click at [468, 228] on link "2vs2" at bounding box center [460, 228] width 68 height 42
click at [1352, 329] on button "button" at bounding box center [1349, 340] width 27 height 34
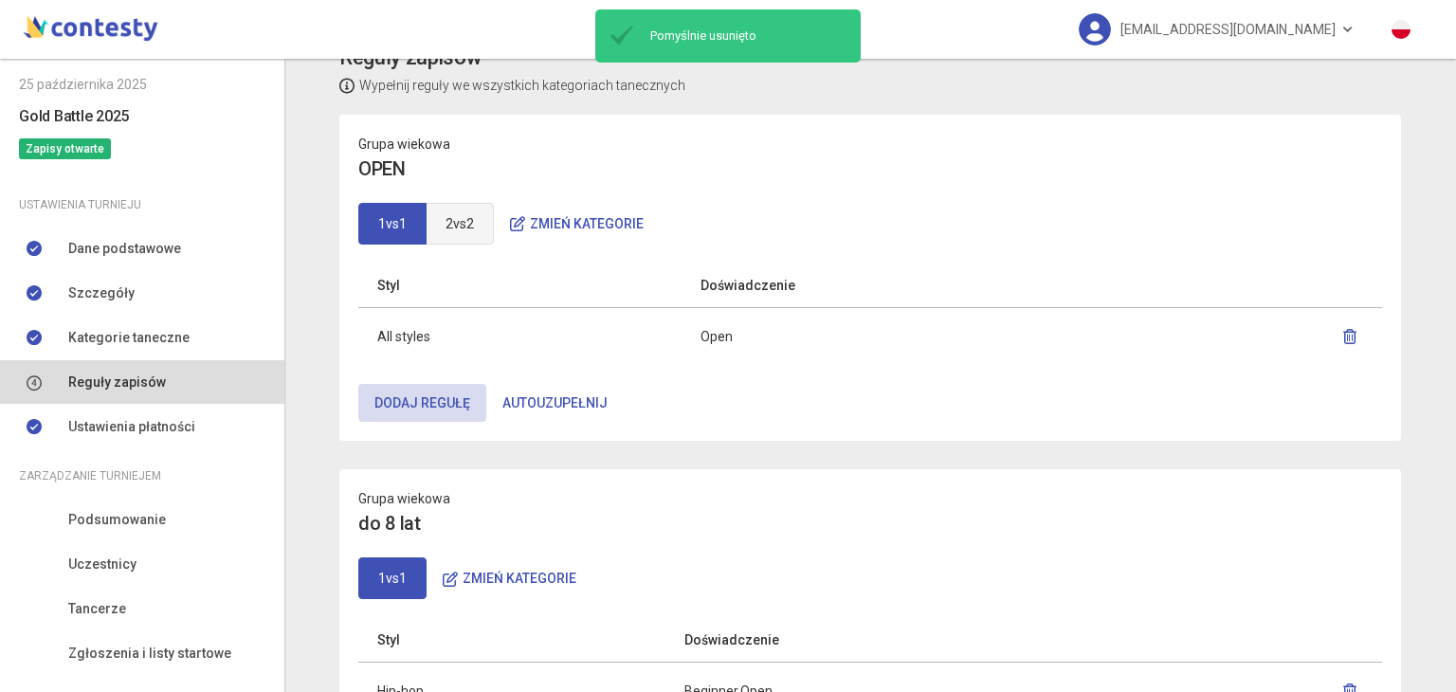
click at [482, 227] on link "2vs2" at bounding box center [460, 224] width 68 height 42
click at [389, 217] on link "1vs1" at bounding box center [392, 224] width 68 height 42
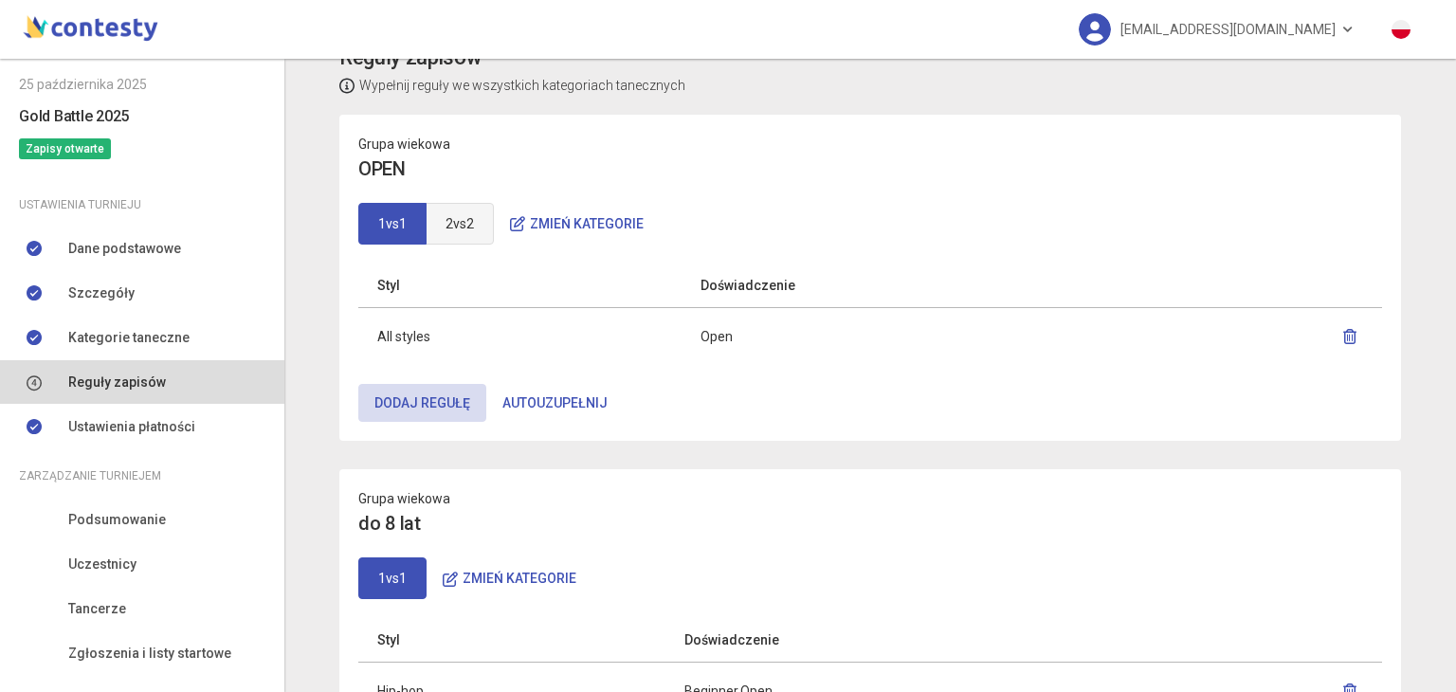
click at [444, 207] on link "2vs2" at bounding box center [460, 224] width 68 height 42
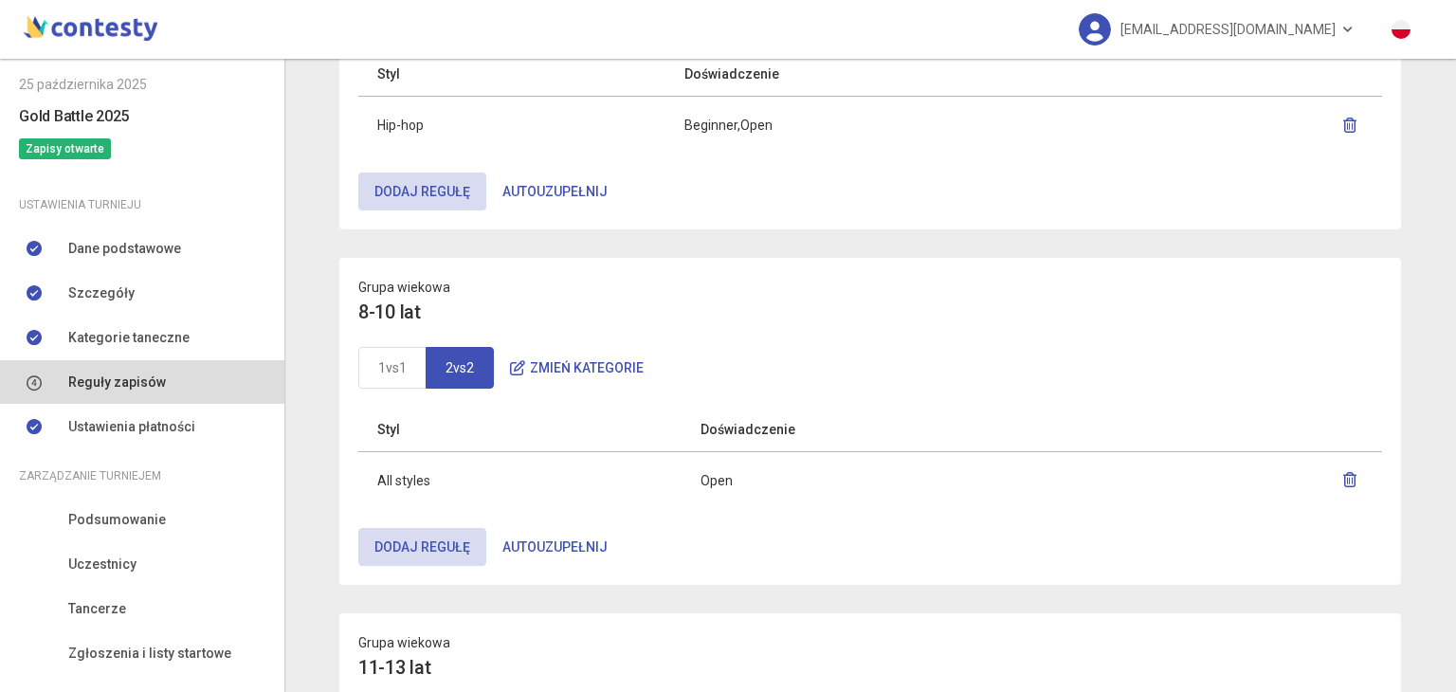
scroll to position [613, 0]
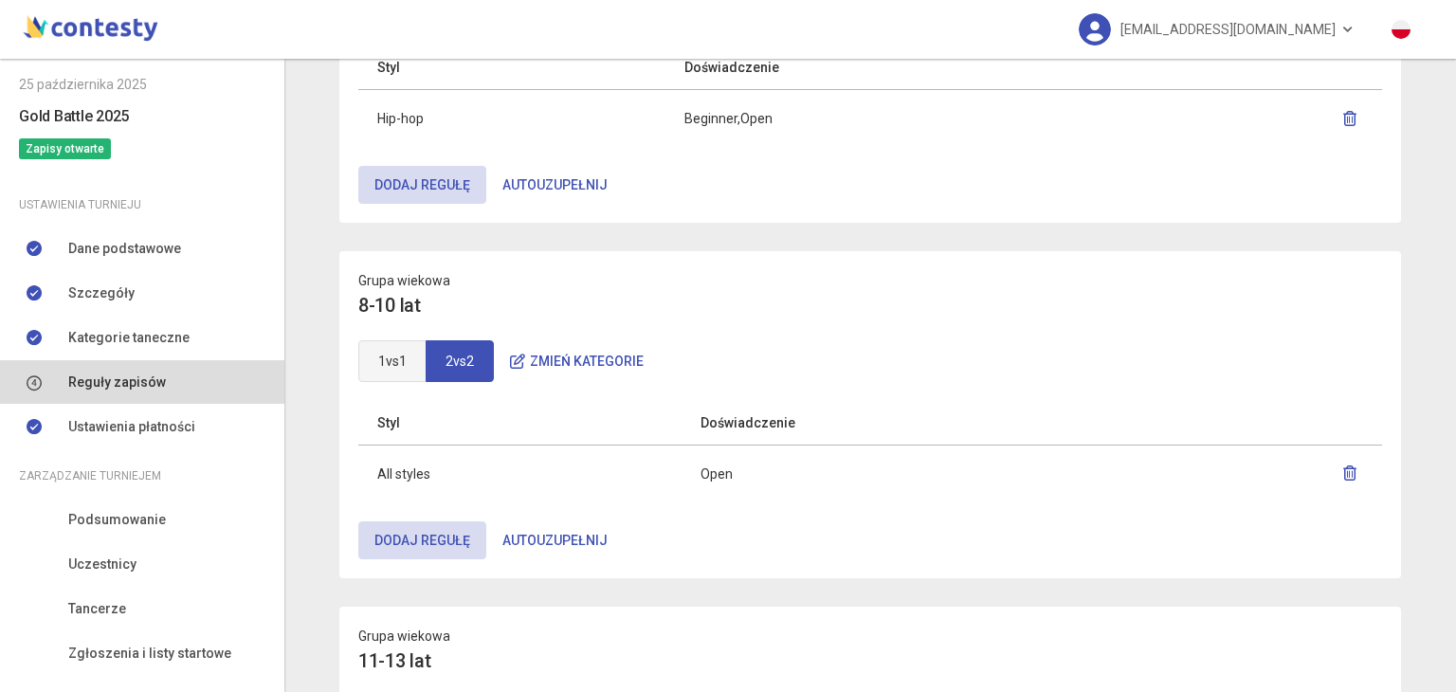
click at [381, 370] on link "1vs1" at bounding box center [392, 361] width 68 height 42
click at [454, 366] on link "2vs2" at bounding box center [460, 361] width 68 height 42
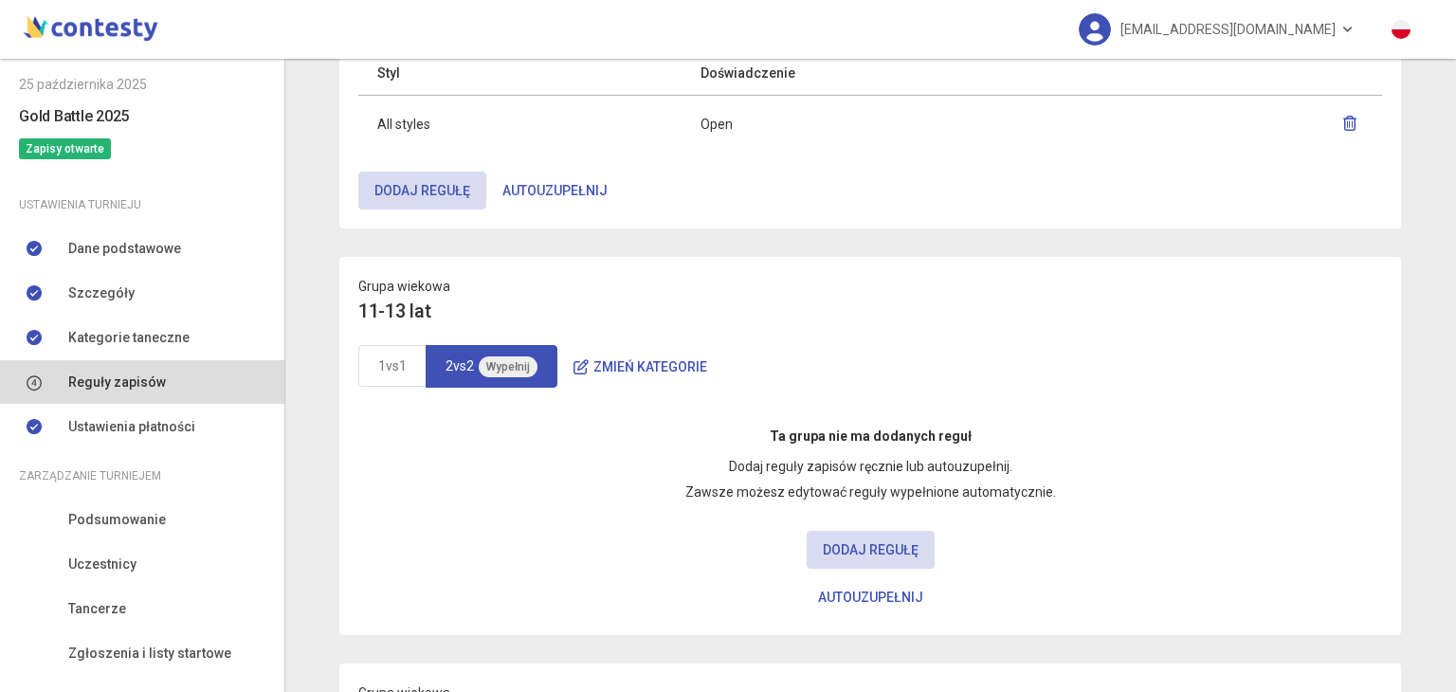
scroll to position [970, 0]
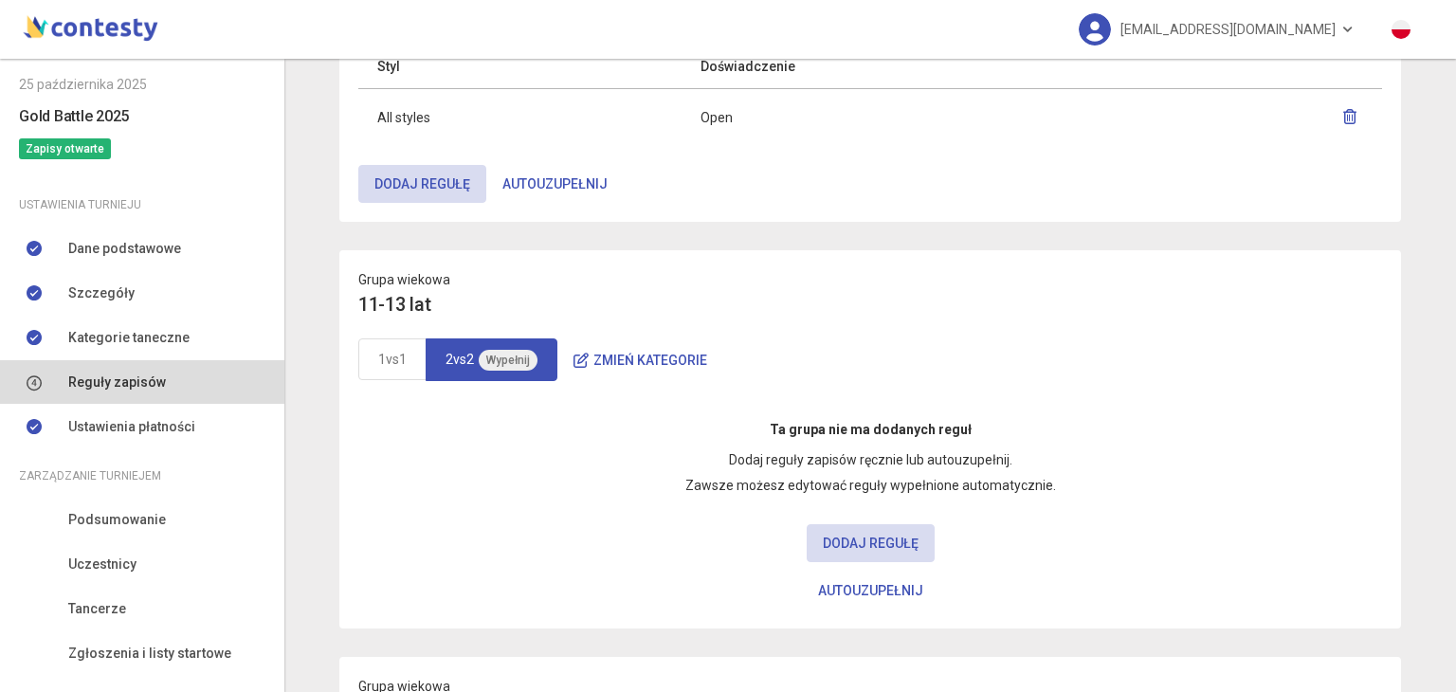
click at [669, 355] on button "Zmień kategorie" at bounding box center [640, 360] width 166 height 38
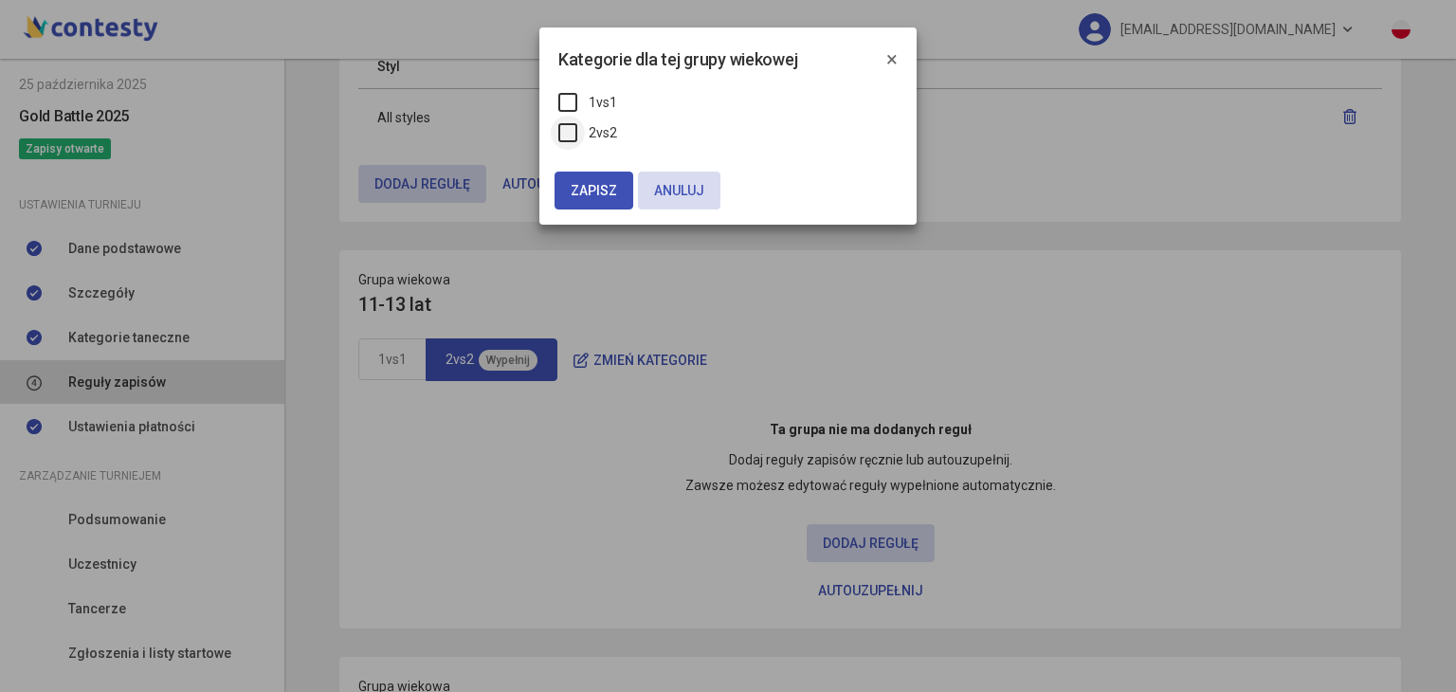
click at [568, 132] on label "2vs2" at bounding box center [587, 132] width 59 height 21
click at [589, 187] on span "Zapisz" at bounding box center [594, 190] width 46 height 15
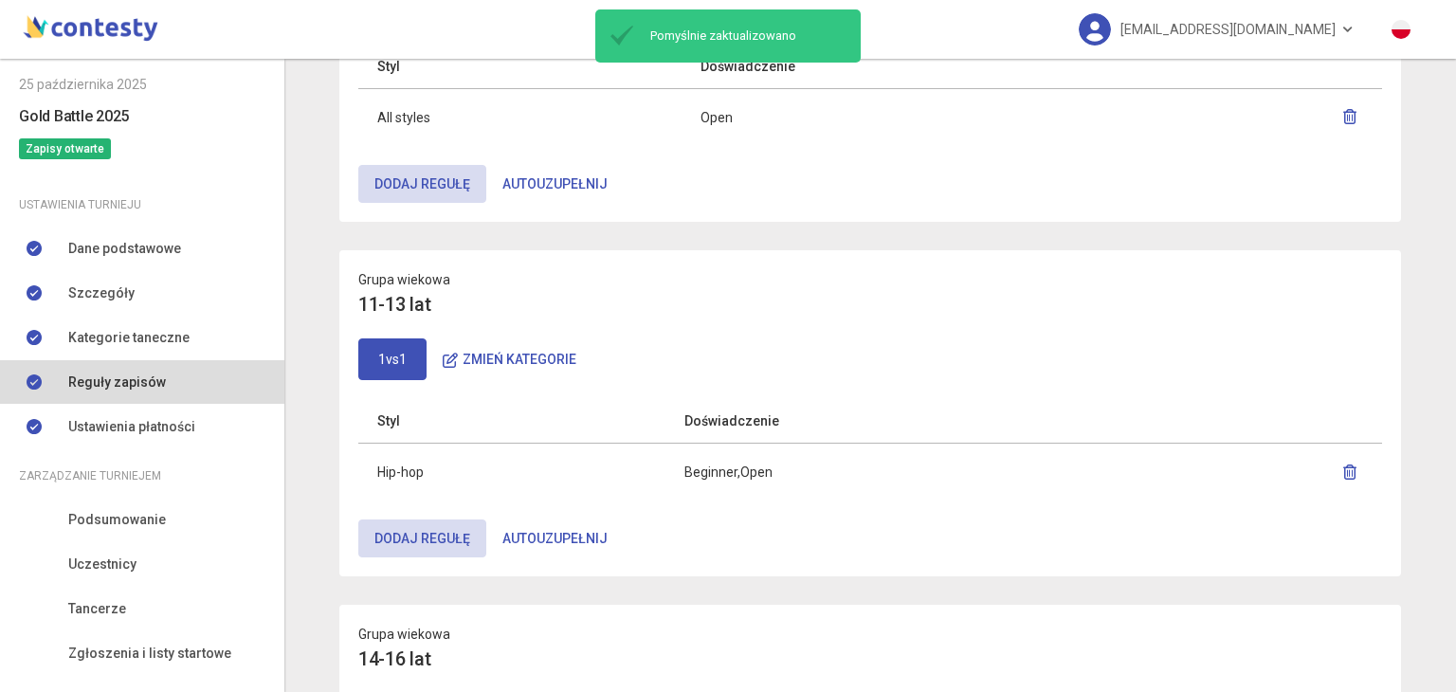
scroll to position [808, 0]
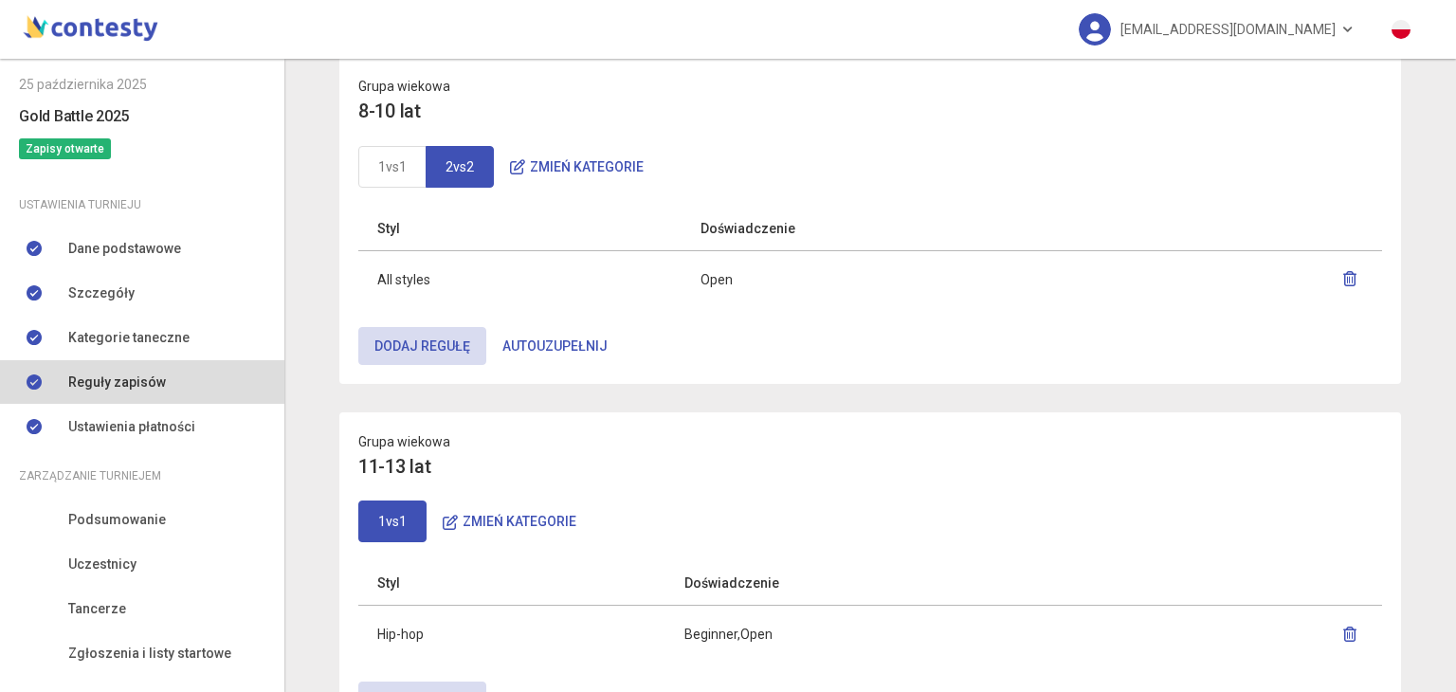
click at [1346, 274] on icon "button" at bounding box center [1349, 278] width 15 height 15
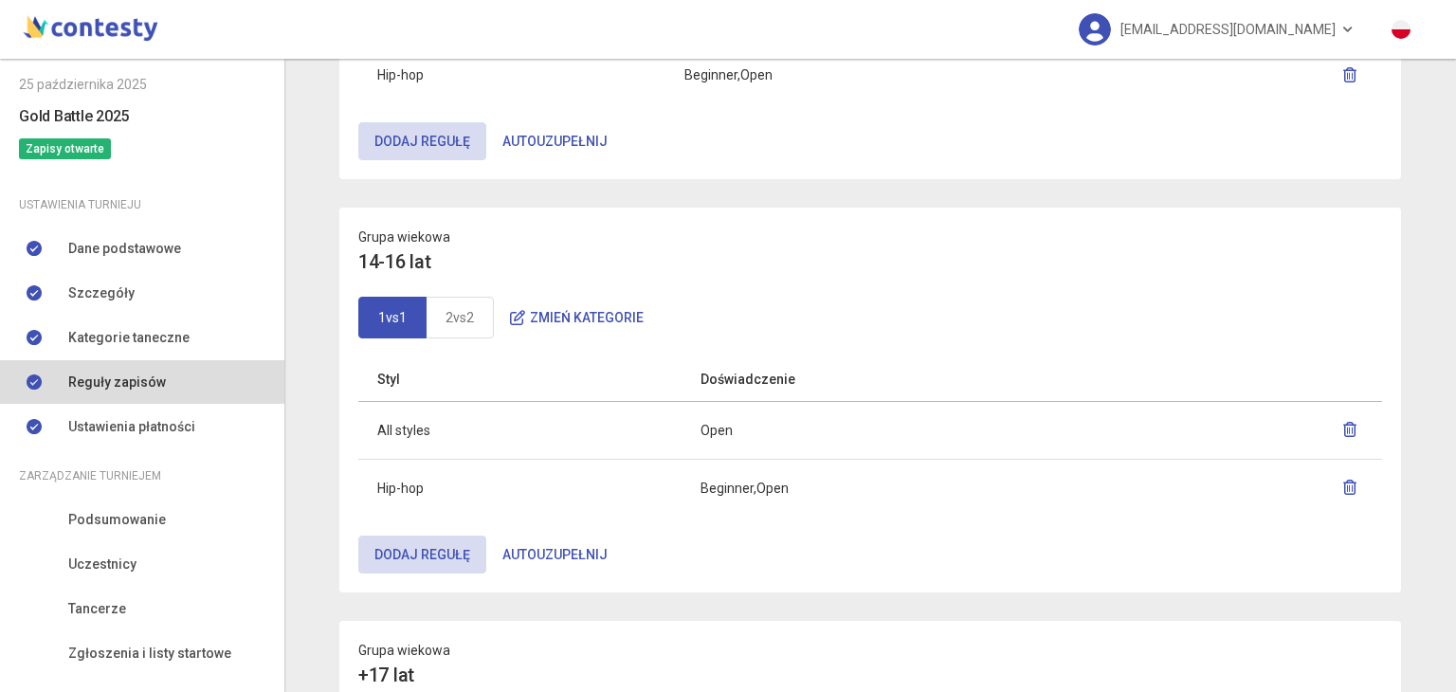
scroll to position [1369, 0]
click at [1345, 420] on icon "button" at bounding box center [1349, 427] width 15 height 15
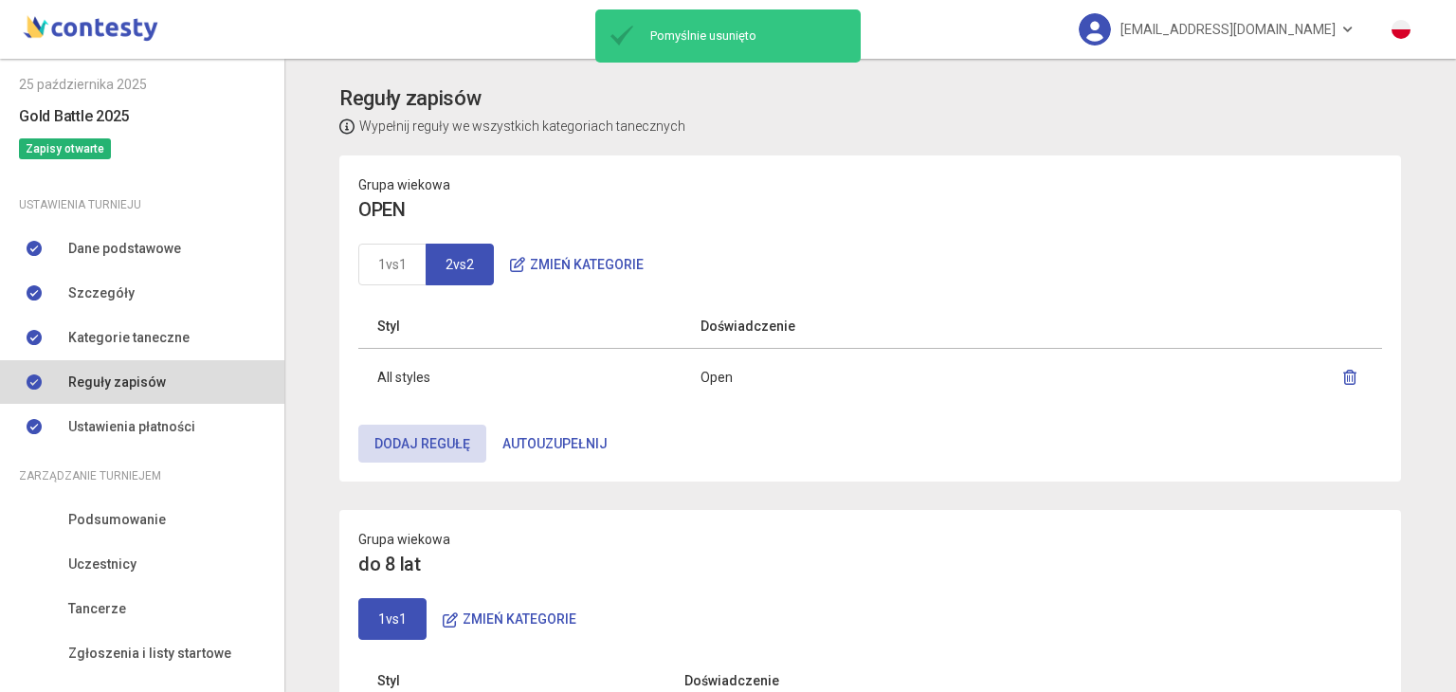
scroll to position [0, 0]
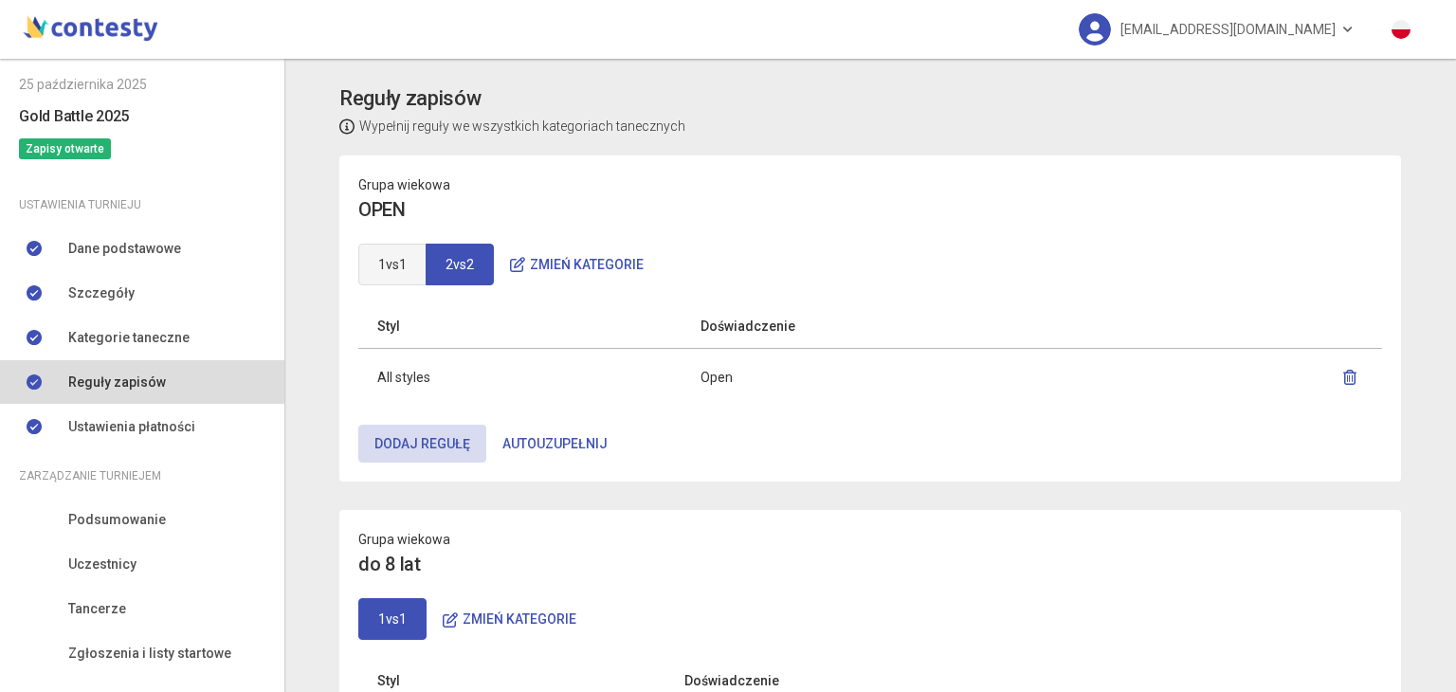
click at [374, 260] on link "1vs1" at bounding box center [392, 265] width 68 height 42
click at [428, 255] on link "2vs2" at bounding box center [460, 265] width 68 height 42
click at [387, 251] on link "1vs1" at bounding box center [392, 265] width 68 height 42
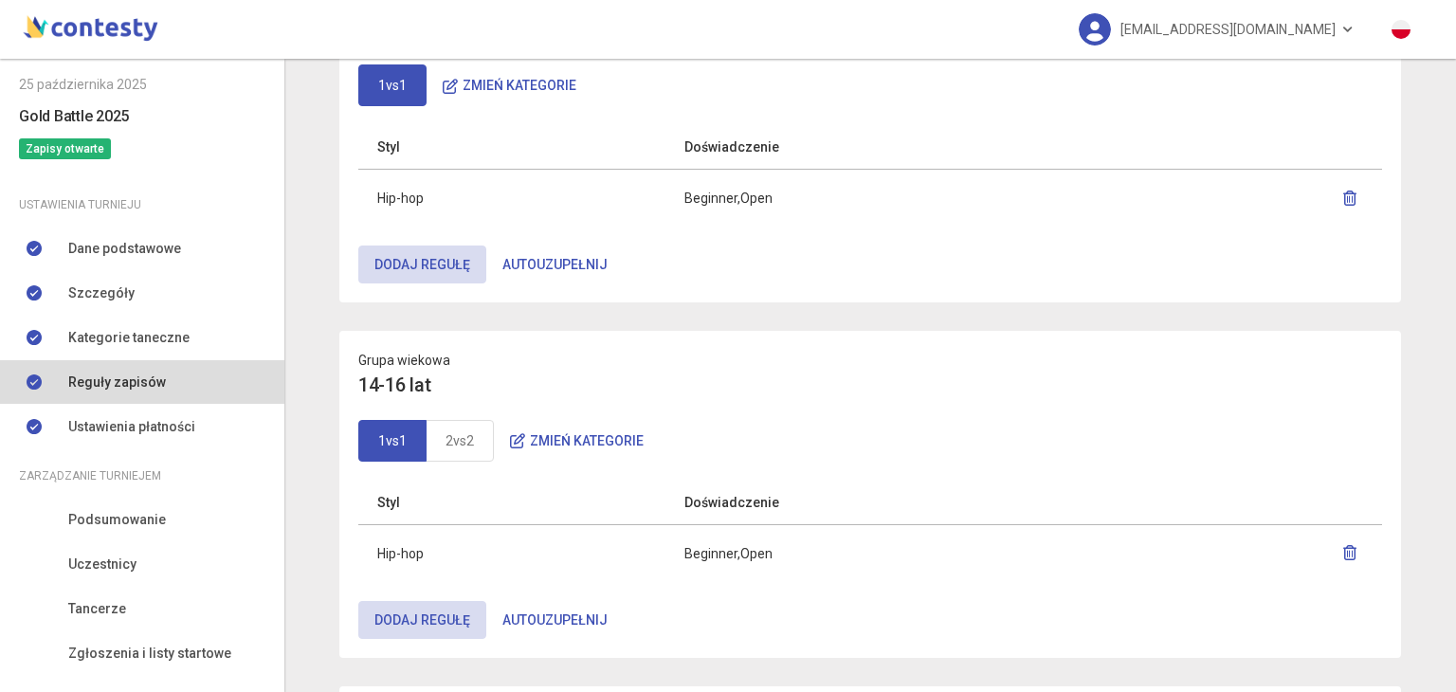
scroll to position [1349, 0]
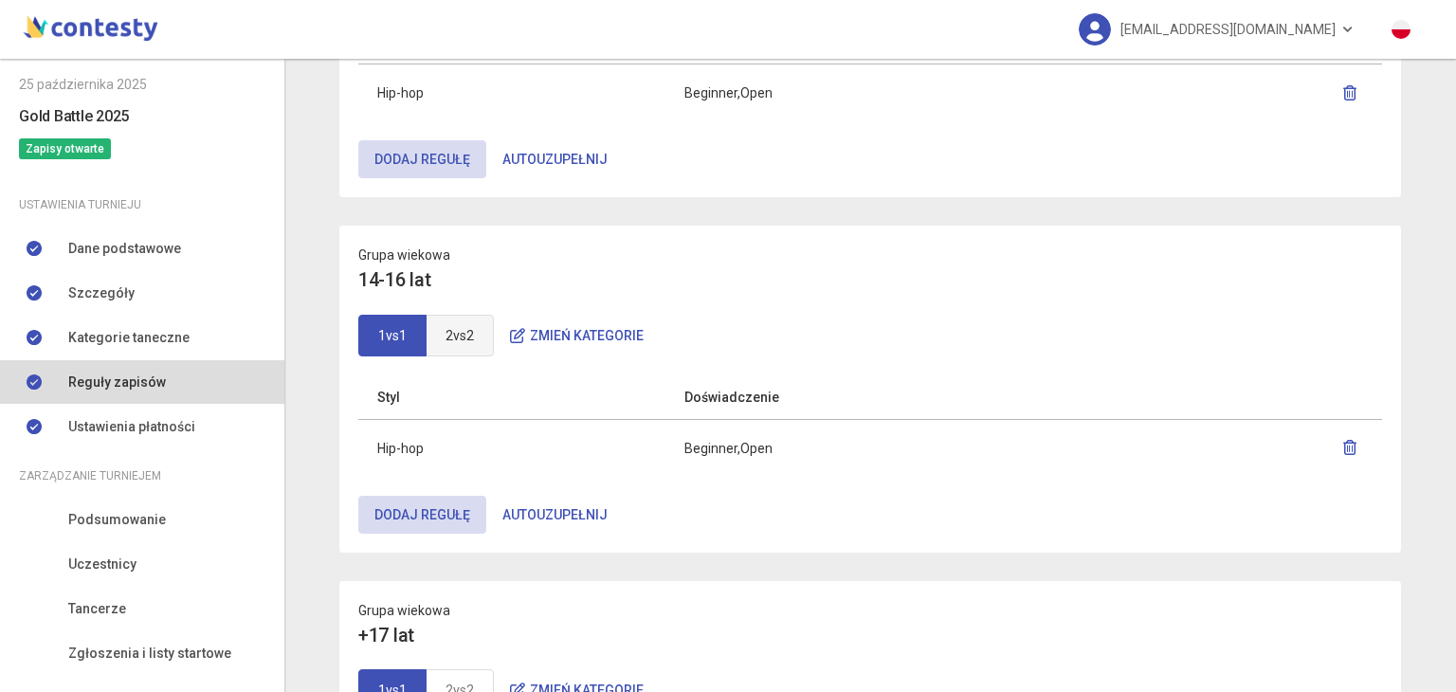
click at [463, 346] on link "2vs2" at bounding box center [460, 336] width 68 height 42
click at [1342, 448] on icon "button" at bounding box center [1349, 447] width 15 height 15
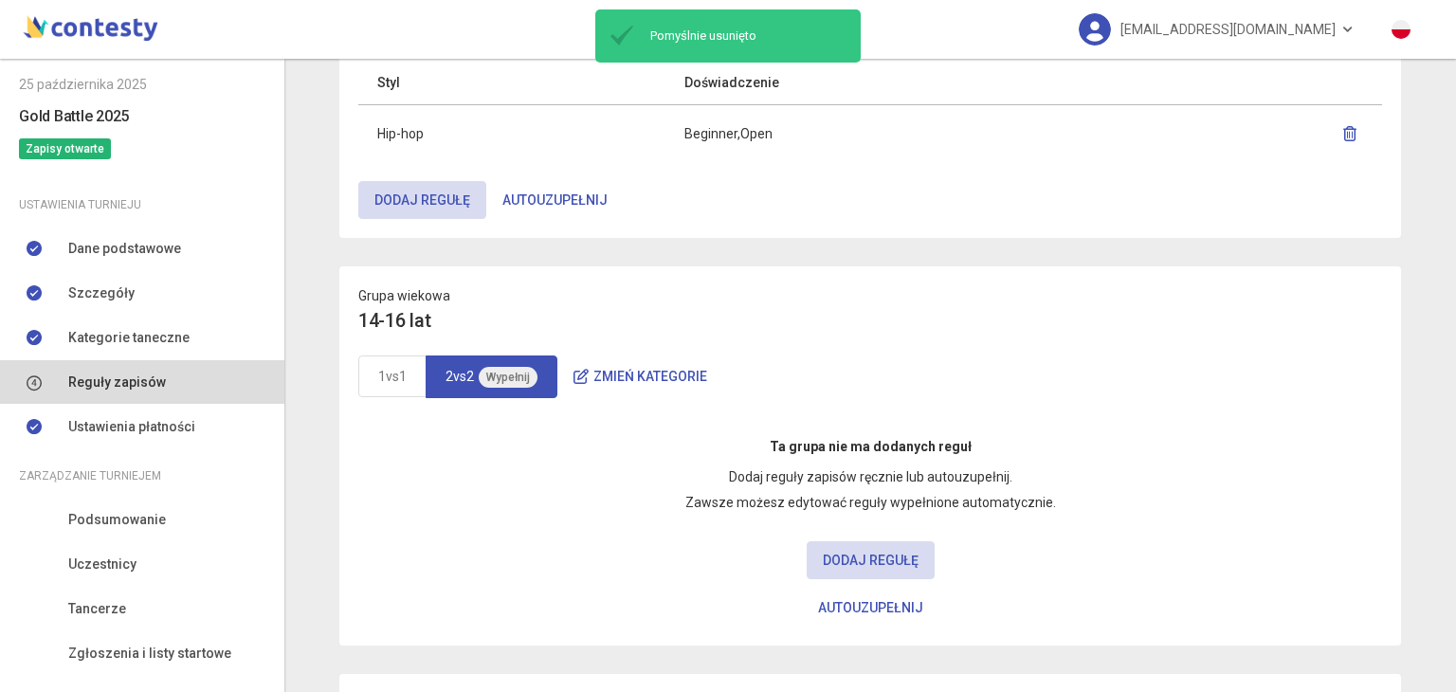
scroll to position [1309, 0]
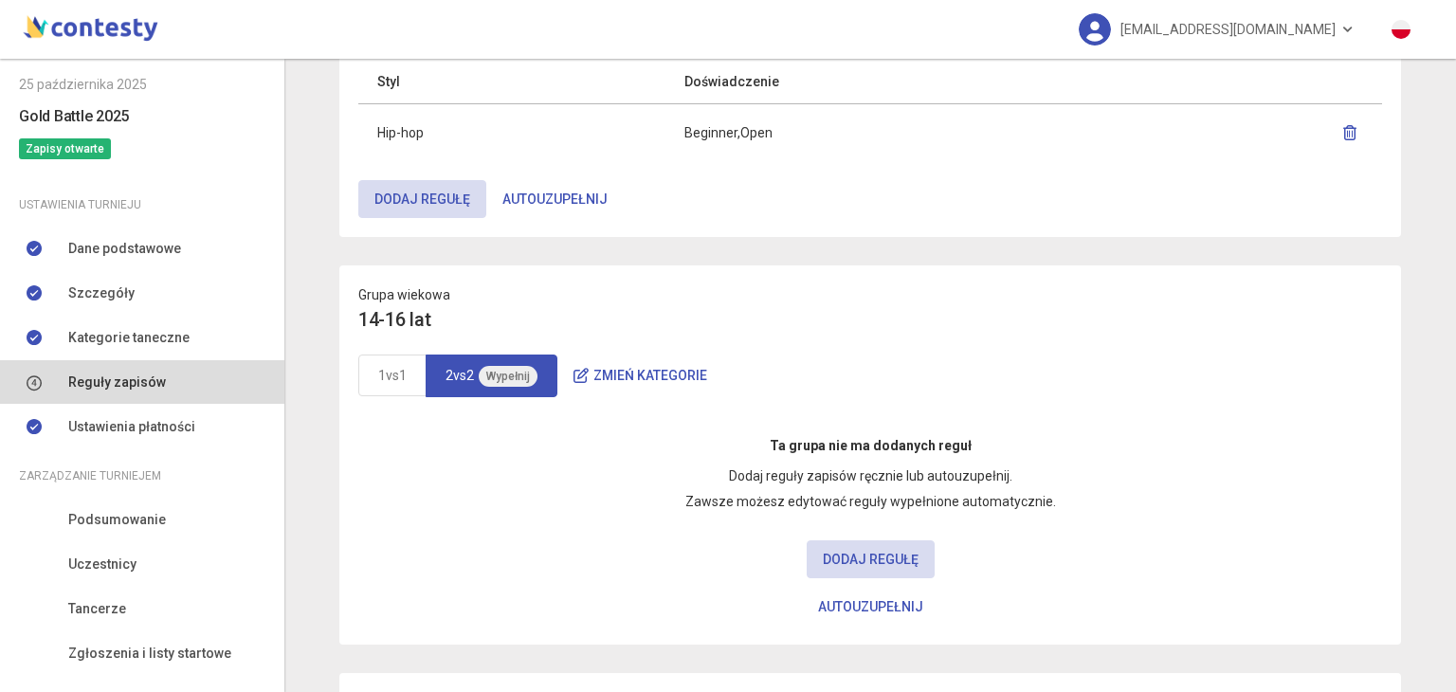
click at [605, 373] on button "Zmień kategorie" at bounding box center [640, 375] width 166 height 38
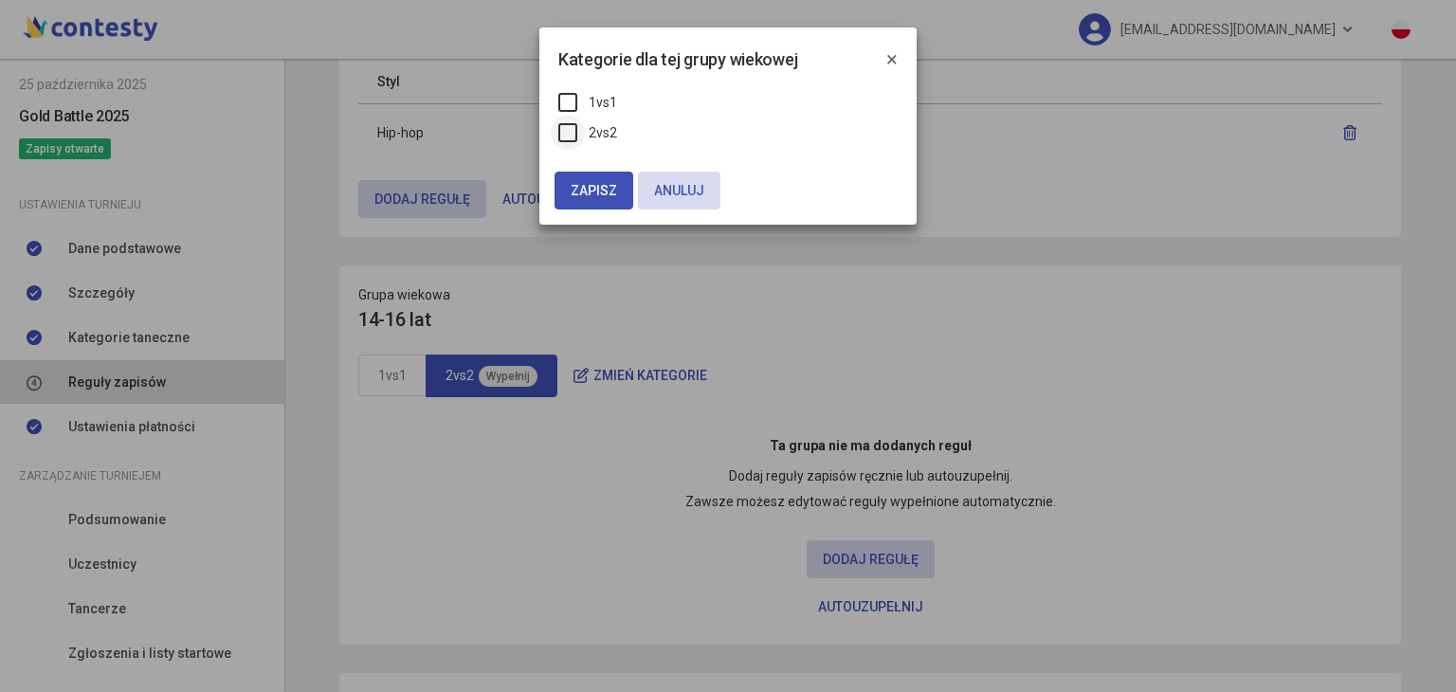
click at [561, 126] on label "2vs2" at bounding box center [587, 132] width 59 height 21
click at [583, 187] on span "Zapisz" at bounding box center [594, 190] width 46 height 15
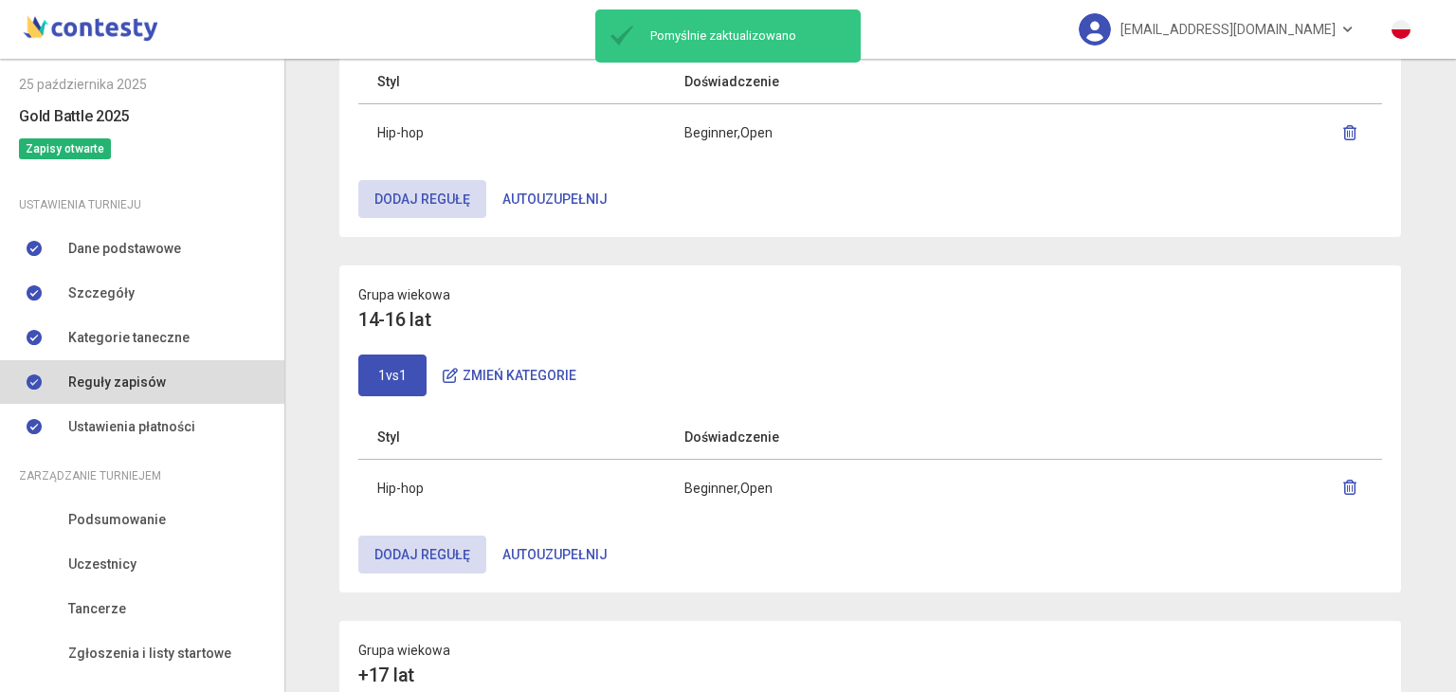
scroll to position [1661, 0]
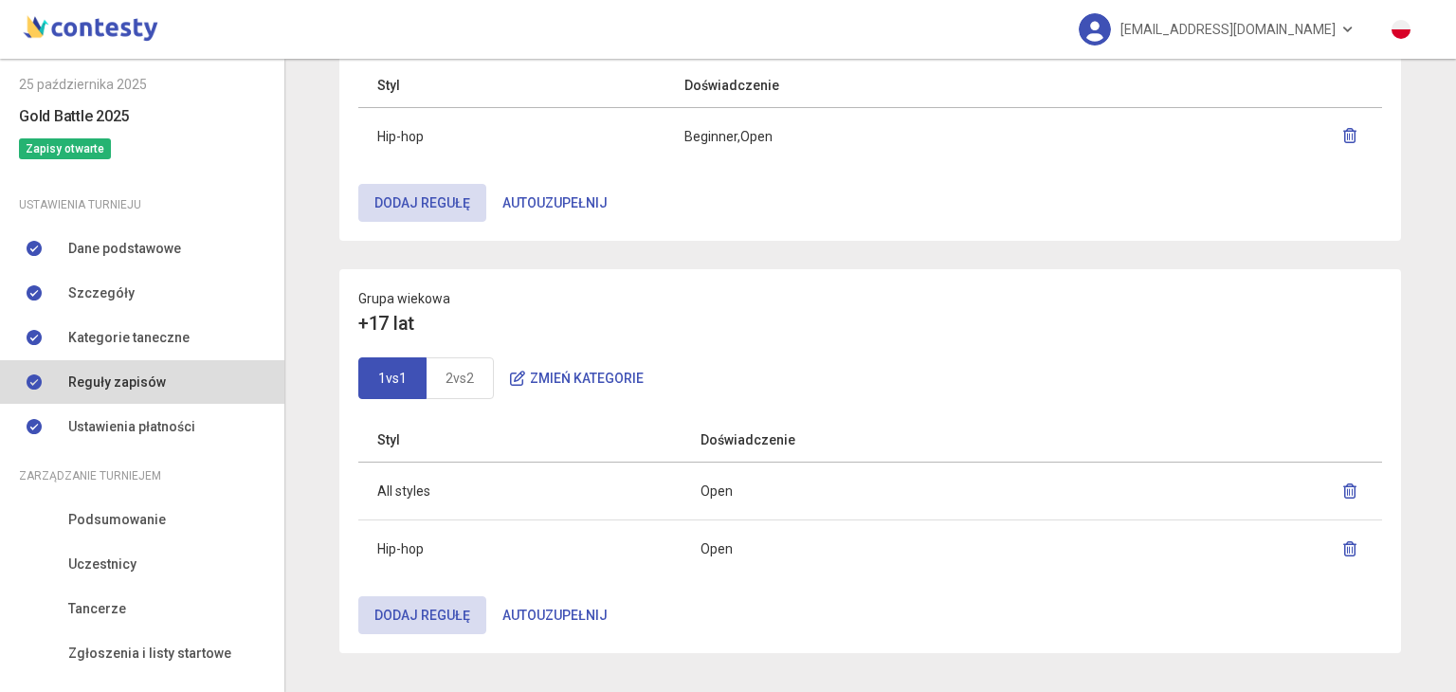
click at [1345, 487] on icon "button" at bounding box center [1349, 490] width 15 height 15
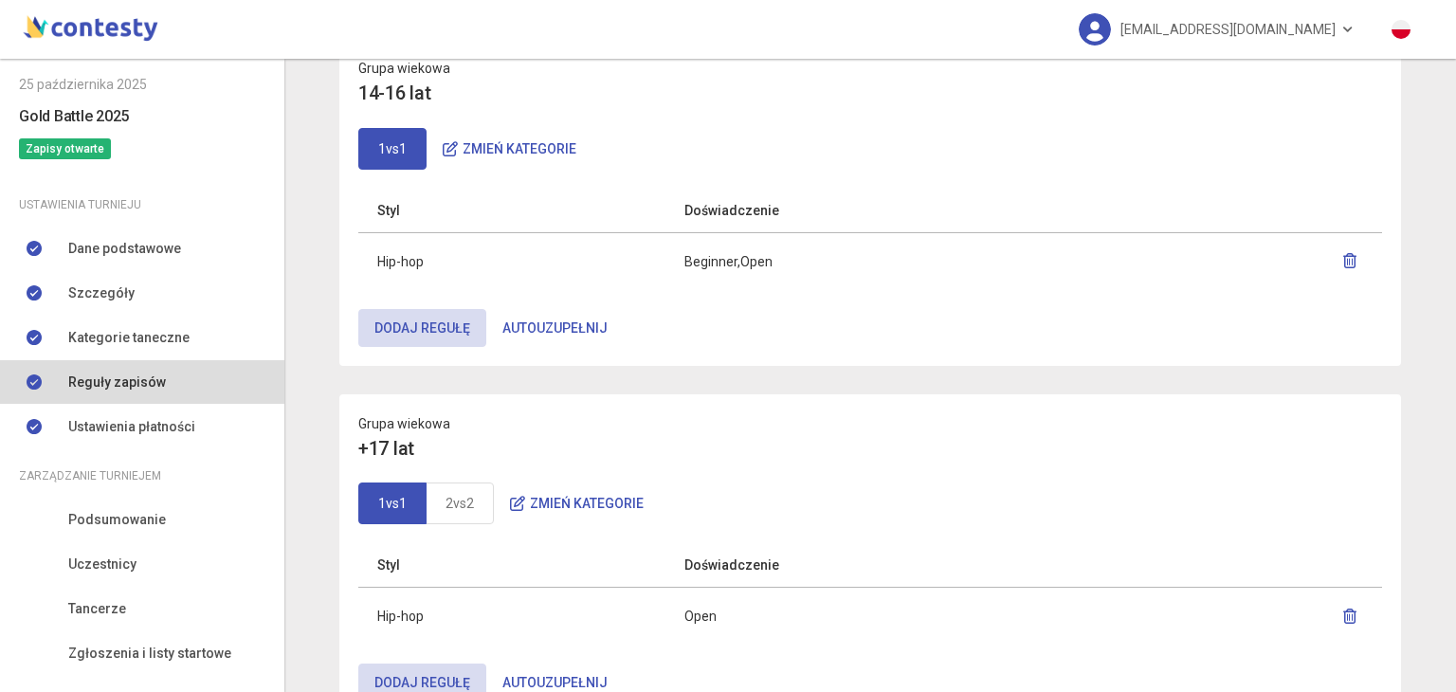
scroll to position [1604, 0]
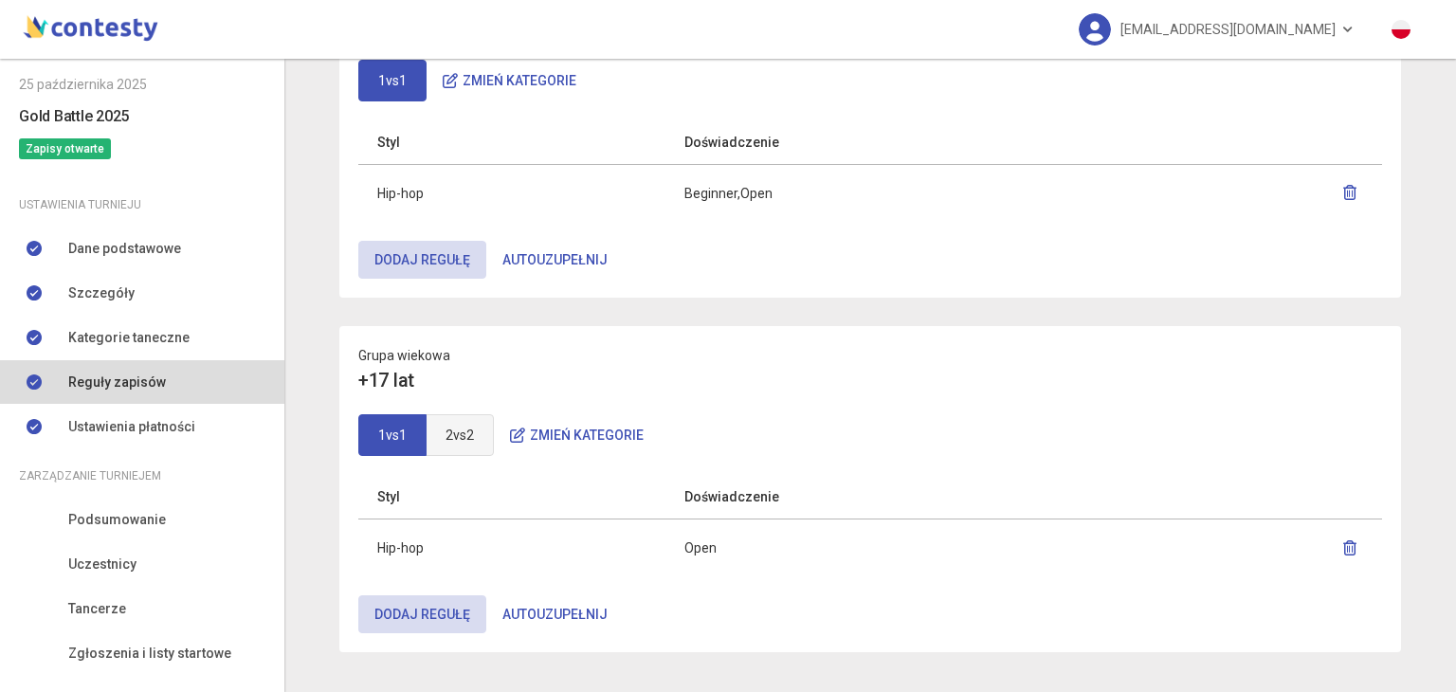
click at [481, 422] on link "2vs2" at bounding box center [460, 435] width 68 height 42
click at [1346, 541] on icon "button" at bounding box center [1349, 547] width 15 height 15
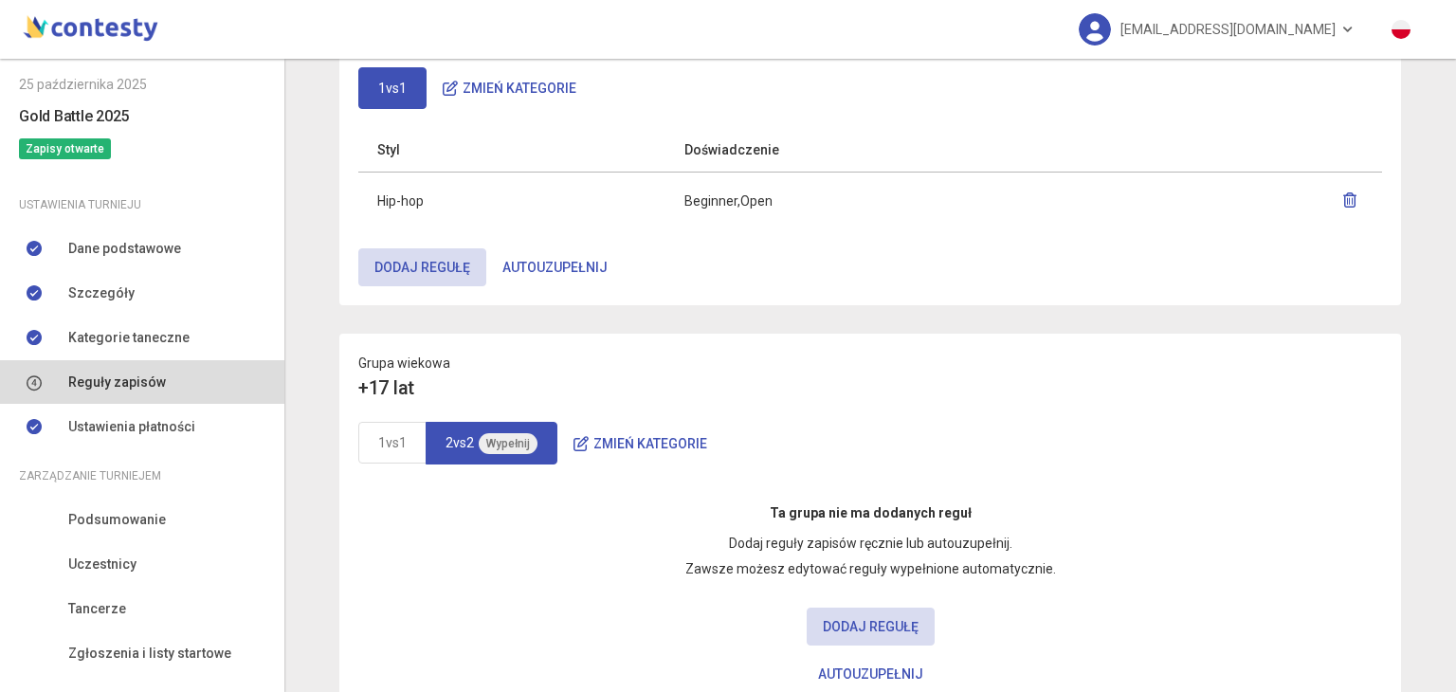
scroll to position [1598, 0]
click at [622, 436] on button "Zmień kategorie" at bounding box center [640, 442] width 166 height 38
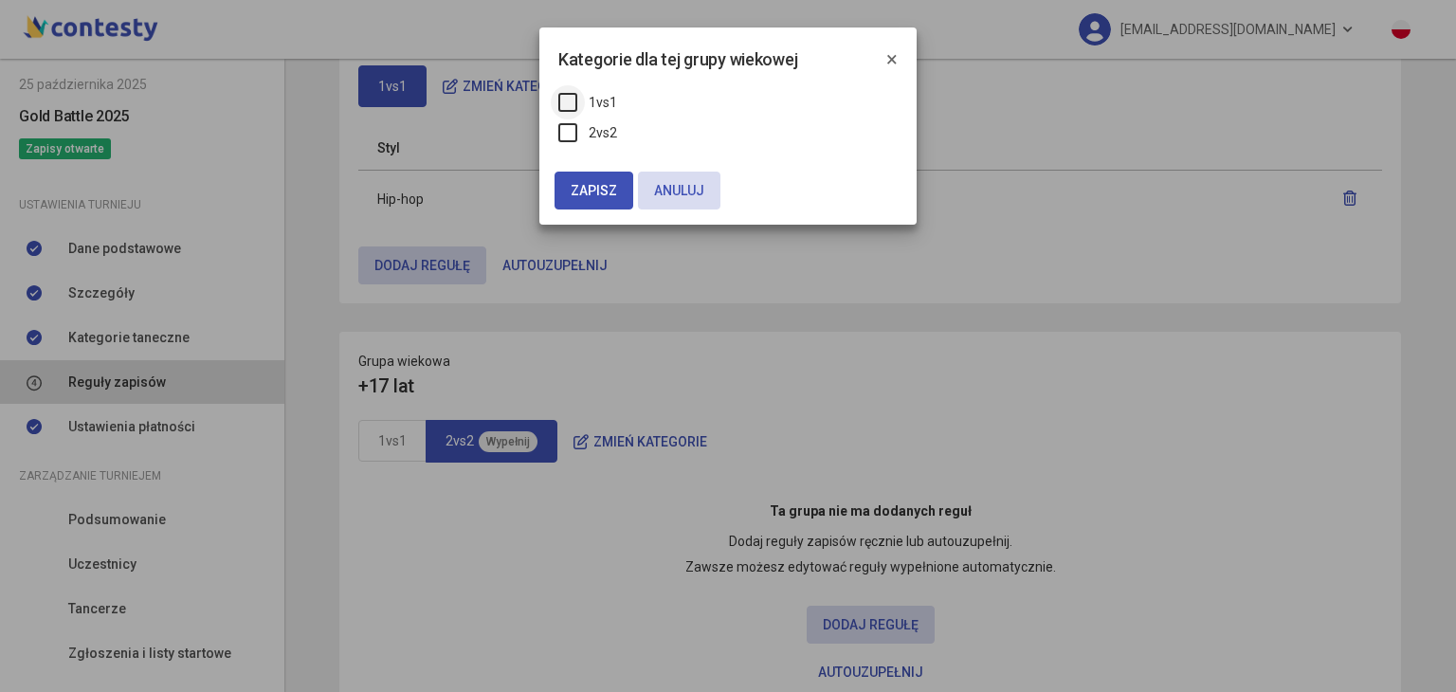
click at [560, 110] on label "1vs1" at bounding box center [587, 102] width 59 height 21
click at [564, 108] on label "1vs1" at bounding box center [587, 102] width 59 height 21
click at [565, 127] on label "2vs2" at bounding box center [587, 132] width 59 height 21
click at [577, 193] on span "Zapisz" at bounding box center [594, 190] width 46 height 15
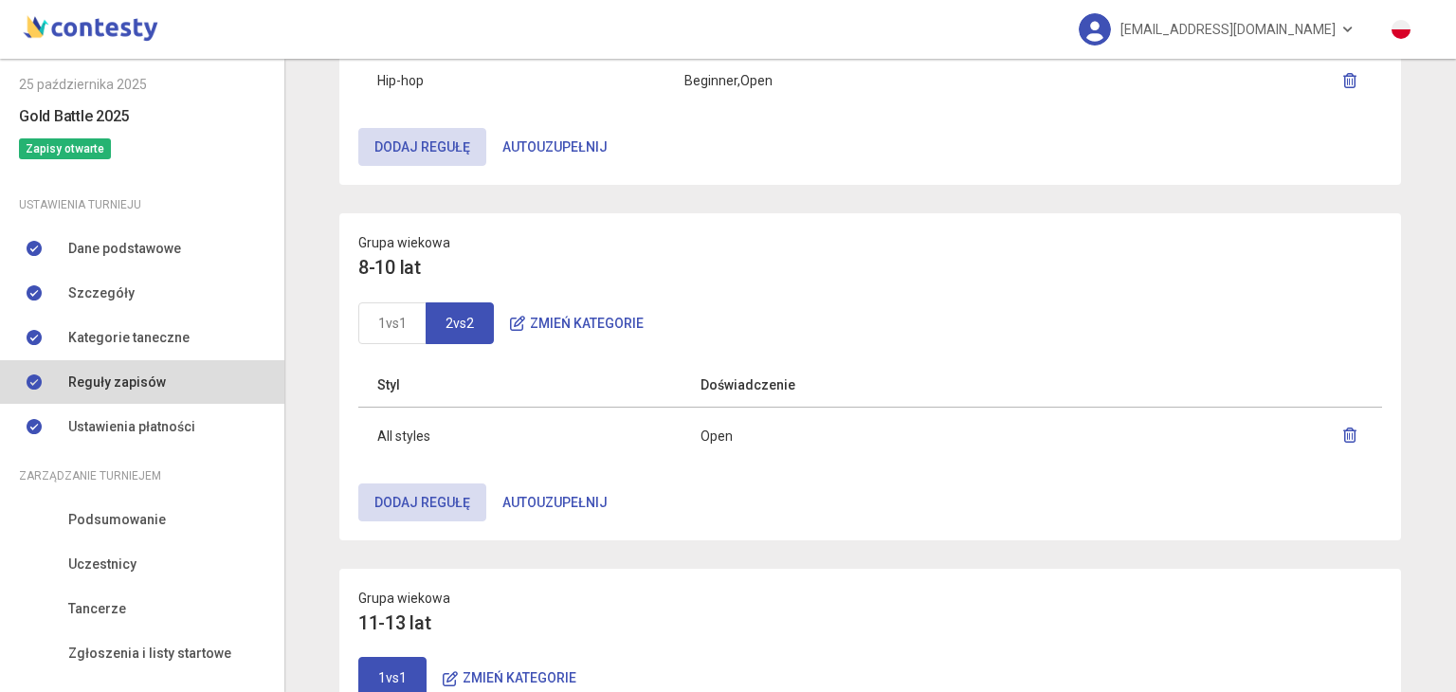
scroll to position [650, 0]
click at [444, 320] on link "2vs2" at bounding box center [460, 324] width 68 height 42
click at [533, 317] on button "Zmień kategorie" at bounding box center [577, 324] width 166 height 38
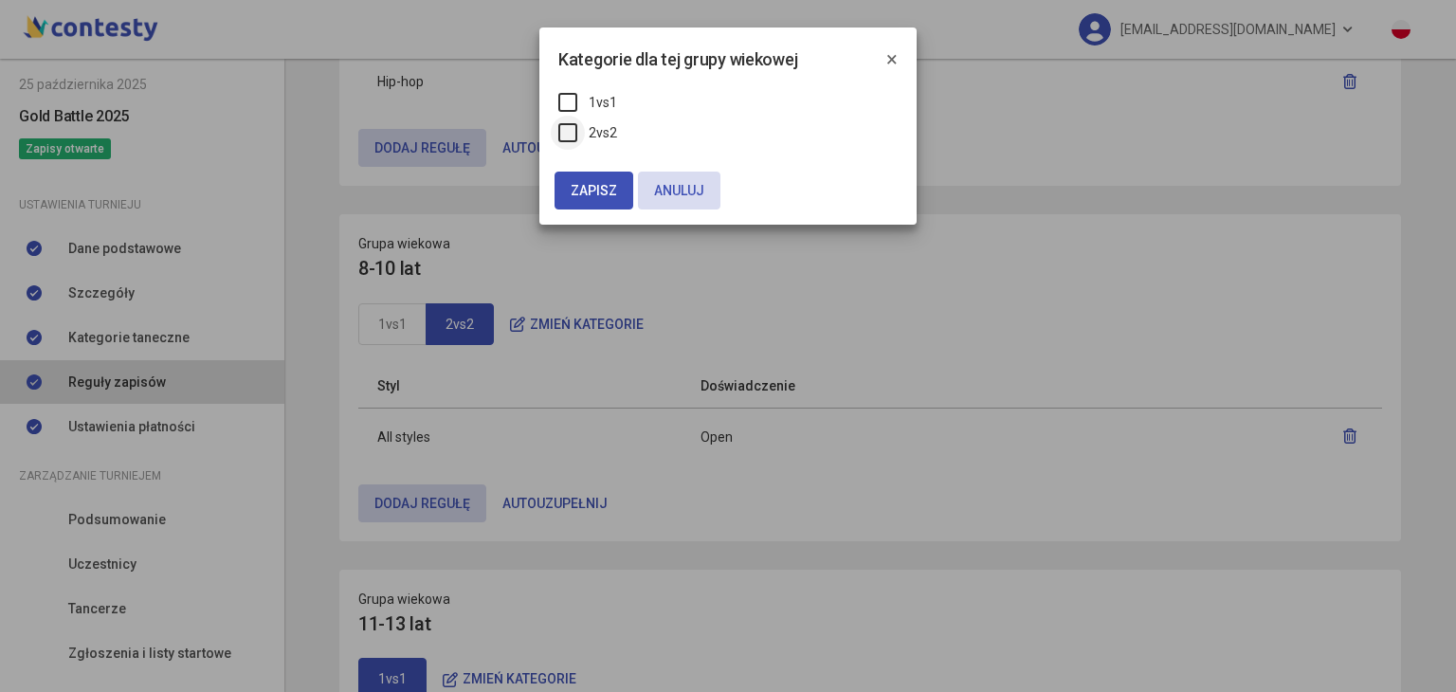
click at [565, 139] on label "2vs2" at bounding box center [587, 132] width 59 height 21
click at [599, 191] on span "Zapisz" at bounding box center [594, 190] width 46 height 15
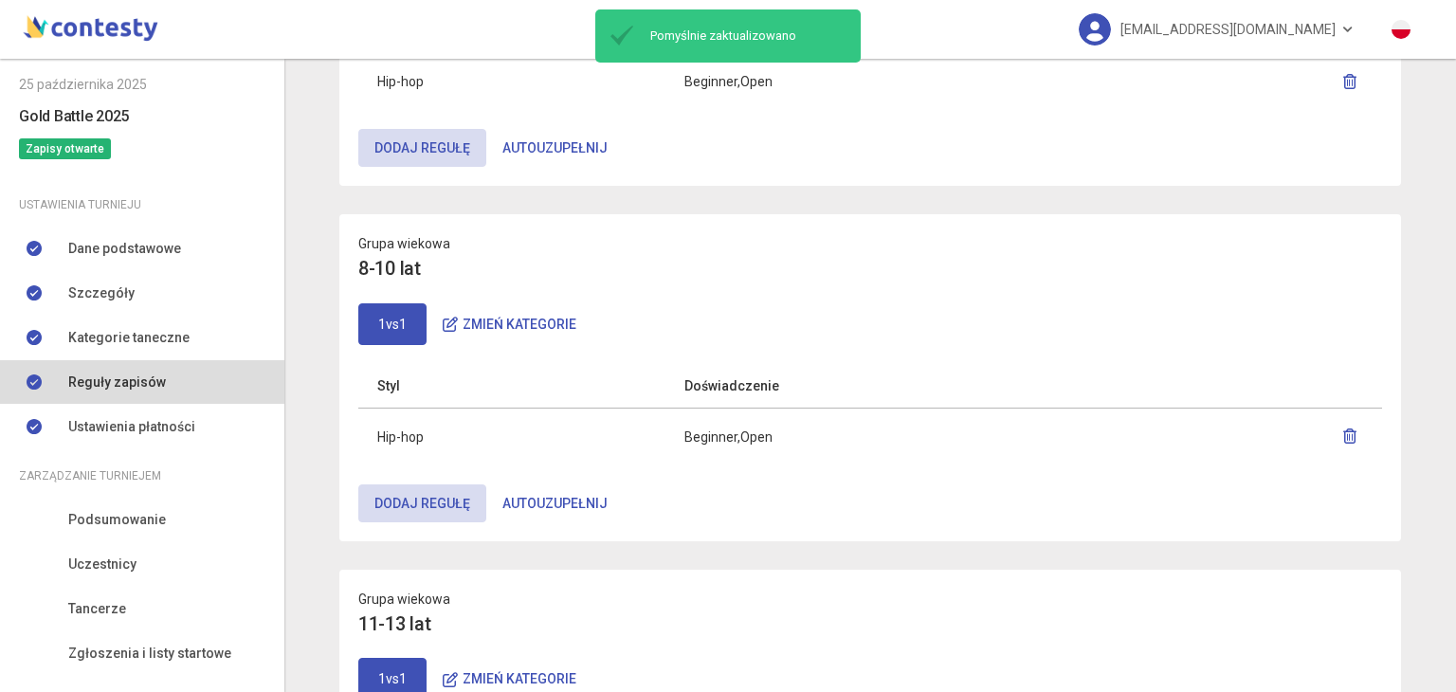
click at [548, 381] on th "Styl" at bounding box center [511, 386] width 307 height 45
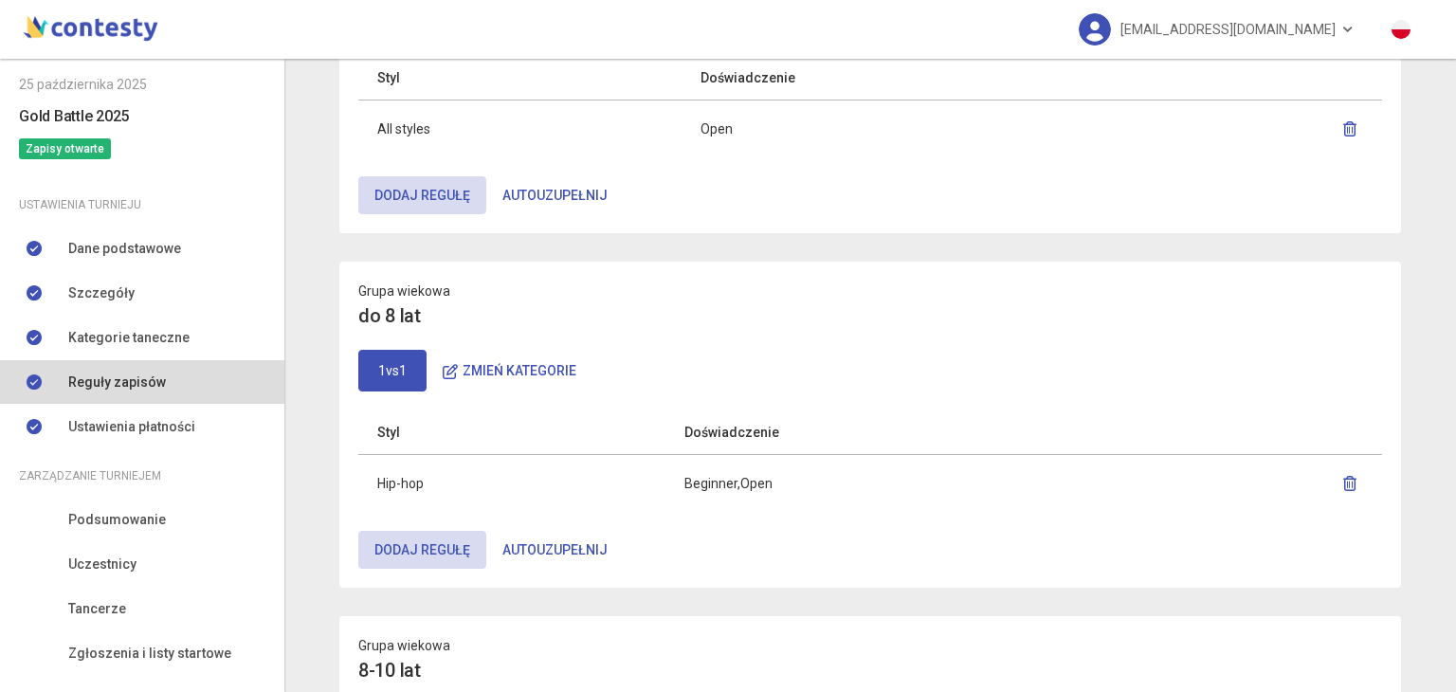
scroll to position [0, 0]
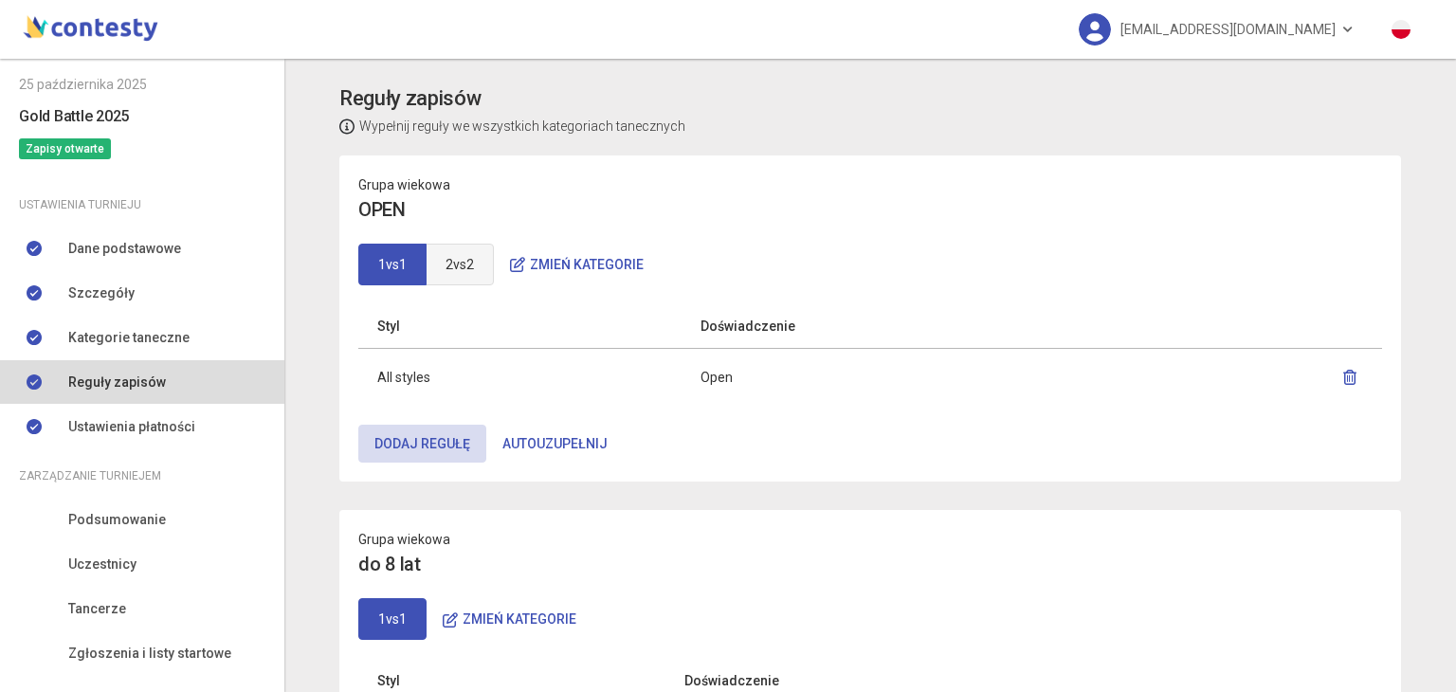
click at [457, 268] on link "2vs2" at bounding box center [460, 265] width 68 height 42
click at [379, 266] on link "1vs1" at bounding box center [392, 265] width 68 height 42
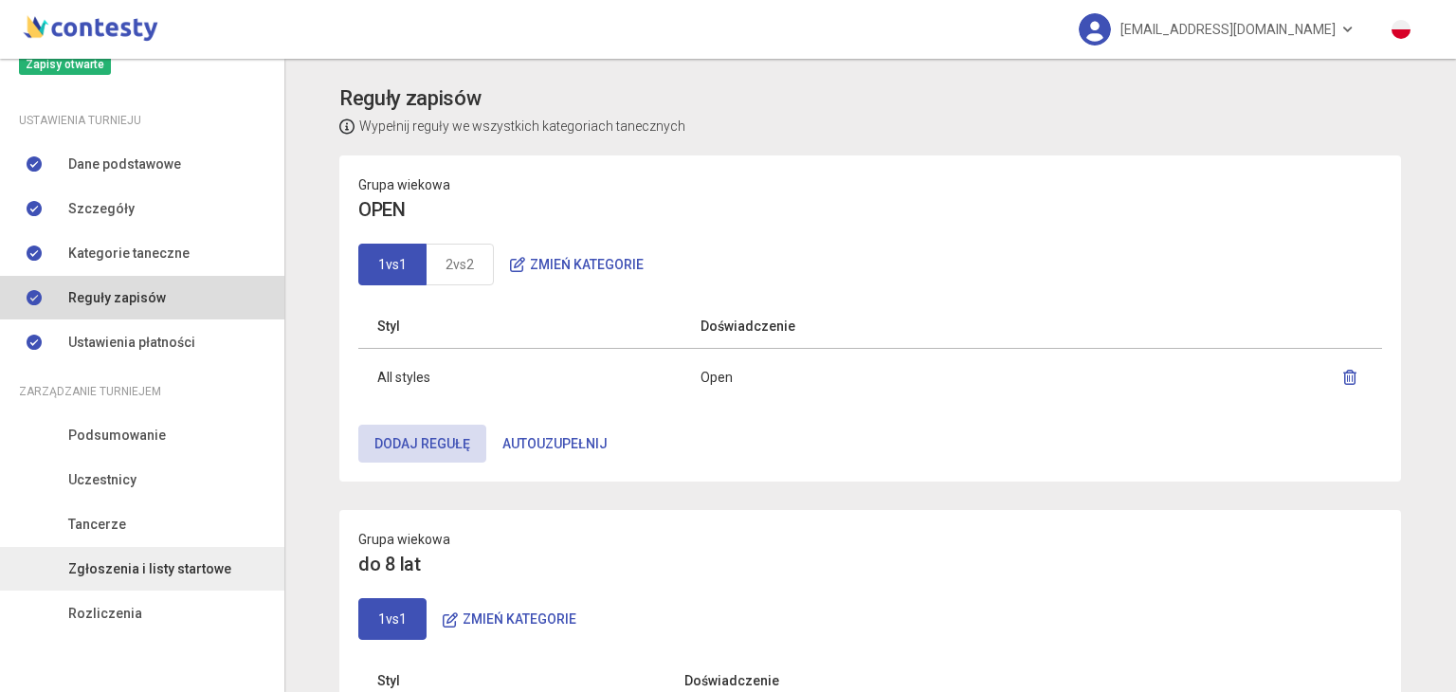
click at [163, 581] on link "Zgłoszenia i listy startowe" at bounding box center [142, 569] width 284 height 44
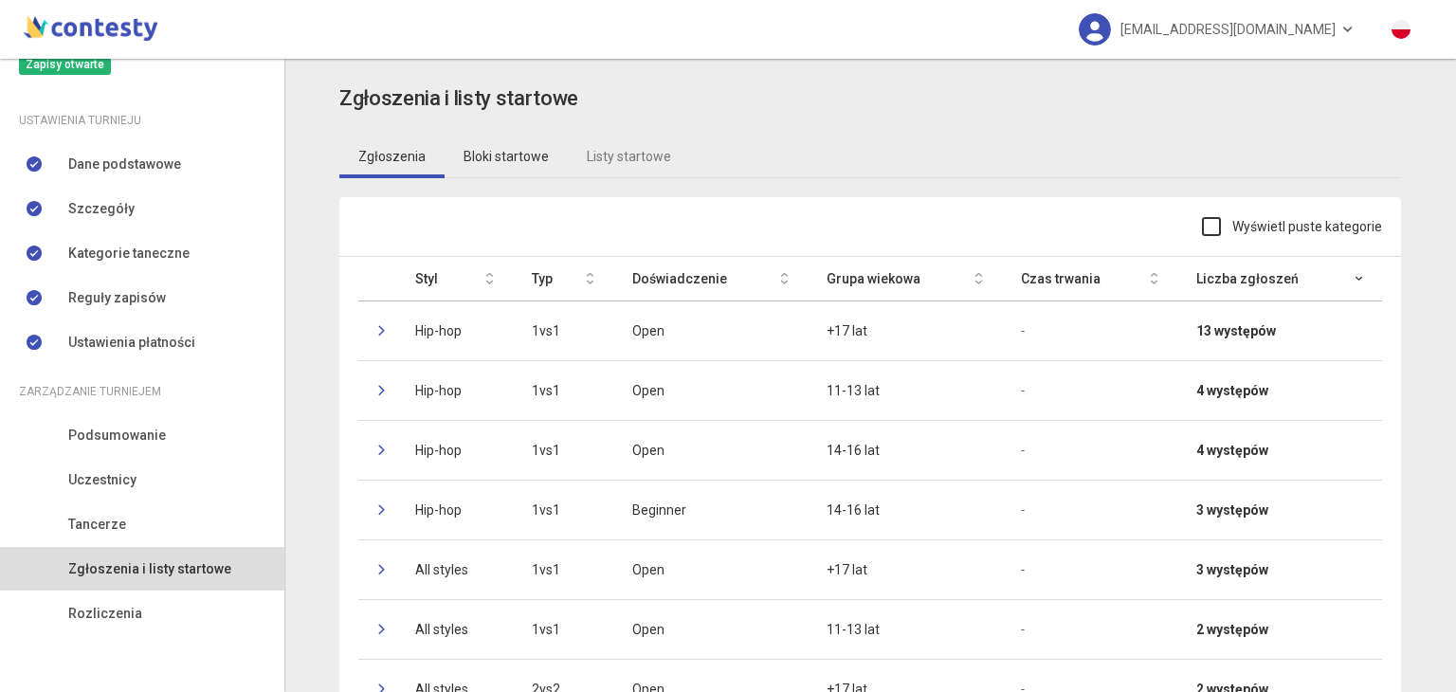
click at [499, 168] on link "Bloki startowe" at bounding box center [506, 157] width 123 height 44
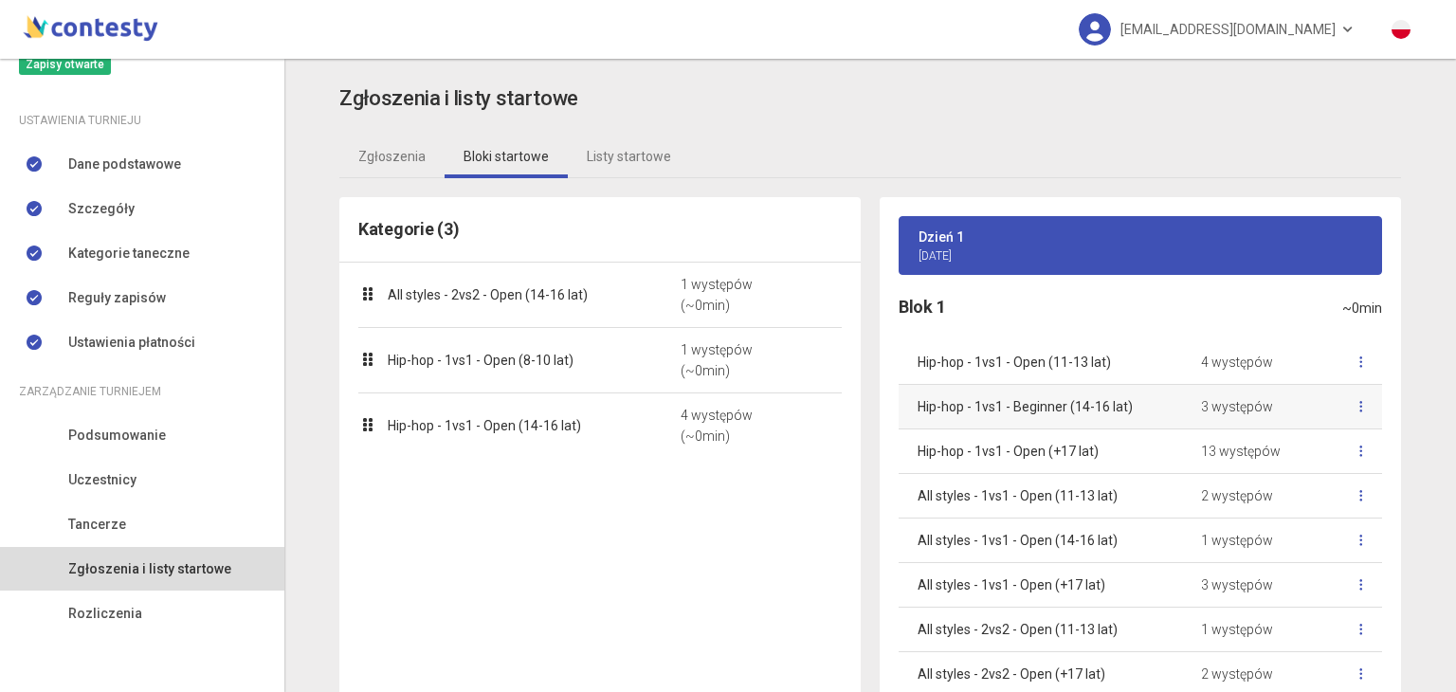
scroll to position [80, 0]
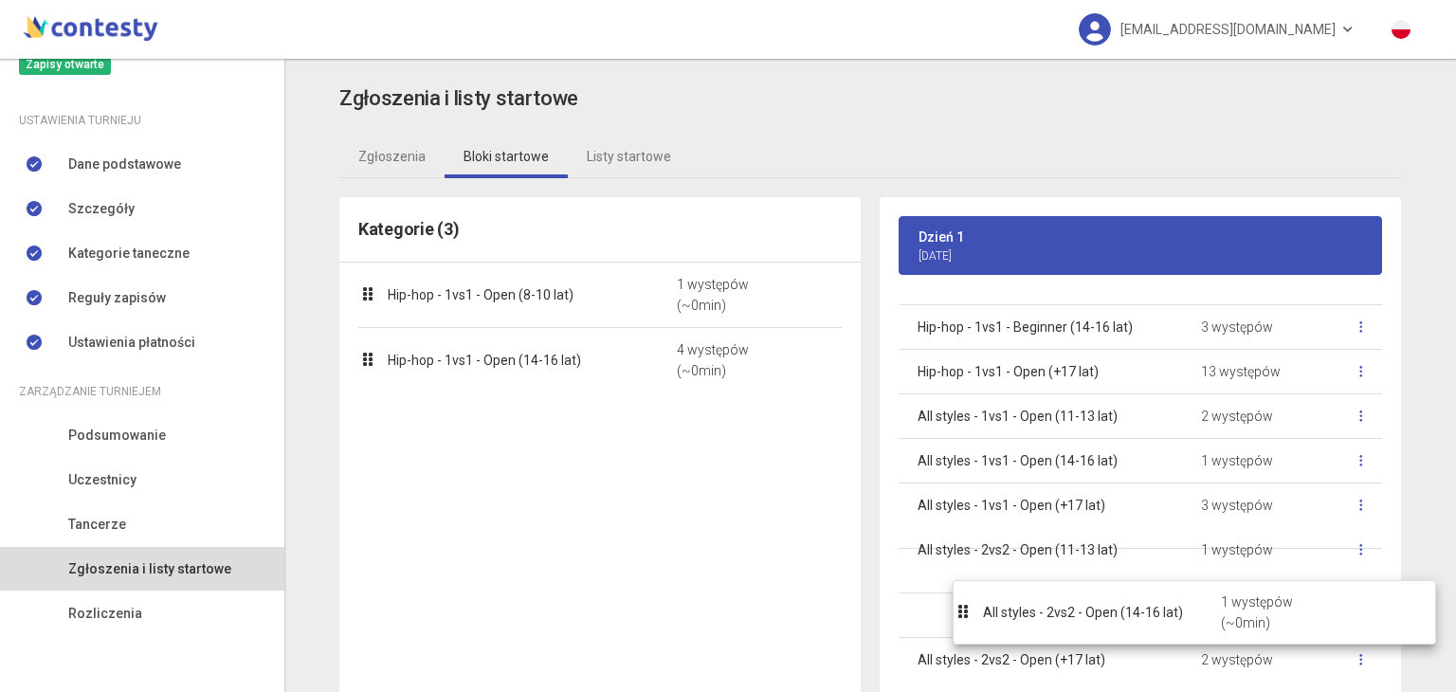
drag, startPoint x: 595, startPoint y: 297, endPoint x: 1197, endPoint y: 615, distance: 681.0
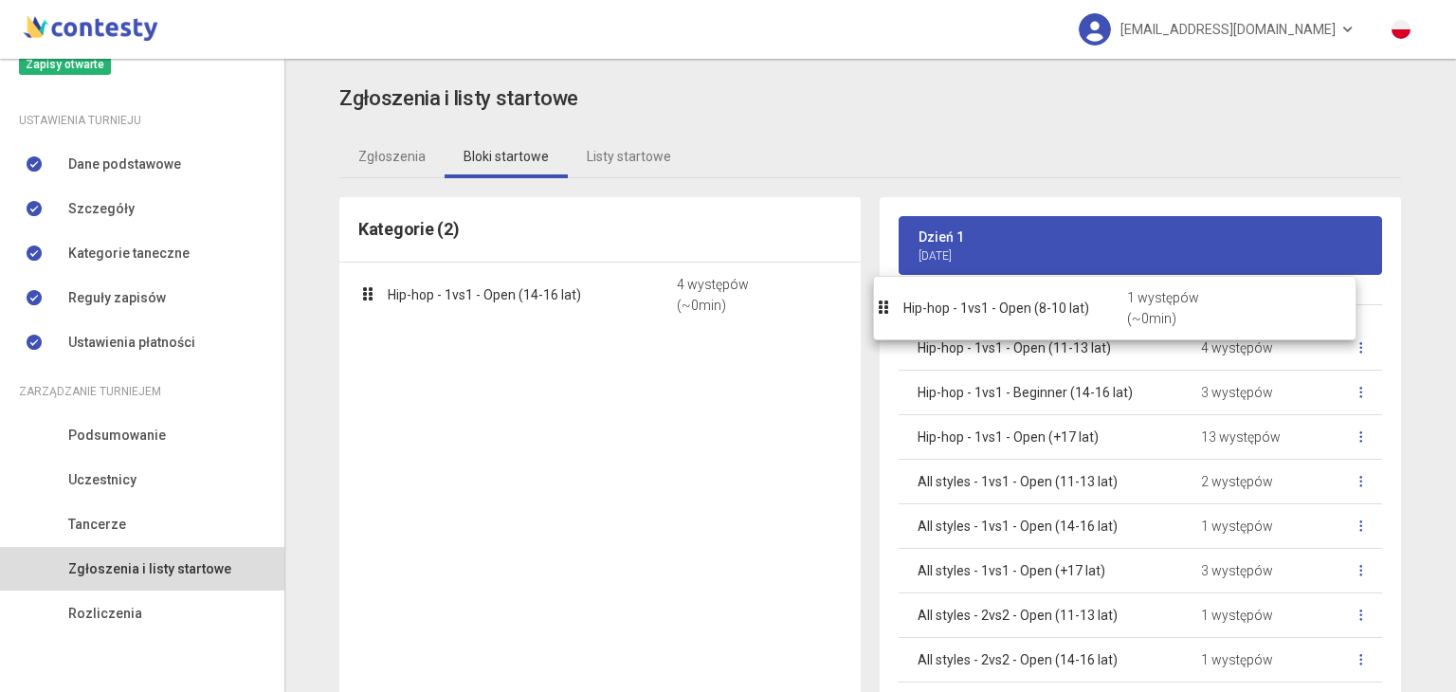
drag, startPoint x: 538, startPoint y: 286, endPoint x: 1061, endPoint y: 300, distance: 522.5
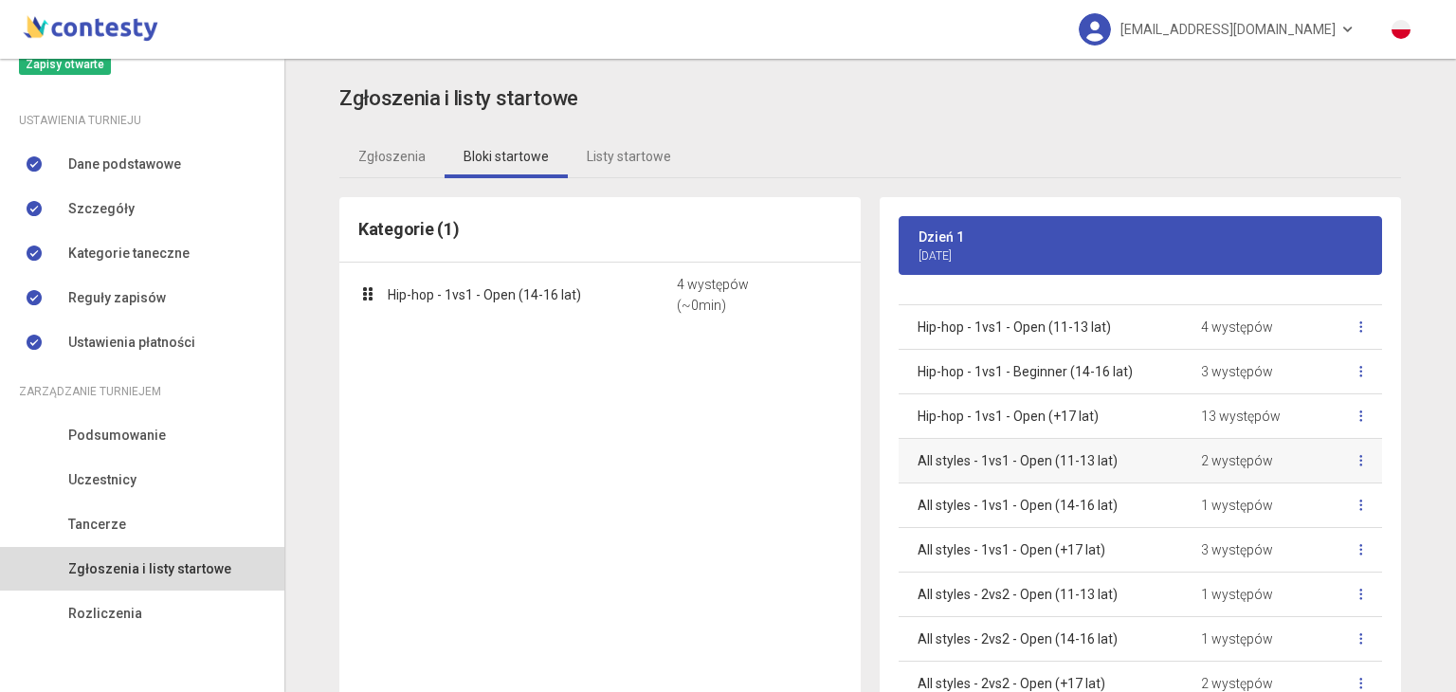
scroll to position [0, 0]
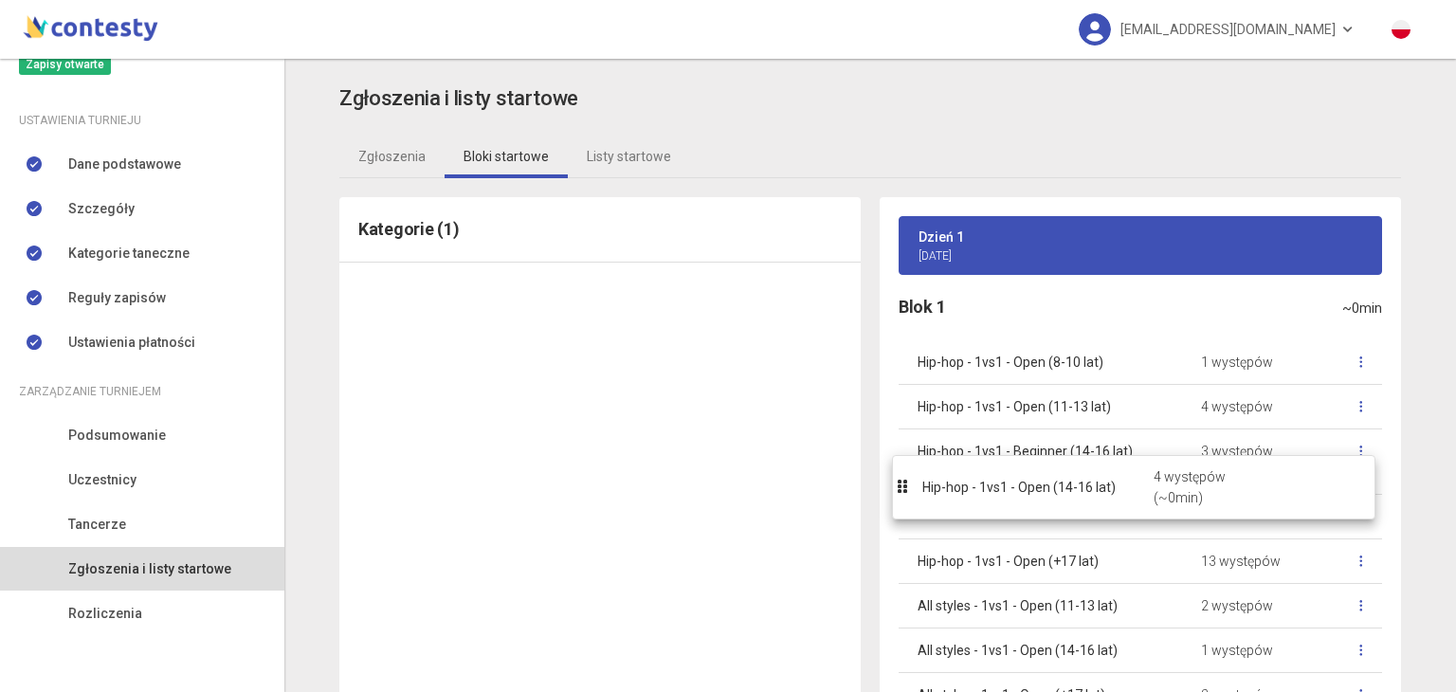
drag, startPoint x: 558, startPoint y: 293, endPoint x: 1100, endPoint y: 485, distance: 574.4
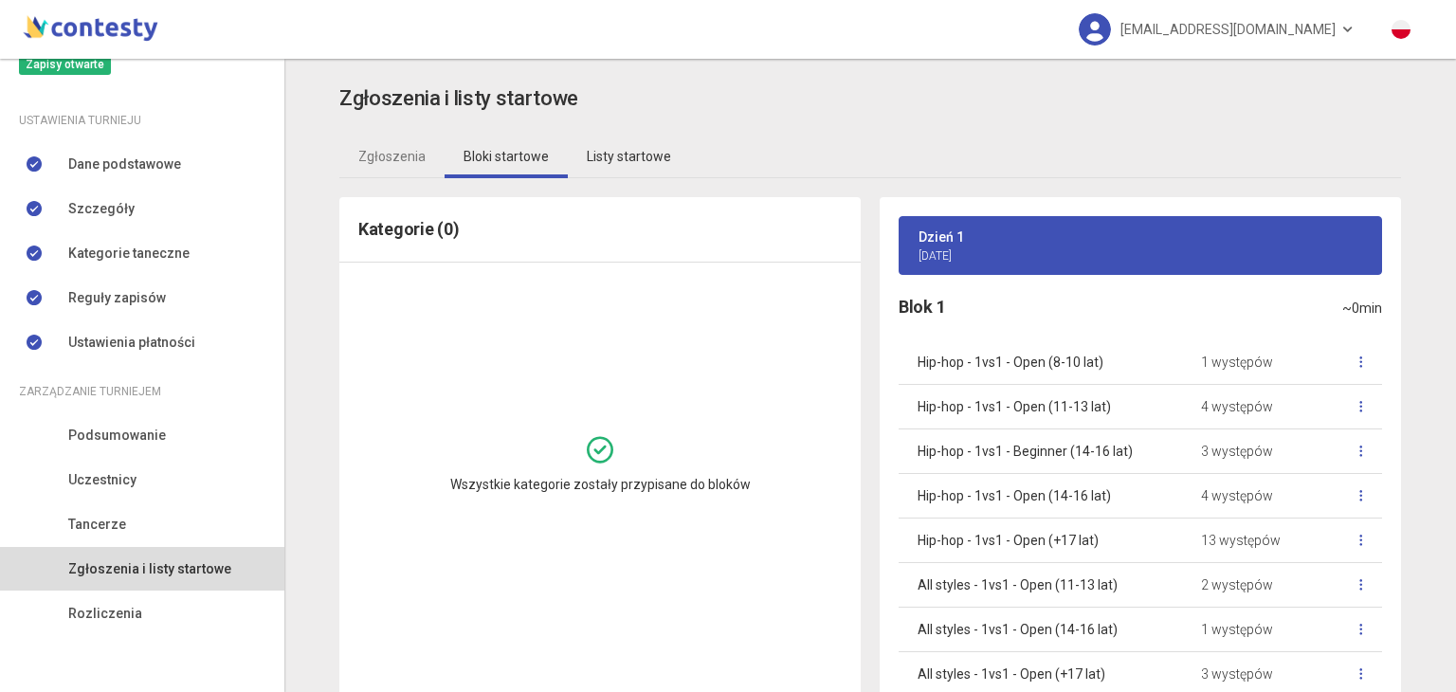
click at [576, 149] on link "Listy startowe" at bounding box center [629, 157] width 122 height 44
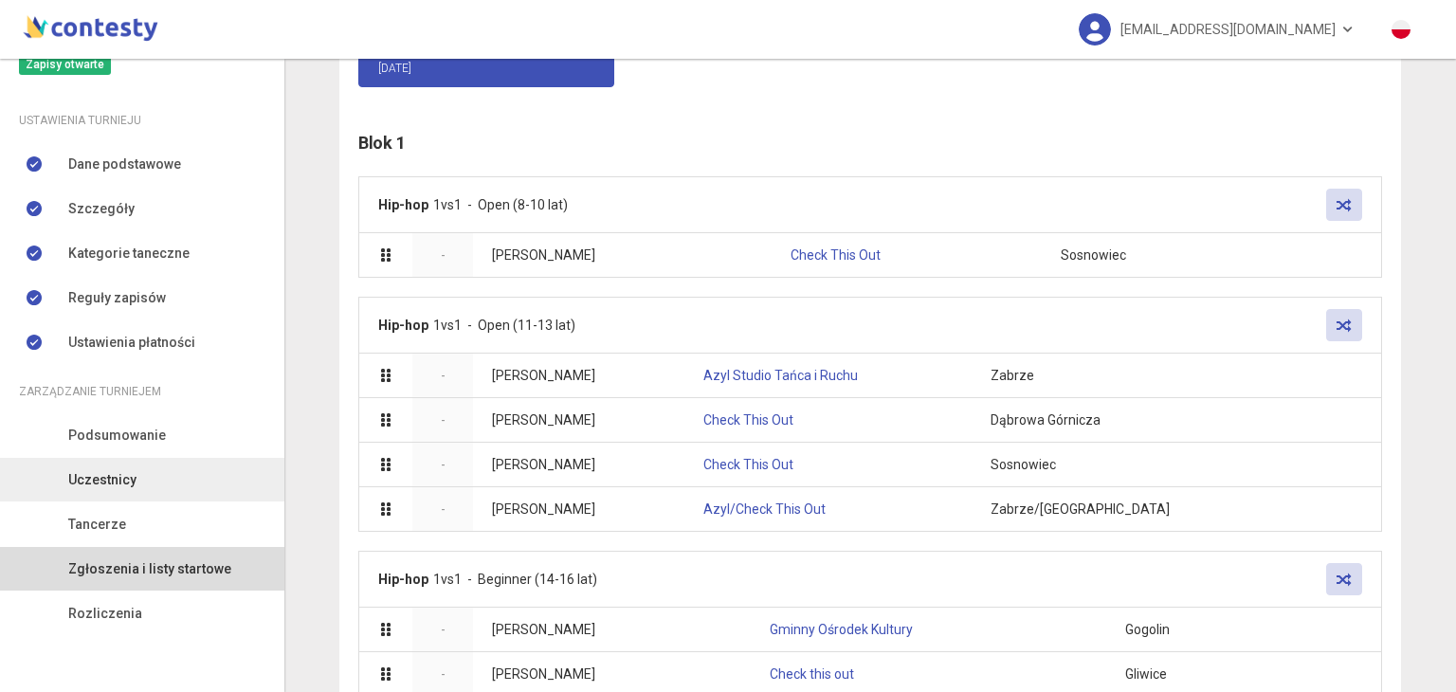
scroll to position [235, 0]
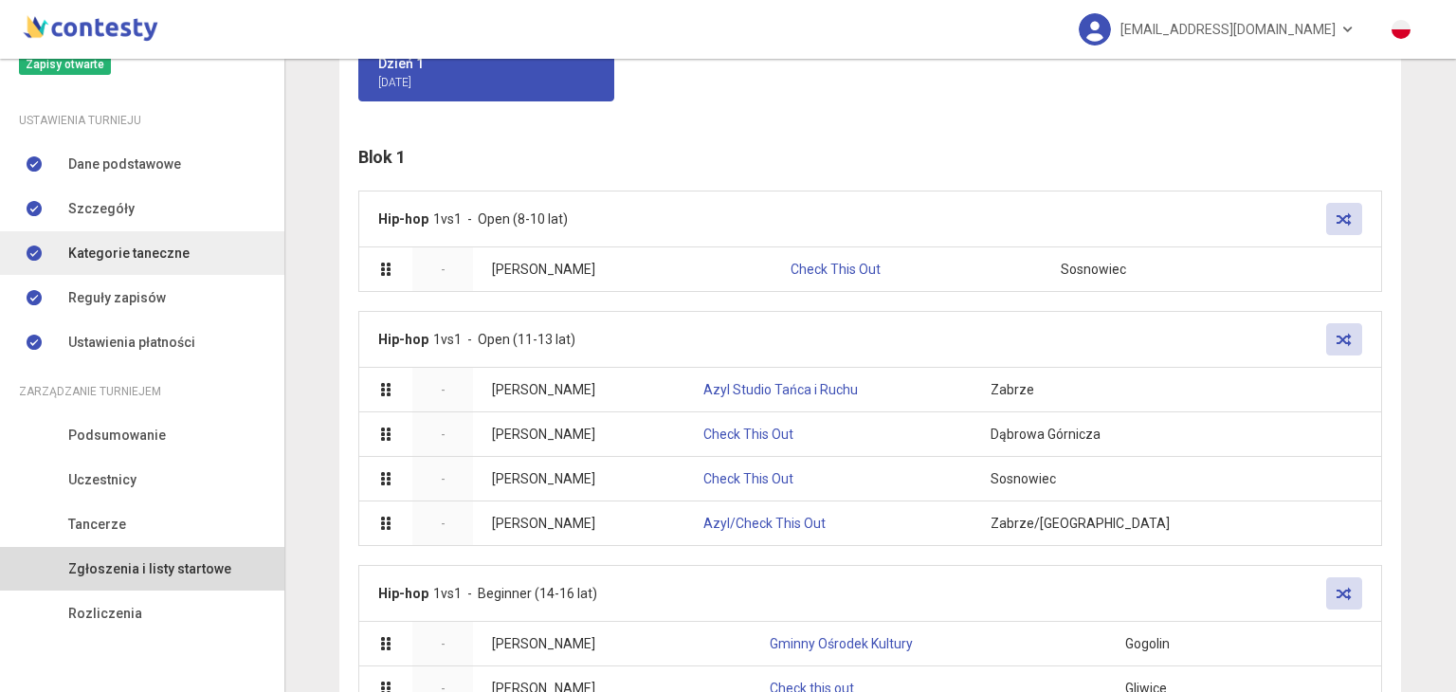
click at [133, 260] on span "Kategorie taneczne" at bounding box center [128, 253] width 121 height 21
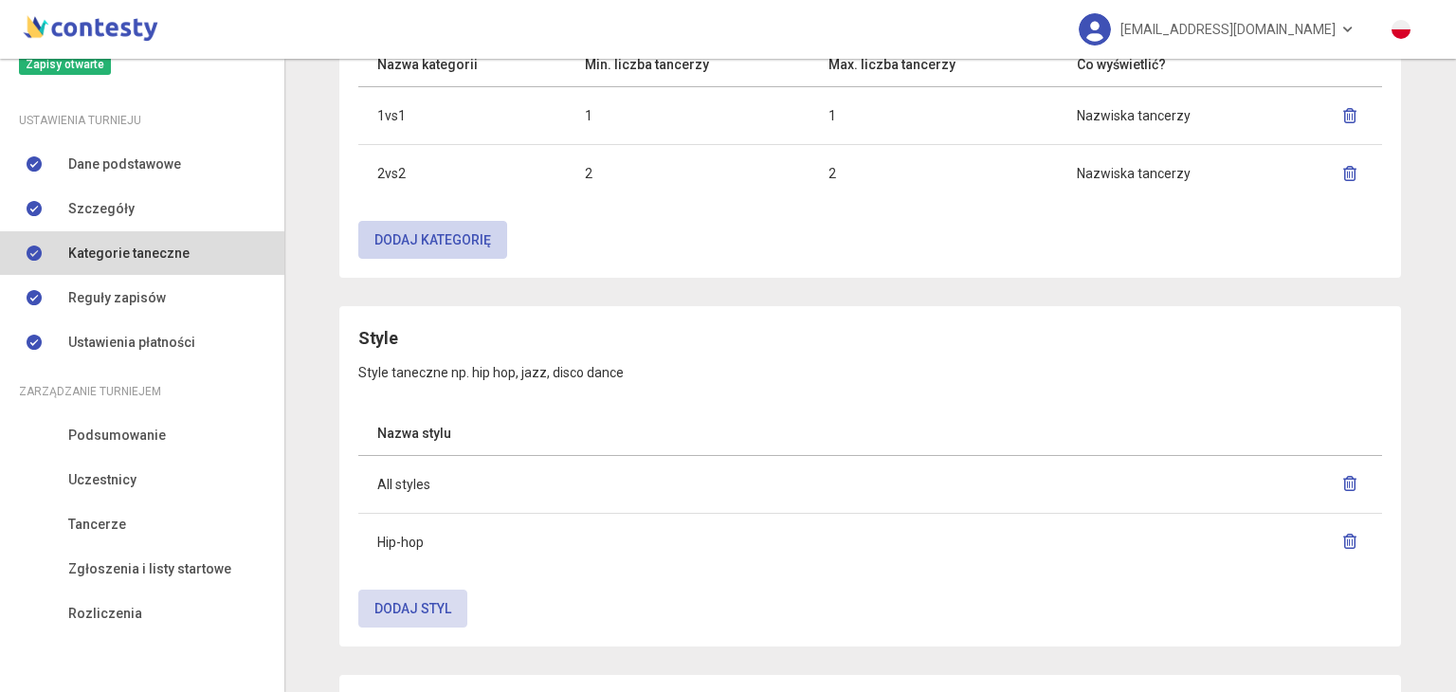
scroll to position [990, 0]
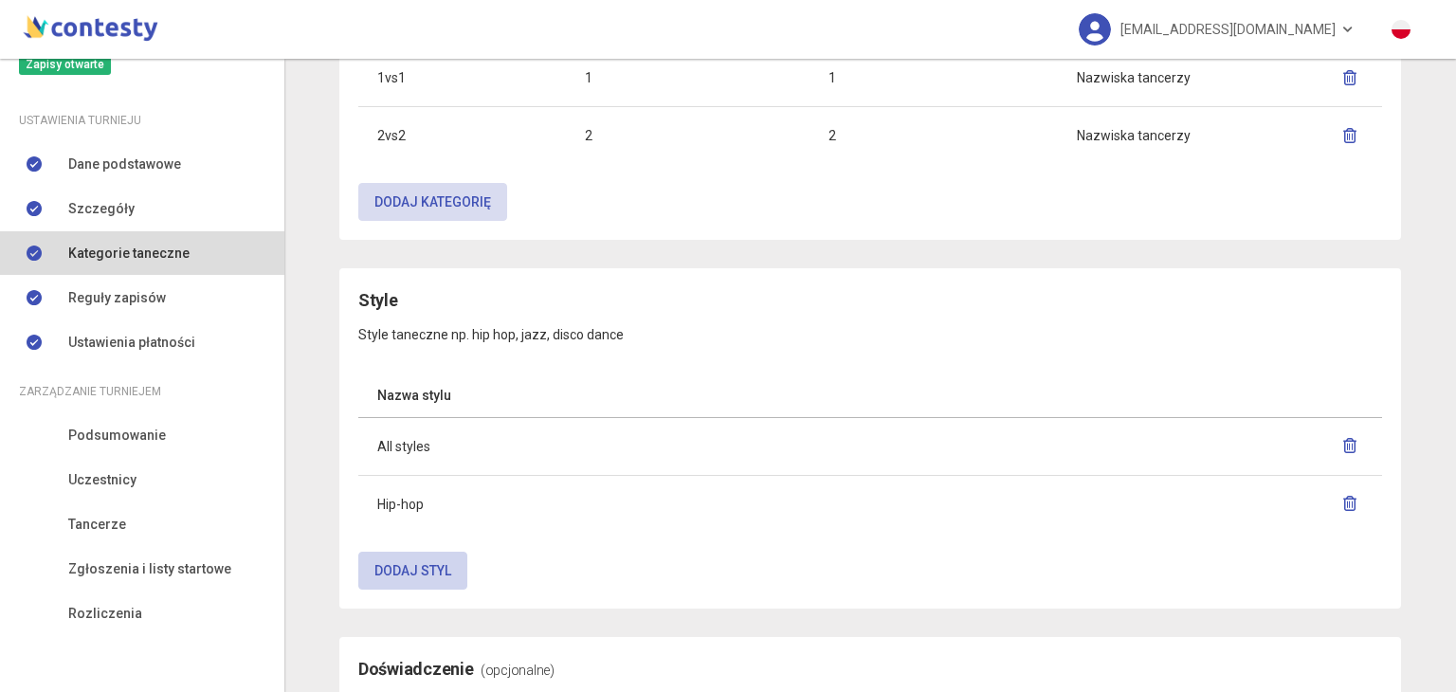
click at [391, 570] on button "Dodaj styl" at bounding box center [412, 571] width 109 height 38
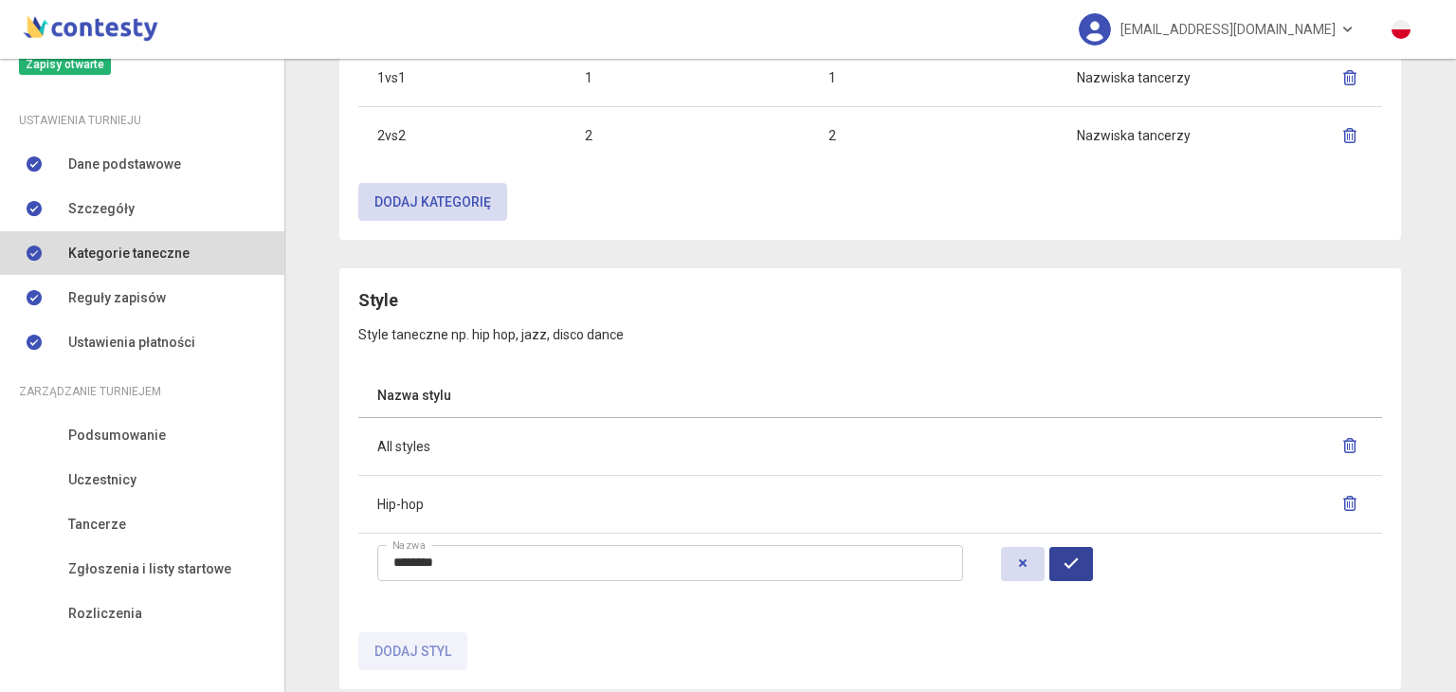
type input "********"
click at [1079, 555] on icon "button" at bounding box center [1070, 562] width 15 height 15
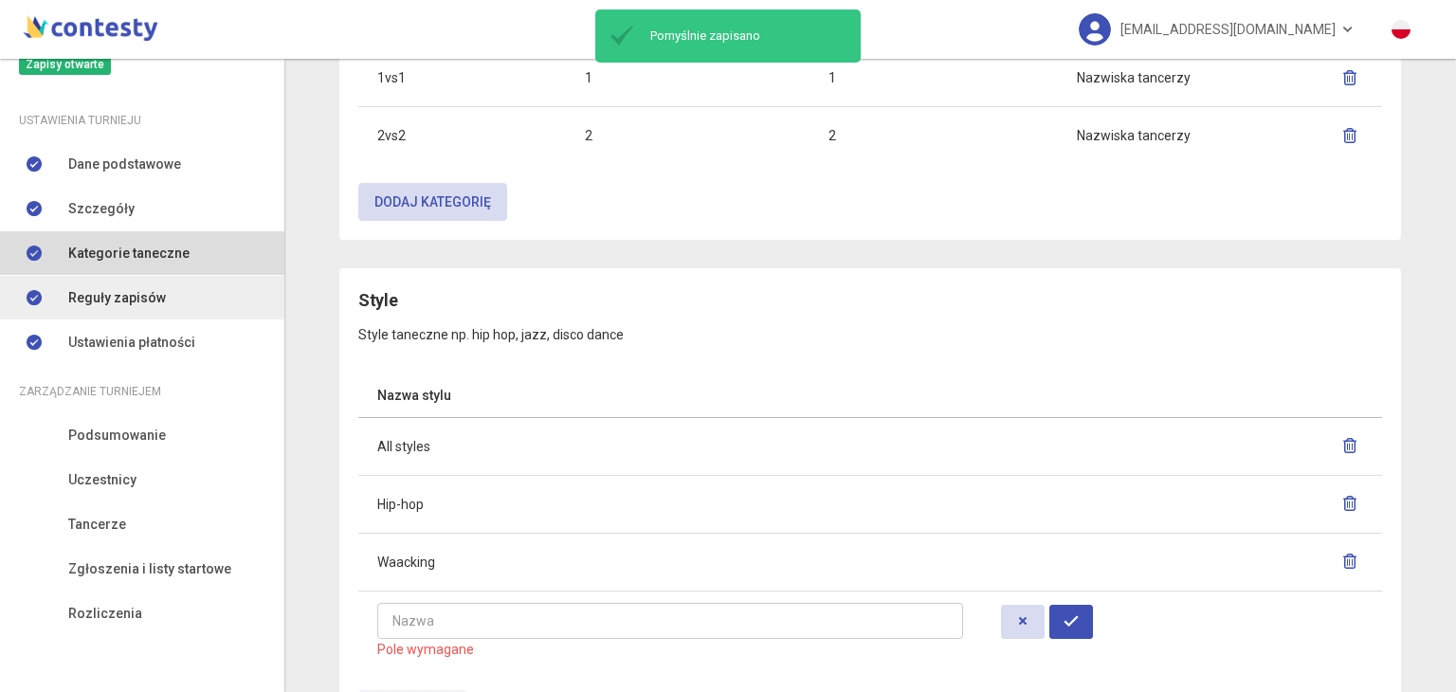
click at [165, 305] on link "Reguły zapisów" at bounding box center [142, 298] width 284 height 44
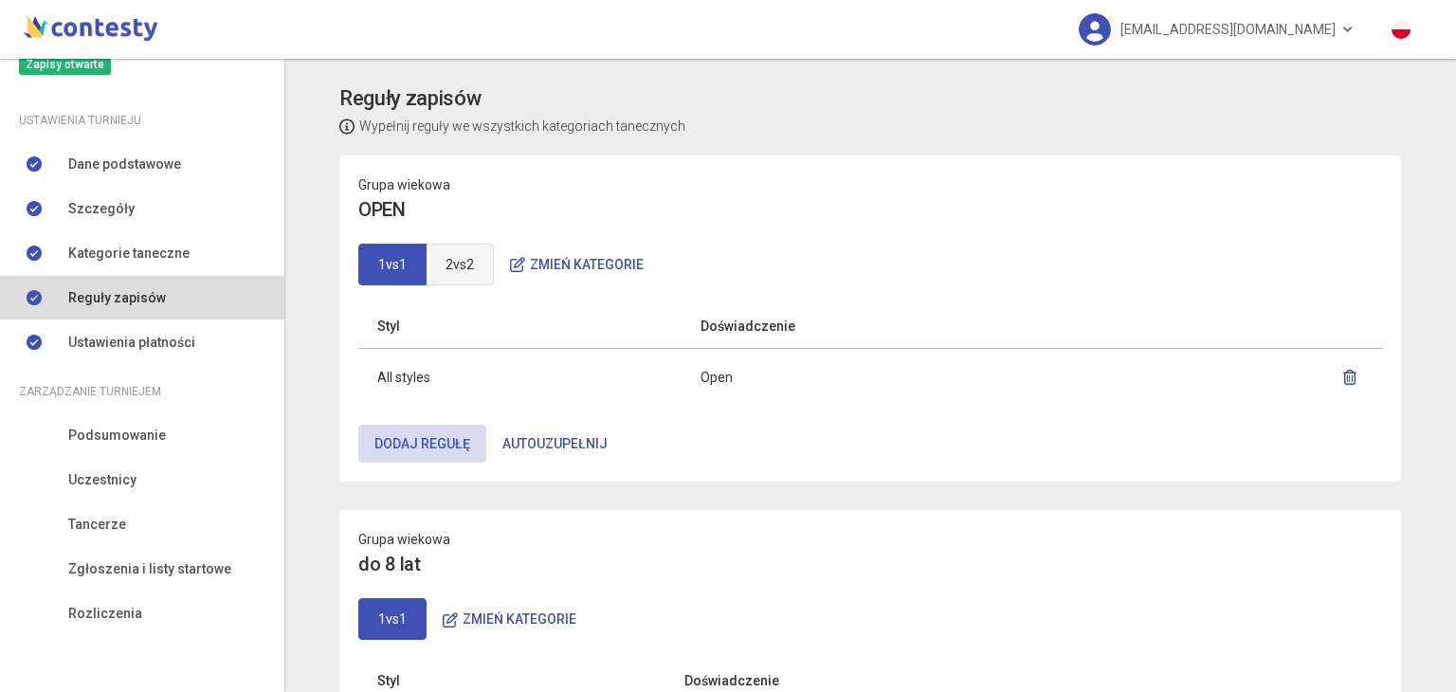
click at [436, 264] on link "2vs2" at bounding box center [460, 265] width 68 height 42
click at [406, 257] on link "1vs1" at bounding box center [392, 265] width 68 height 42
click at [375, 431] on button "Dodaj regułę" at bounding box center [422, 444] width 128 height 38
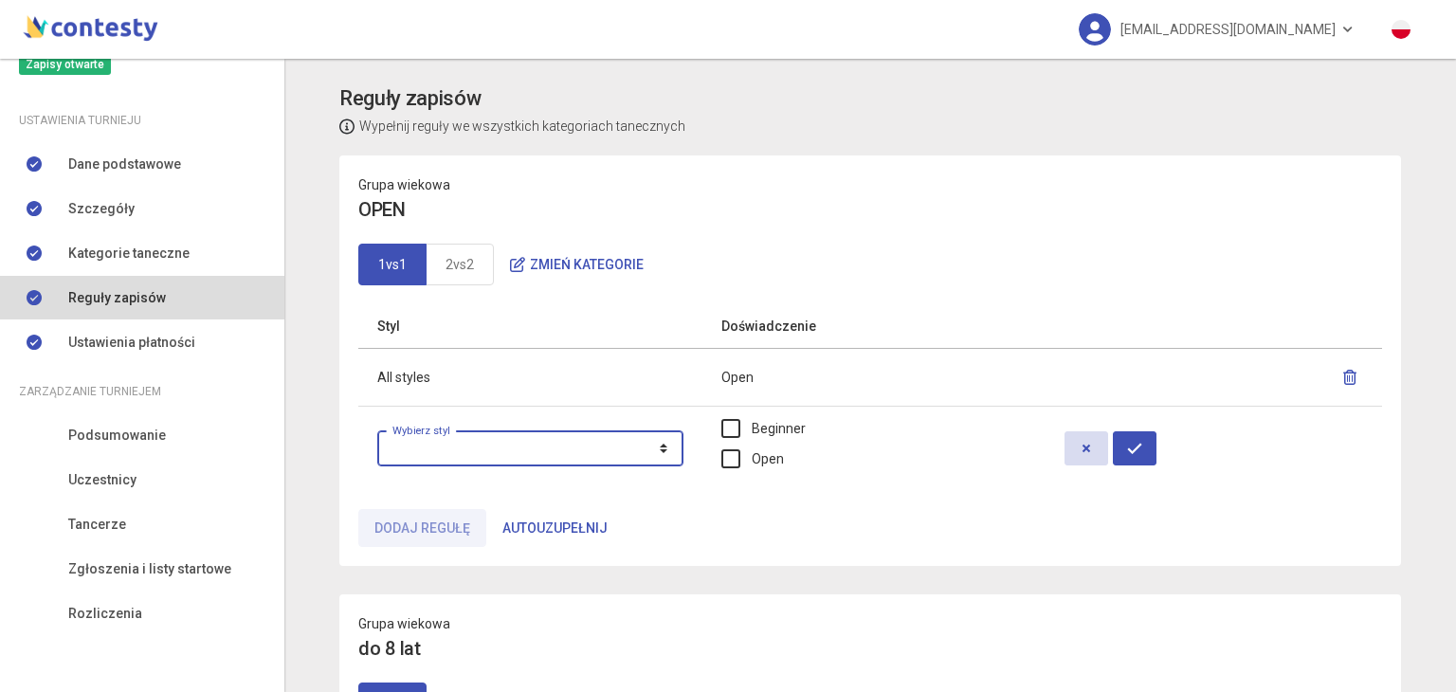
click at [415, 431] on select "******* ********" at bounding box center [530, 448] width 306 height 36
select select "**********"
click at [377, 430] on select "******* ********" at bounding box center [530, 448] width 306 height 36
click at [754, 448] on label "Open" at bounding box center [752, 458] width 63 height 21
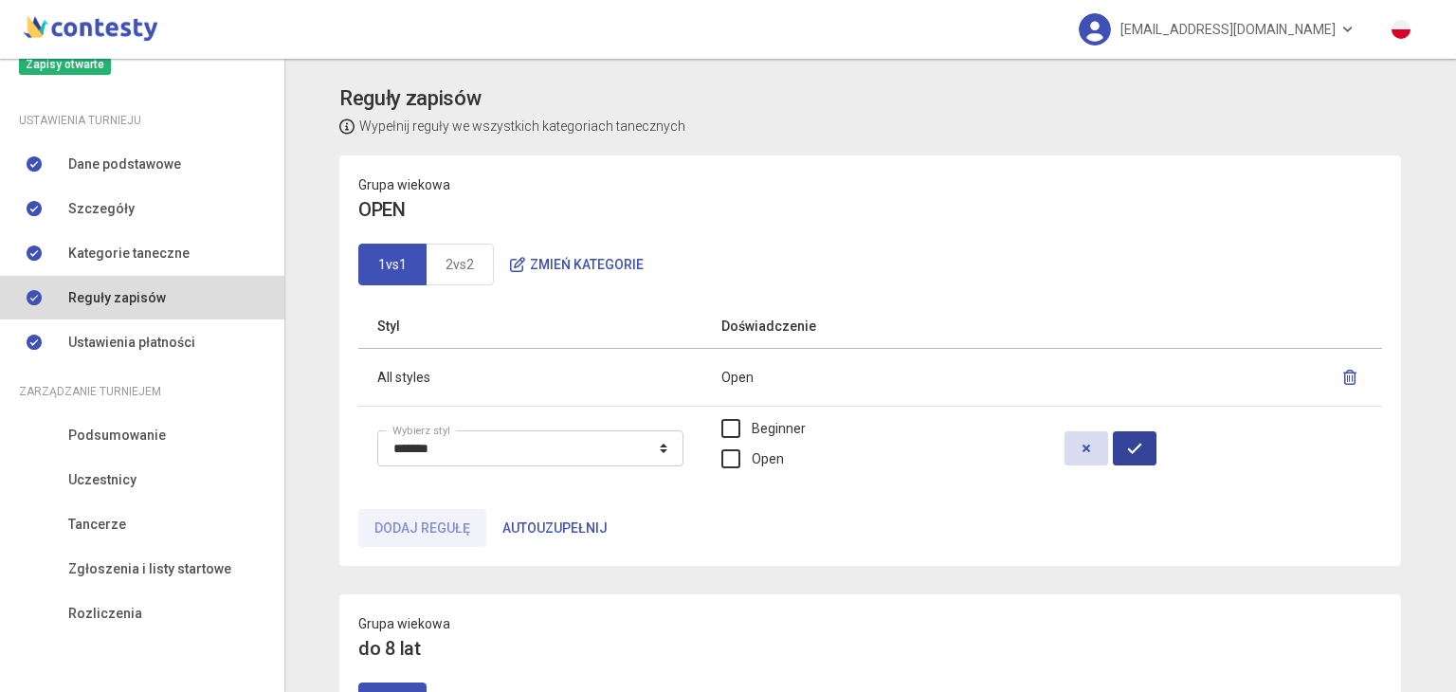
click at [1151, 449] on button "button" at bounding box center [1135, 448] width 44 height 34
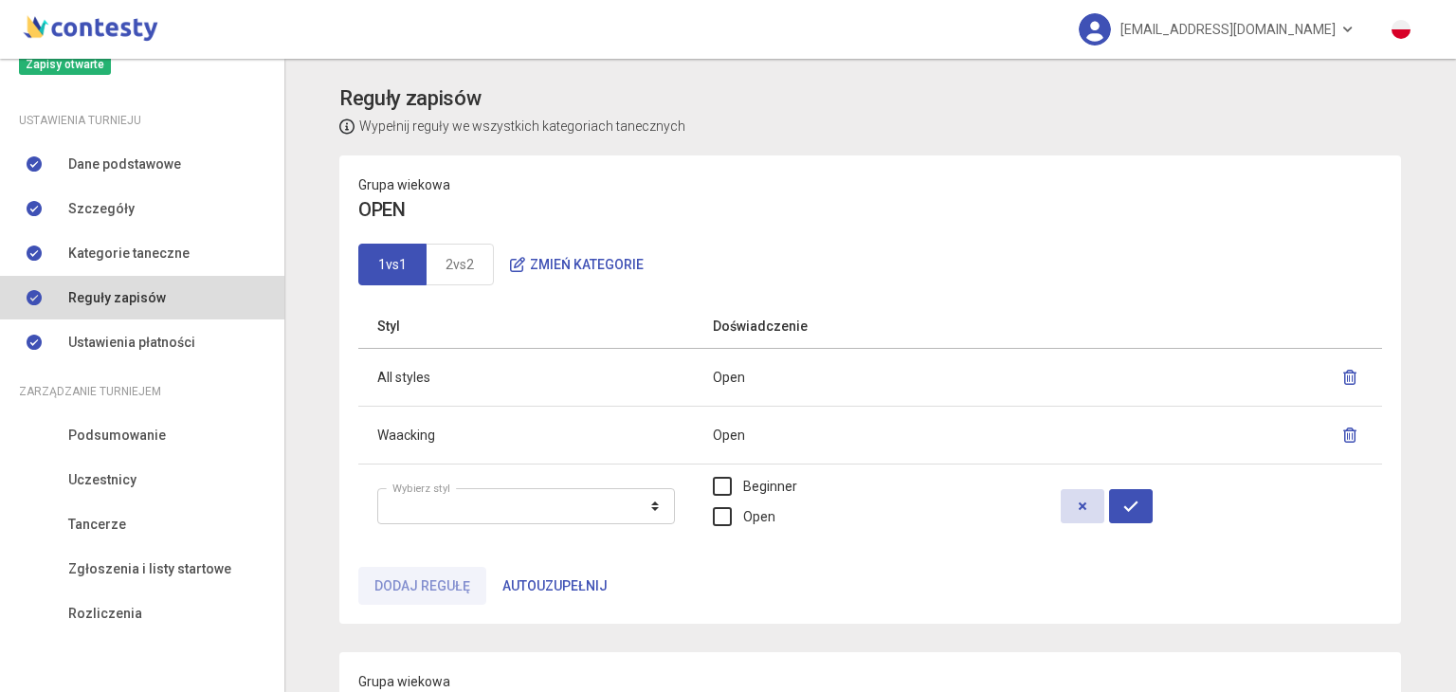
click at [1016, 179] on p "Grupa wiekowa" at bounding box center [870, 184] width 1024 height 21
click at [1219, 209] on h4 "OPEN" at bounding box center [870, 209] width 1024 height 29
click at [1200, 196] on h4 "OPEN" at bounding box center [870, 209] width 1024 height 29
click at [1075, 501] on icon "button" at bounding box center [1082, 506] width 15 height 15
